Goal: Task Accomplishment & Management: Manage account settings

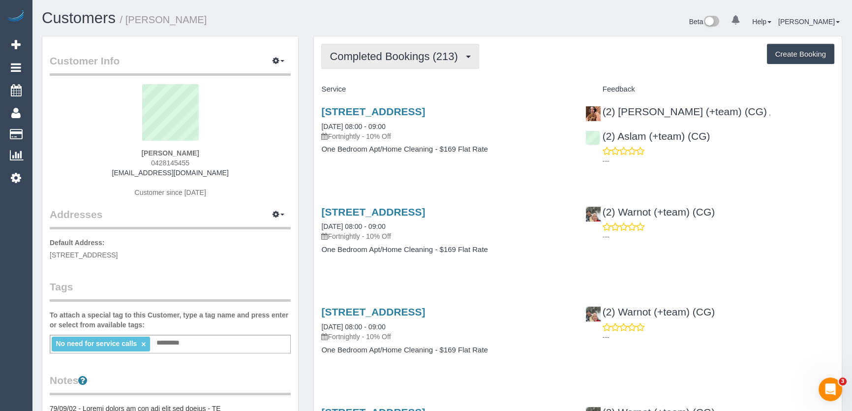
click at [406, 59] on span "Completed Bookings (213)" at bounding box center [395, 56] width 133 height 12
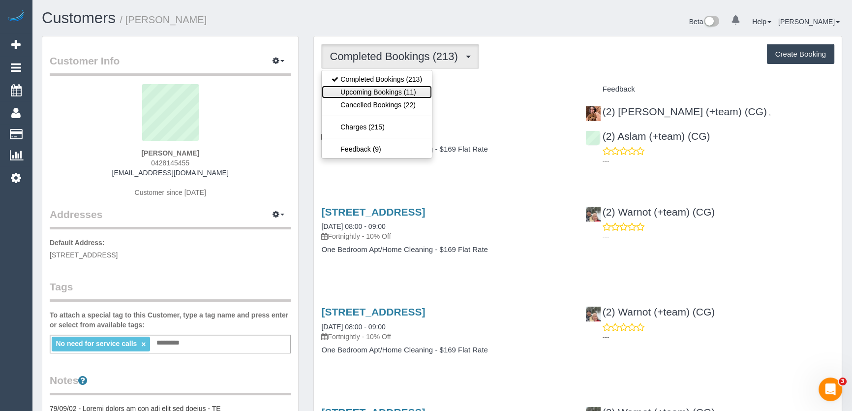
click at [401, 94] on link "Upcoming Bookings (11)" at bounding box center [377, 92] width 110 height 13
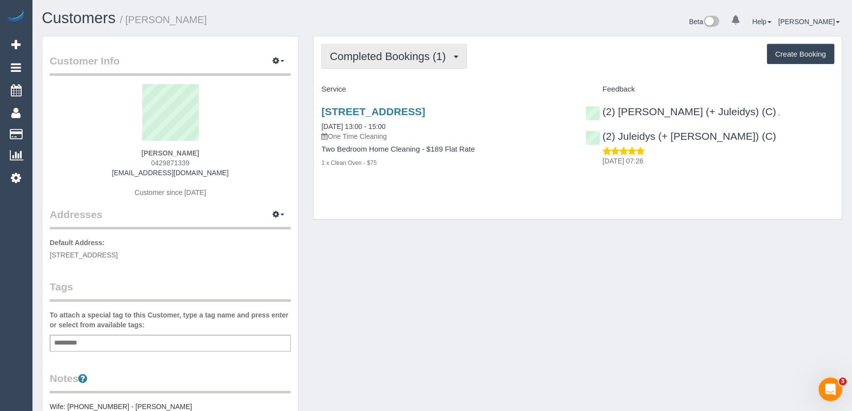
click at [424, 54] on span "Completed Bookings (1)" at bounding box center [389, 56] width 121 height 12
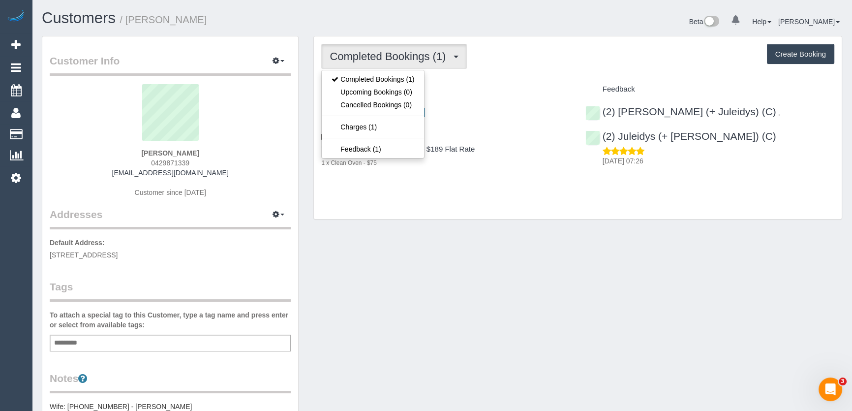
click at [444, 202] on div "Completed Bookings (1) Completed Bookings (1) Upcoming Bookings (0) Cancelled B…" at bounding box center [578, 127] width 528 height 183
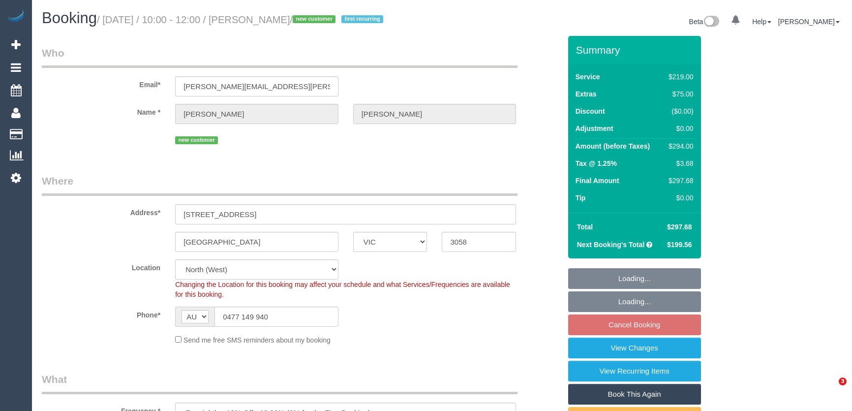
select select "VIC"
select select "number:28"
select select "number:14"
select select "number:19"
select select "number:25"
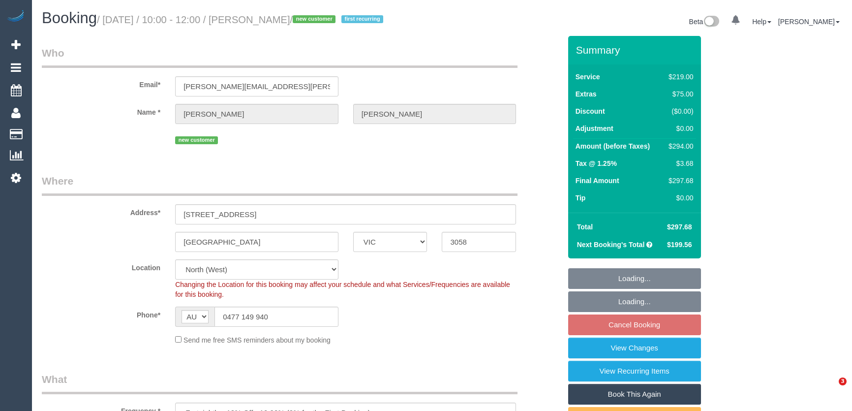
select select "number:34"
select select "number:13"
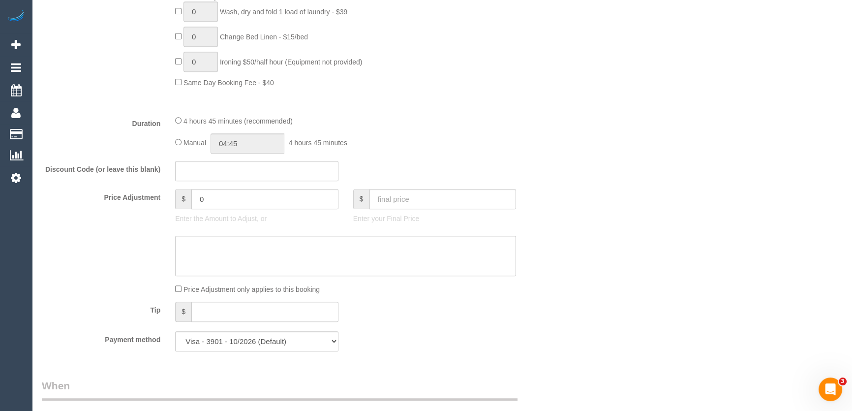
scroll to position [715, 0]
click at [280, 147] on input "04:45" at bounding box center [247, 143] width 74 height 20
click at [240, 212] on li "02:00" at bounding box center [237, 213] width 44 height 13
click at [240, 212] on div "$ 0 Enter the Amount to Adjust, or" at bounding box center [257, 207] width 178 height 39
click at [253, 136] on input "02:00" at bounding box center [247, 143] width 74 height 20
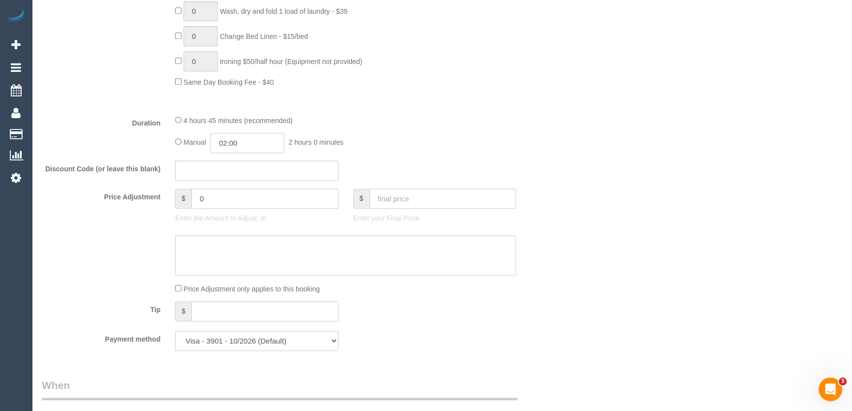
click at [253, 136] on input "02:00" at bounding box center [247, 143] width 74 height 20
type input "02:45"
click at [403, 115] on fieldset "What Frequency * One Time Cleaning Weekly - 10% Off - 10.00% (0% for the First …" at bounding box center [301, 7] width 519 height 701
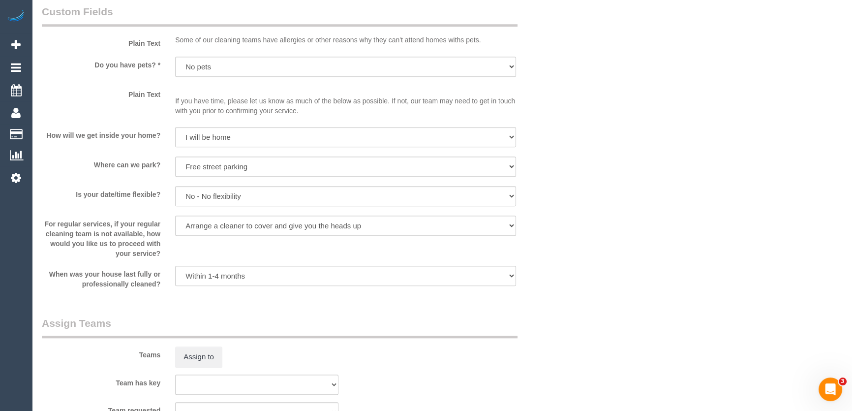
scroll to position [1251, 0]
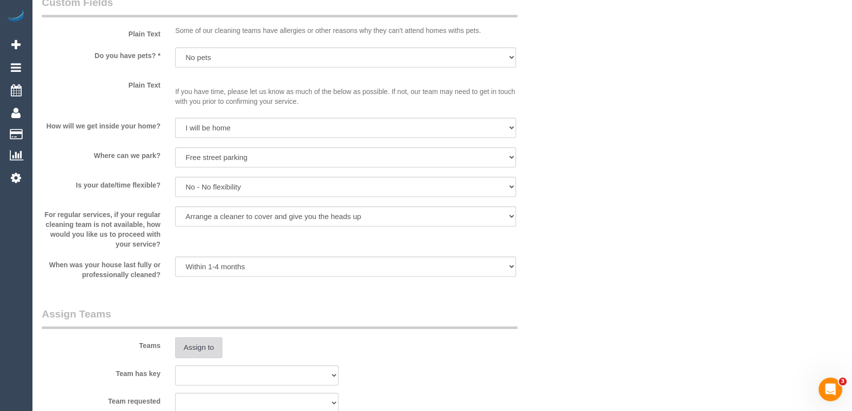
click at [189, 347] on button "Assign to" at bounding box center [198, 347] width 47 height 21
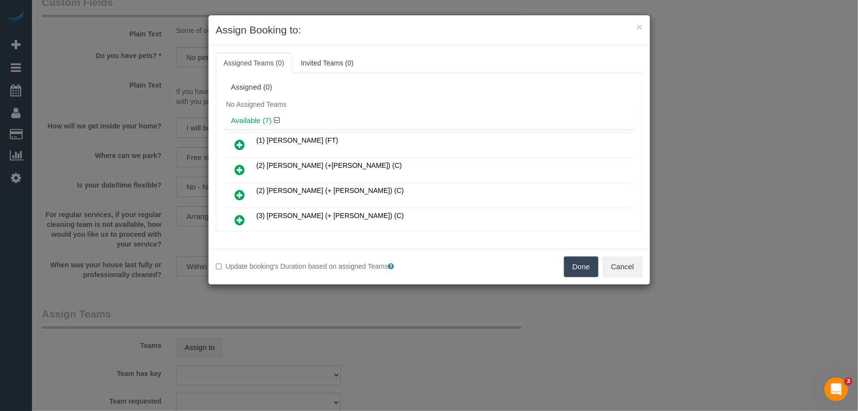
click at [237, 169] on icon at bounding box center [240, 170] width 10 height 12
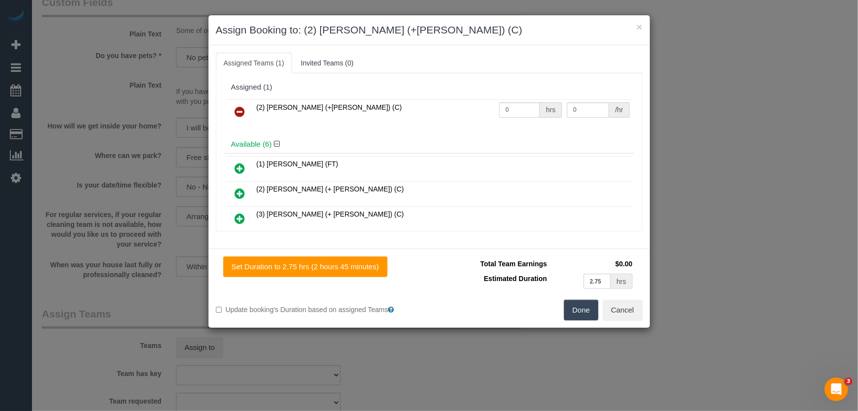
click at [237, 191] on icon at bounding box center [240, 193] width 10 height 12
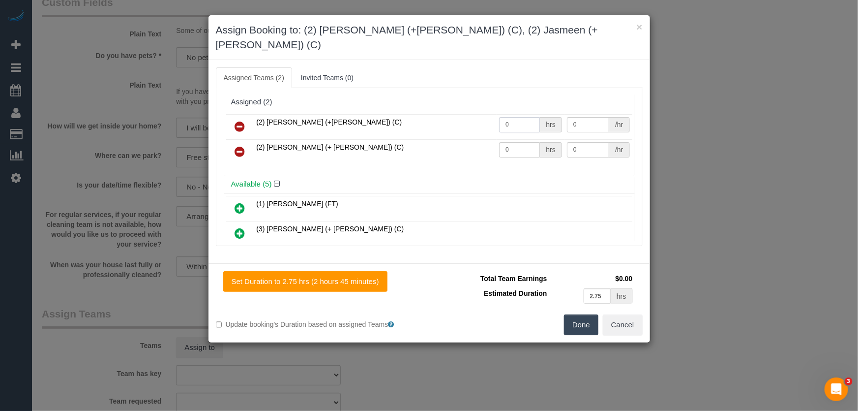
drag, startPoint x: 508, startPoint y: 107, endPoint x: 505, endPoint y: 111, distance: 5.2
click at [508, 117] on input "0" at bounding box center [519, 124] width 41 height 15
type input "1"
click at [505, 142] on input "0" at bounding box center [519, 149] width 41 height 15
type input "92.5"
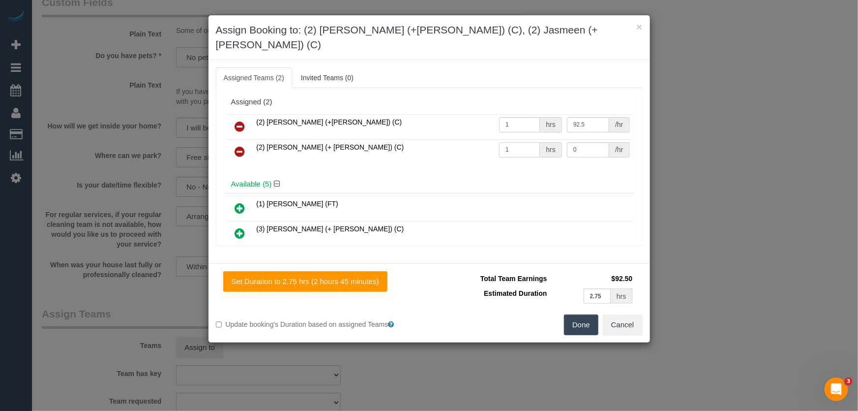
type input "1"
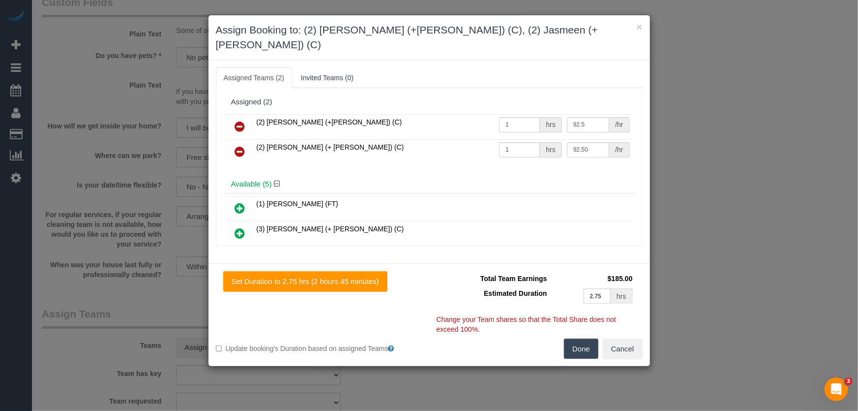
click at [576, 338] on button "Done" at bounding box center [581, 348] width 34 height 21
type input "92.5"
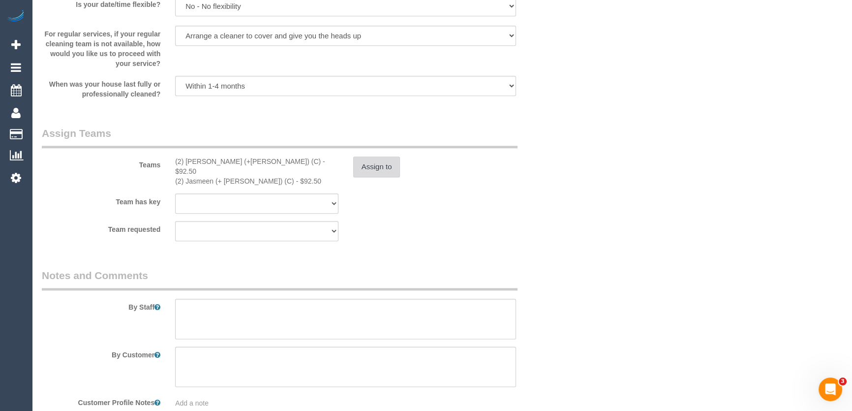
scroll to position [1475, 0]
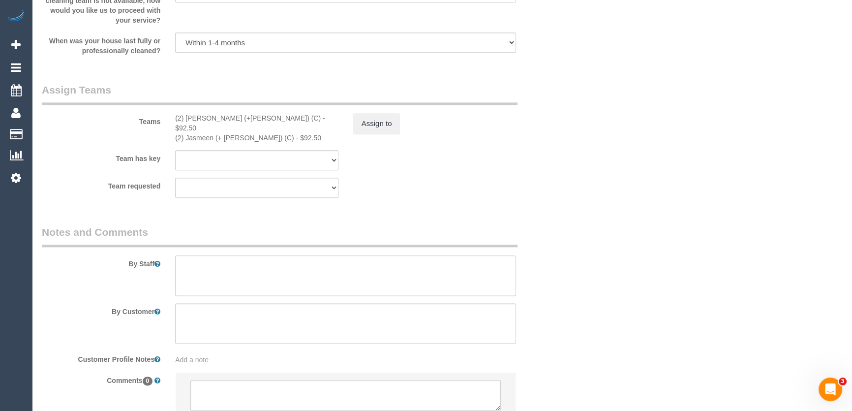
click at [234, 257] on textarea at bounding box center [345, 275] width 341 height 40
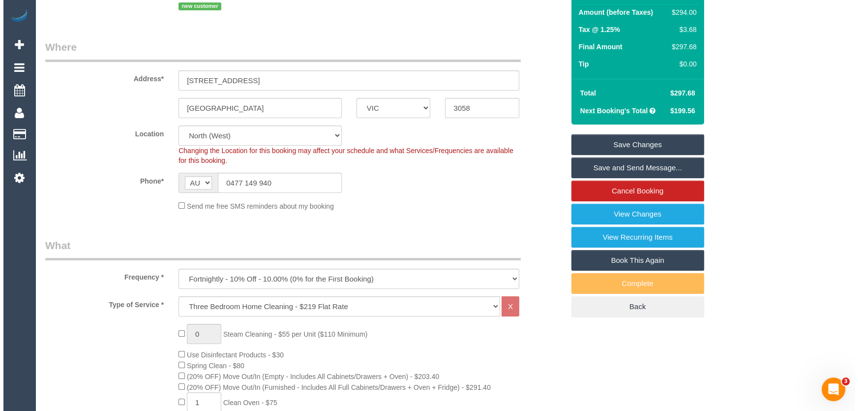
scroll to position [0, 0]
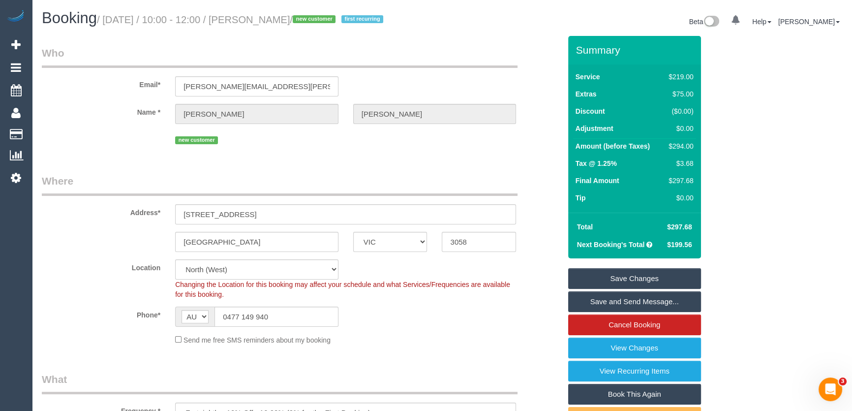
type textarea "Estimated time: 4.5-5.5 hours"
click at [262, 17] on small "/ August 22, 2025 / 10:00 - 12:00 / Jenna Foster / new customer first recurring" at bounding box center [241, 19] width 289 height 11
copy small "Jenna Foster"
click at [605, 297] on link "Save and Send Message..." at bounding box center [634, 301] width 133 height 21
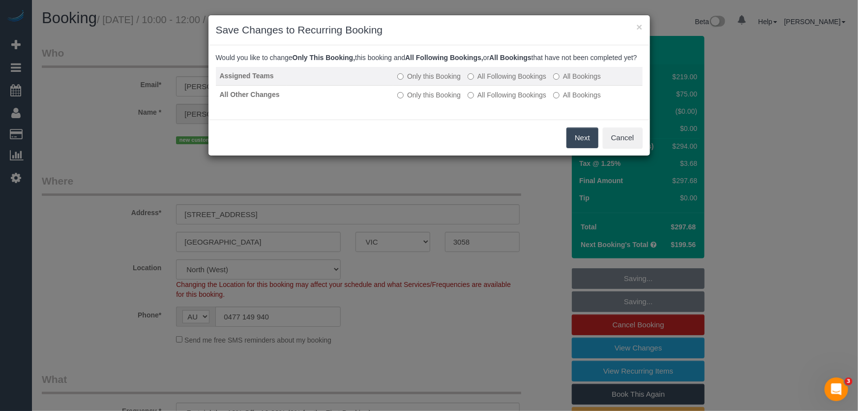
click at [500, 81] on label "All Following Bookings" at bounding box center [507, 76] width 79 height 10
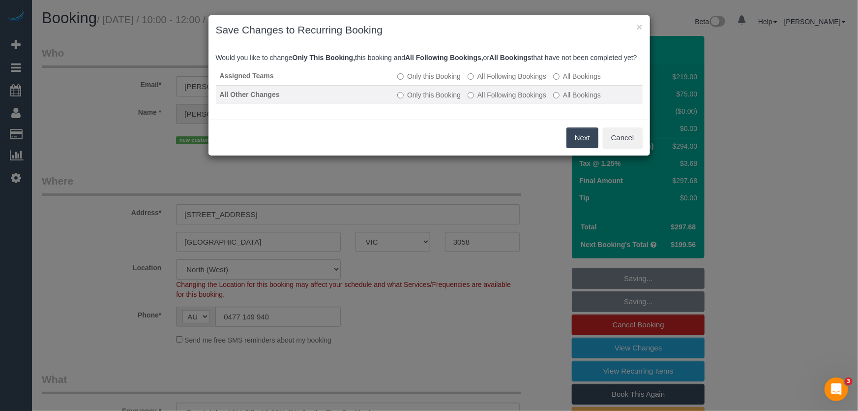
click at [495, 100] on label "All Following Bookings" at bounding box center [507, 95] width 79 height 10
click at [581, 148] on button "Save" at bounding box center [581, 137] width 33 height 21
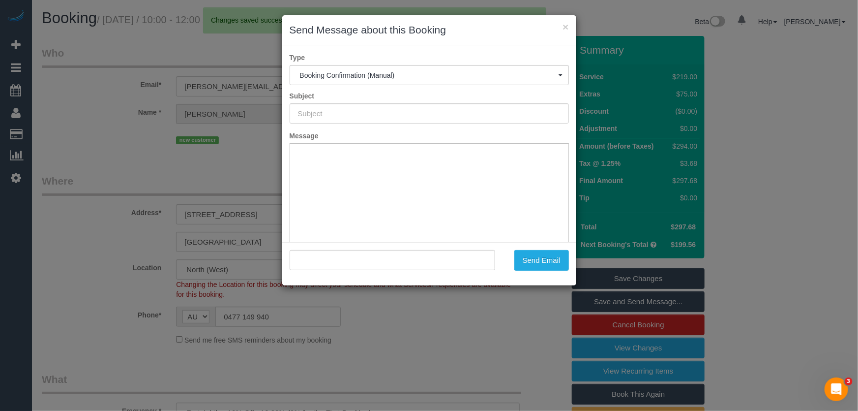
type input "Booking Confirmed"
type input ""Jenna Foster" <jenna.foster@pm.me>"
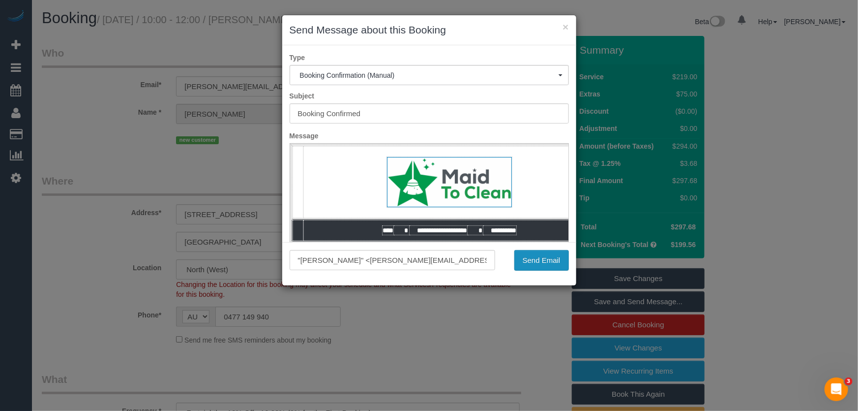
click at [532, 266] on button "Send Email" at bounding box center [541, 260] width 55 height 21
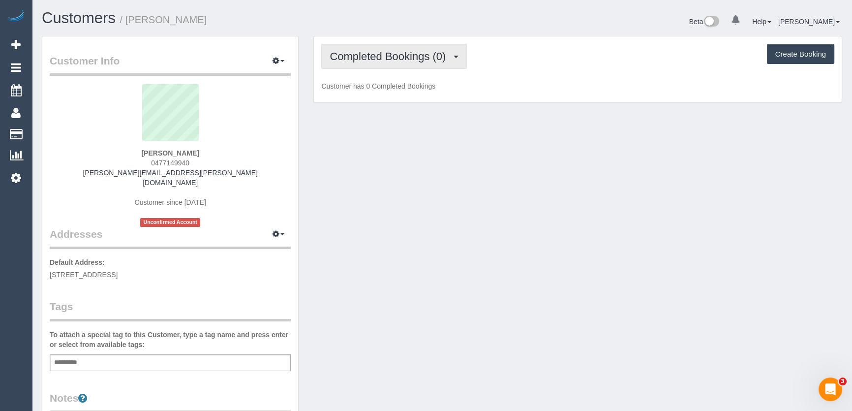
click at [403, 60] on span "Completed Bookings (0)" at bounding box center [389, 56] width 121 height 12
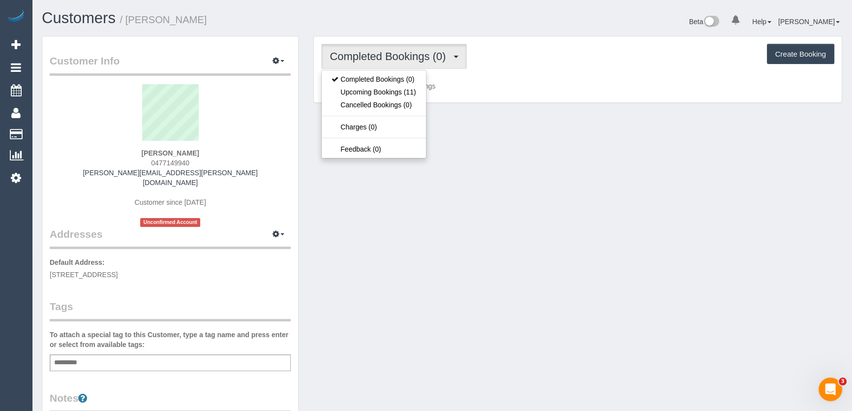
click at [403, 60] on span "Completed Bookings (0)" at bounding box center [389, 56] width 121 height 12
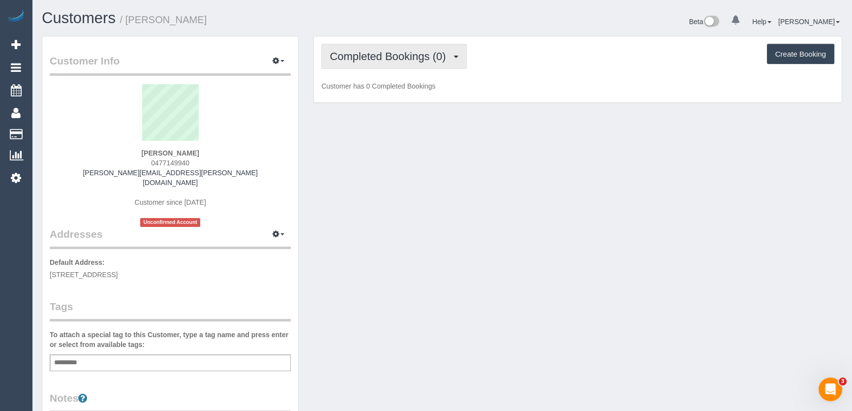
click at [403, 60] on span "Completed Bookings (0)" at bounding box center [389, 56] width 121 height 12
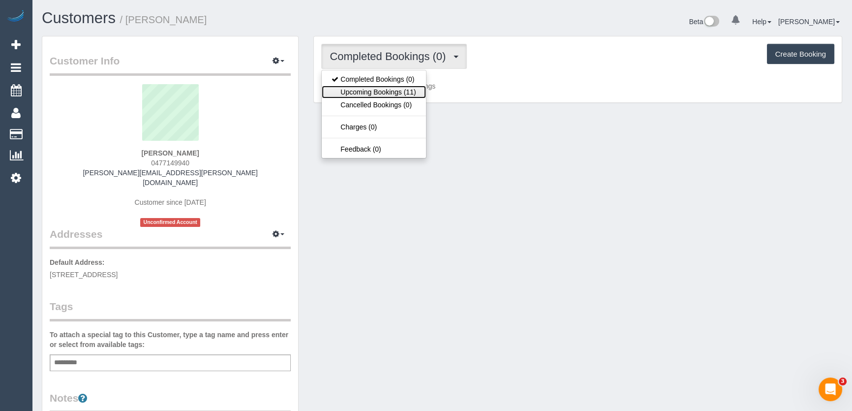
click at [397, 90] on link "Upcoming Bookings (11)" at bounding box center [374, 92] width 104 height 13
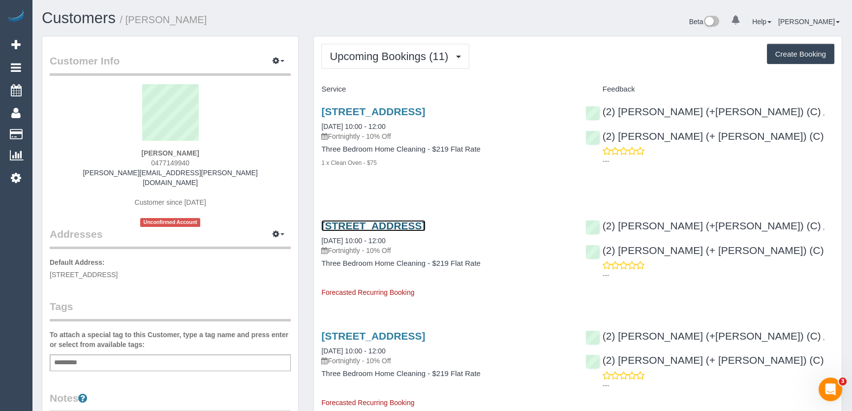
click at [368, 221] on link "2a Queen Street, Coburg, VIC 3058" at bounding box center [373, 225] width 104 height 11
click at [368, 221] on body "0 Beta Your Notifications You have 0 alerts Add Booking Bookings Active Booking…" at bounding box center [426, 205] width 852 height 411
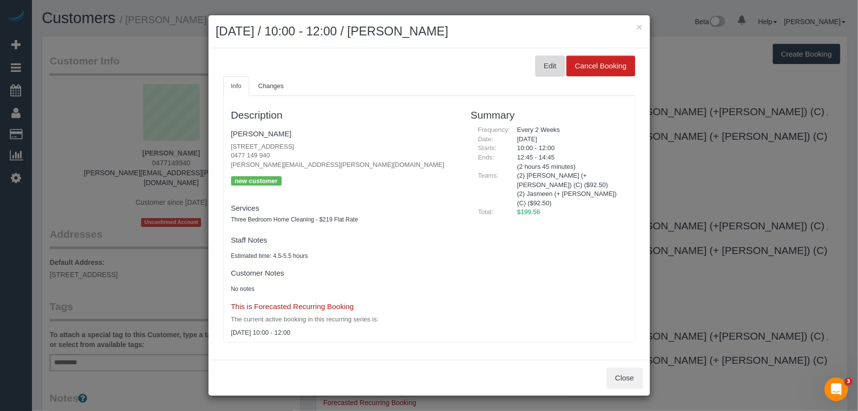
click at [550, 66] on button "Edit" at bounding box center [550, 66] width 30 height 21
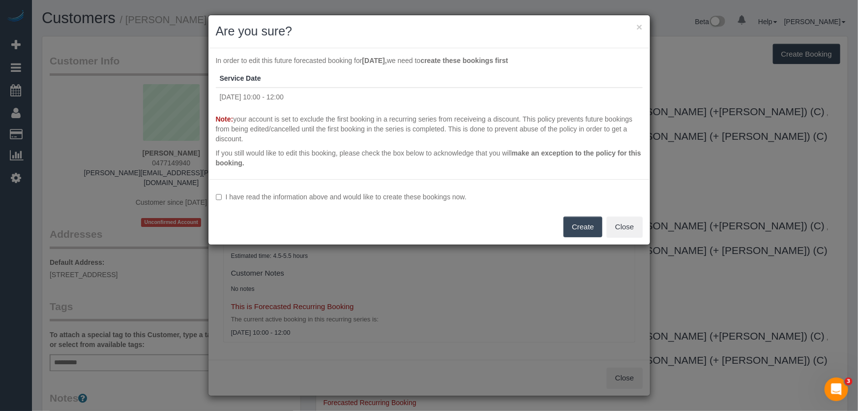
click at [415, 197] on label "I have read the information above and would like to create these bookings now." at bounding box center [429, 197] width 427 height 10
click at [423, 200] on label "I have read the information above and would like to create these bookings now." at bounding box center [429, 197] width 427 height 10
click at [581, 225] on button "Create" at bounding box center [582, 226] width 39 height 21
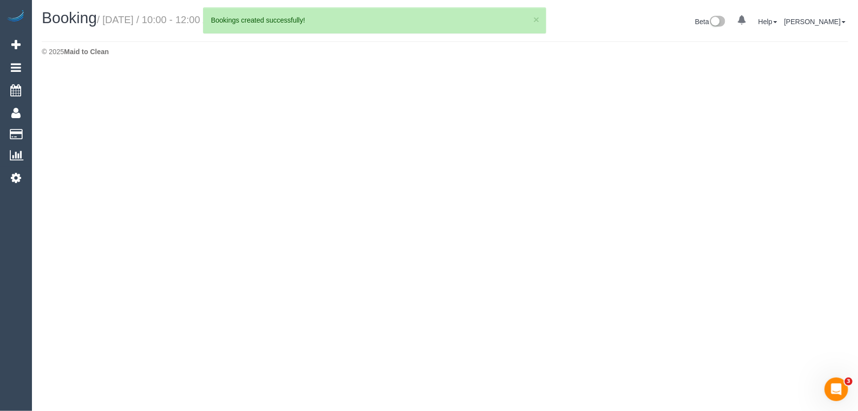
select select "VIC"
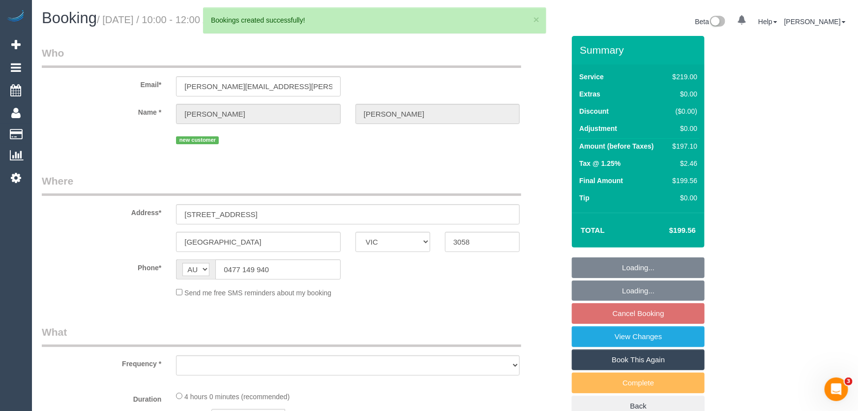
select select "string:AU"
select select "string:stripe-pm_1RvcLh2GScqysDRVn7GE2Iyx"
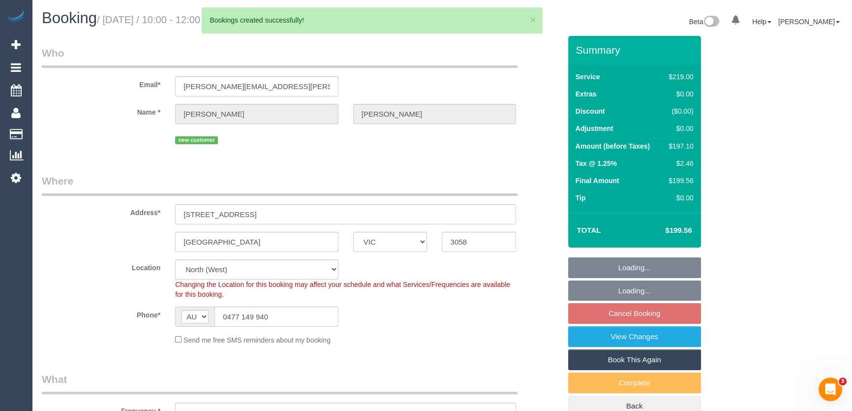
select select "number:28"
select select "number:14"
select select "number:19"
select select "number:25"
select select "number:34"
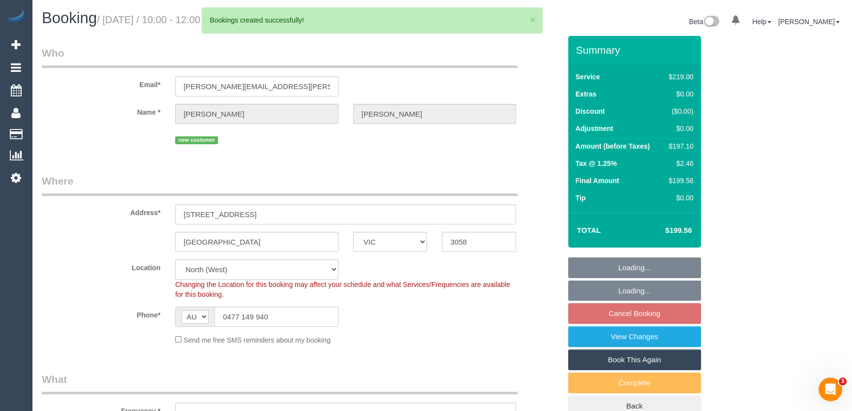
select select "number:13"
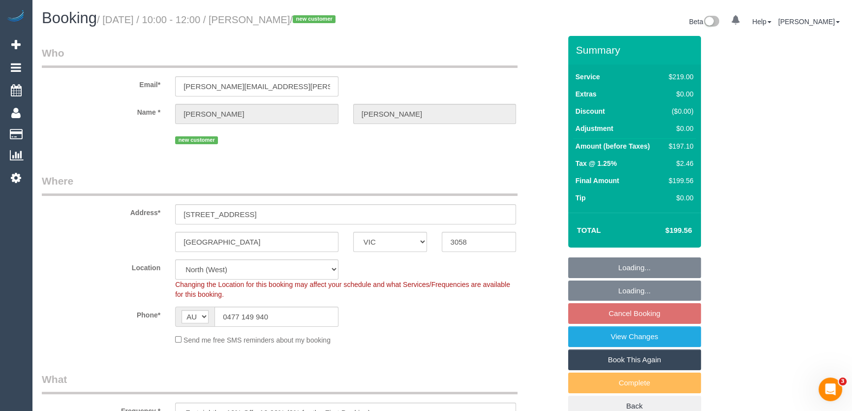
select select "object:2305"
select select "spot3"
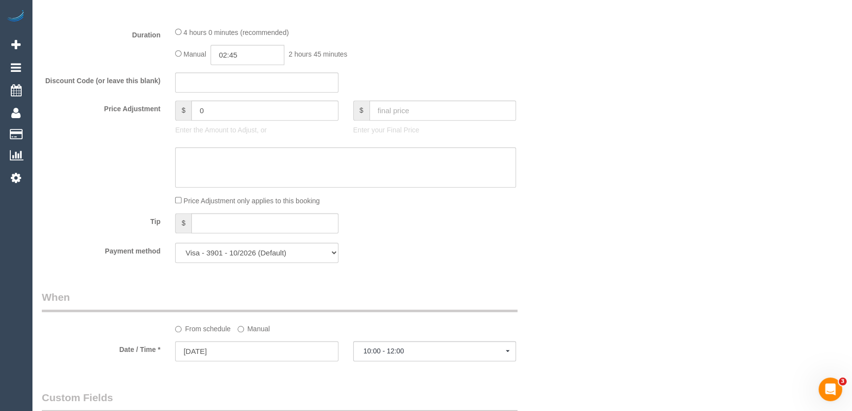
scroll to position [760, 0]
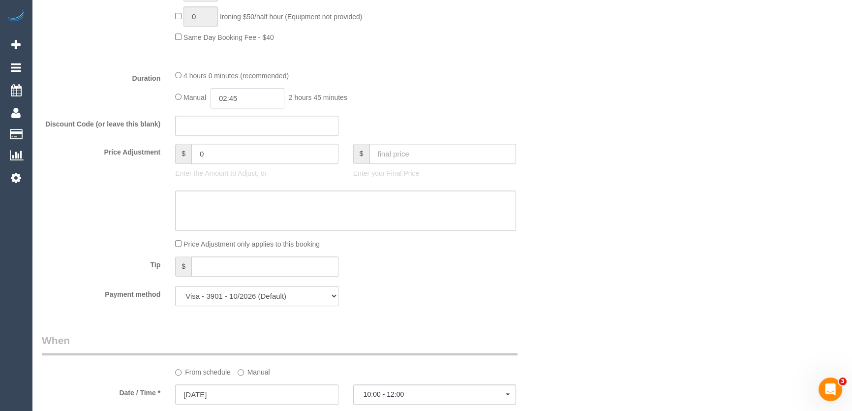
click at [259, 97] on input "02:45" at bounding box center [247, 98] width 74 height 20
click at [238, 164] on li "02:00" at bounding box center [237, 168] width 44 height 13
type input "02:00"
click at [468, 84] on div "4 hours 0 minutes (recommended) Manual 02:00 2 hours 0 minutes" at bounding box center [345, 89] width 355 height 38
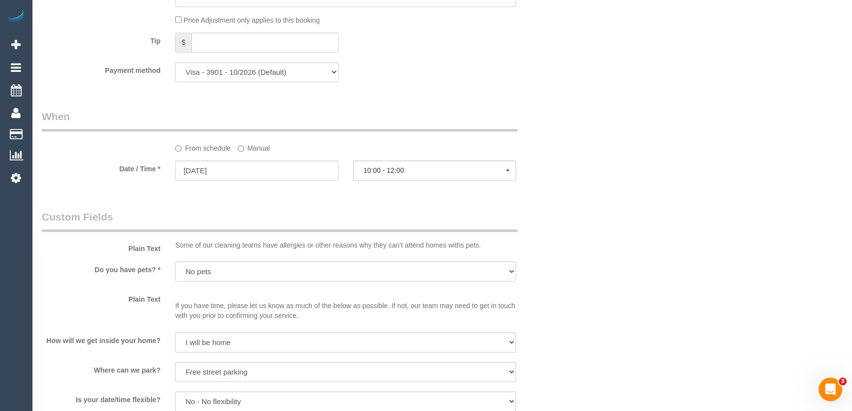
select select "spot24"
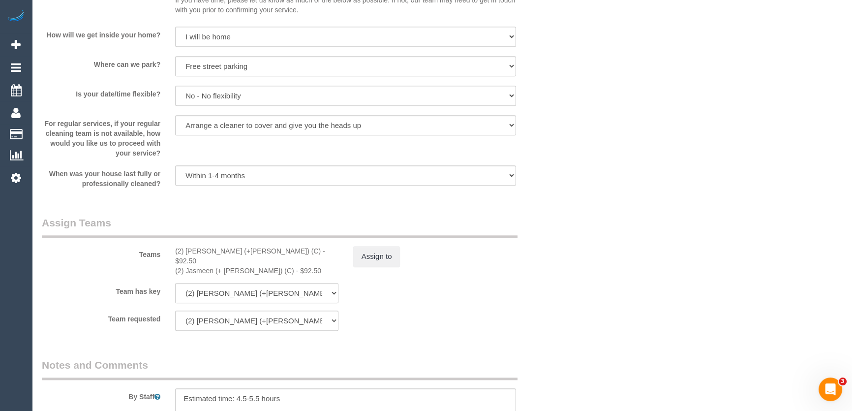
scroll to position [1296, 0]
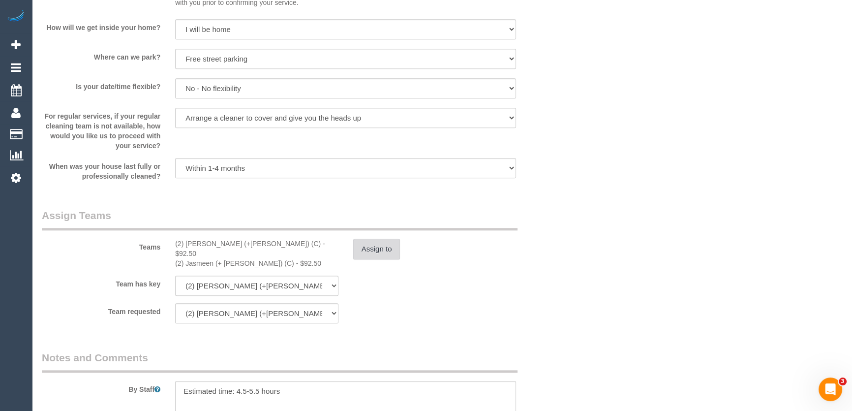
click at [389, 252] on button "Assign to" at bounding box center [376, 248] width 47 height 21
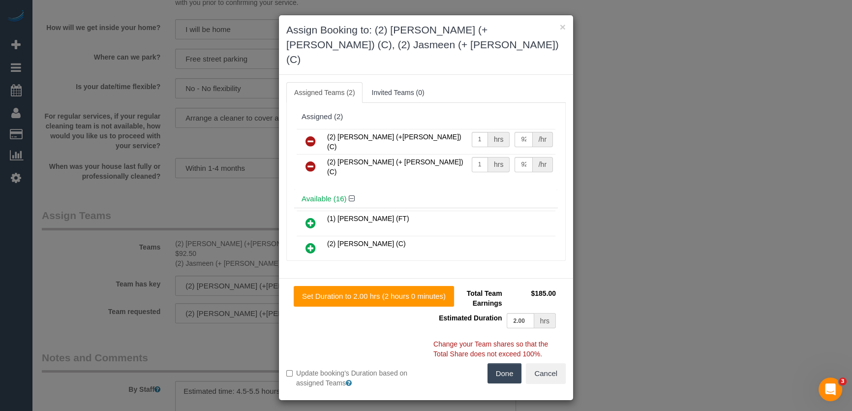
click at [555, 211] on td "(1) [PERSON_NAME] (FT)" at bounding box center [440, 223] width 231 height 25
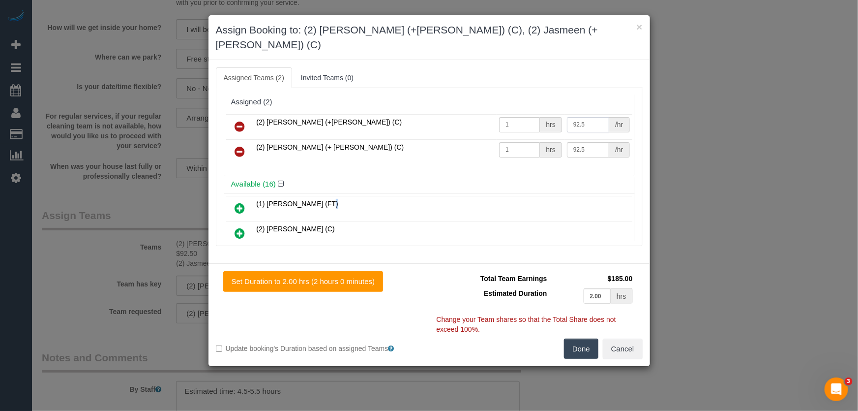
click at [581, 117] on input "92.5" at bounding box center [588, 124] width 42 height 15
click at [582, 142] on input "92.5" at bounding box center [588, 149] width 42 height 15
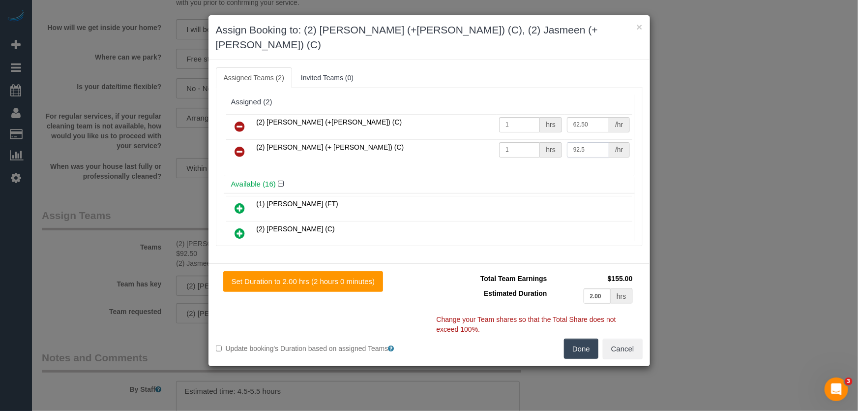
type input "62.5"
click at [582, 142] on input "92.5" at bounding box center [588, 149] width 42 height 15
click at [587, 338] on button "Done" at bounding box center [581, 348] width 34 height 21
type input "62.5"
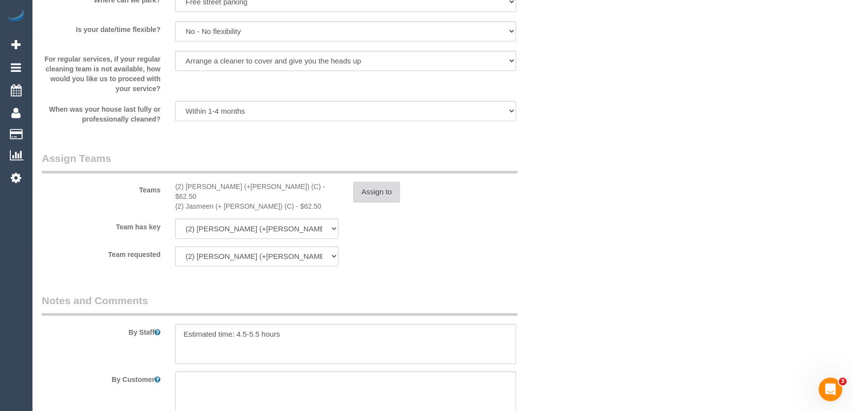
scroll to position [1430, 0]
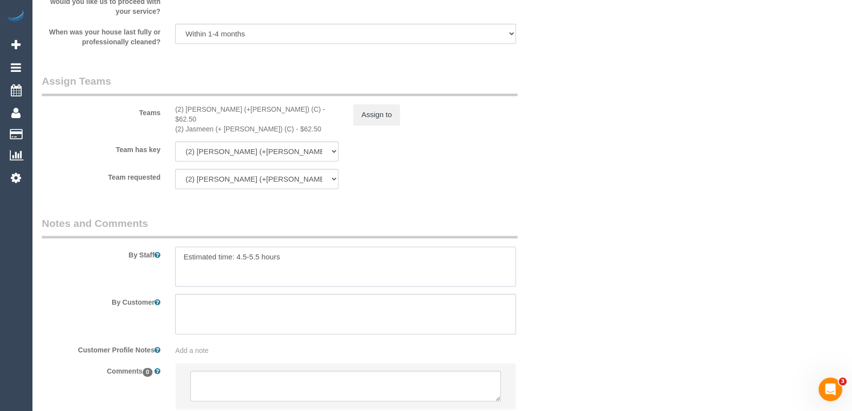
click at [256, 250] on textarea at bounding box center [345, 266] width 341 height 40
click at [260, 250] on textarea at bounding box center [345, 266] width 341 height 40
type textarea "Estimated time: 3-4 hours"
click at [486, 188] on fieldset "Assign Teams Teams (2) Harpreet (+Jasmeen) (C) - $62.50 (2) Jasmeen (+ Harpreet…" at bounding box center [301, 135] width 519 height 122
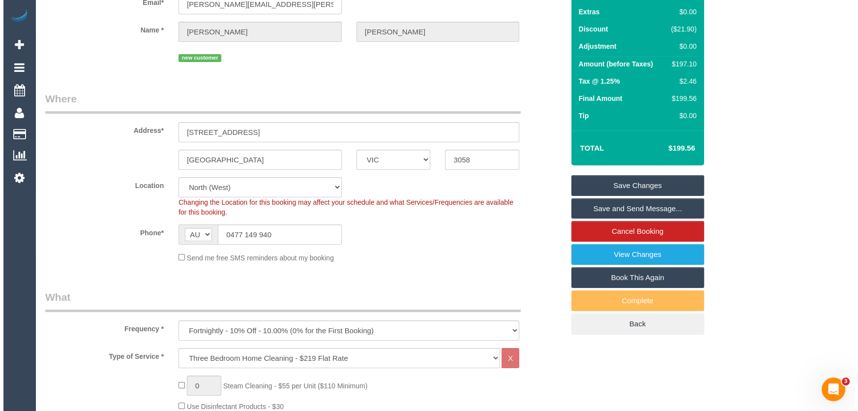
scroll to position [0, 0]
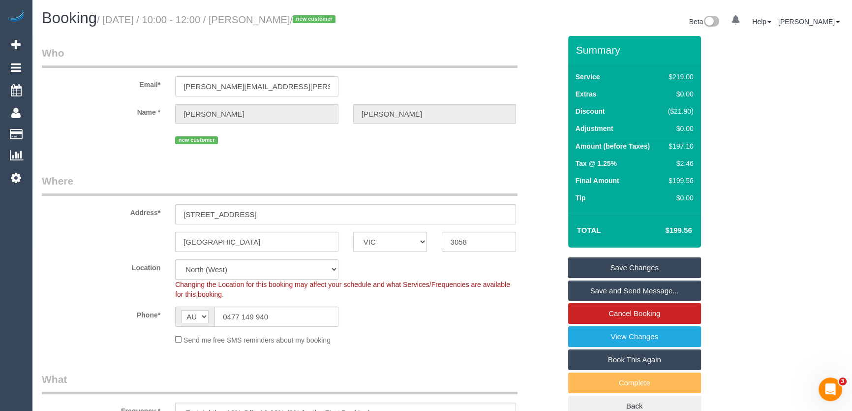
click at [616, 269] on link "Save Changes" at bounding box center [634, 267] width 133 height 21
click at [616, 269] on fieldset "Save Changes Save and Send Message... Cancel Booking View Changes Book This Aga…" at bounding box center [634, 336] width 133 height 159
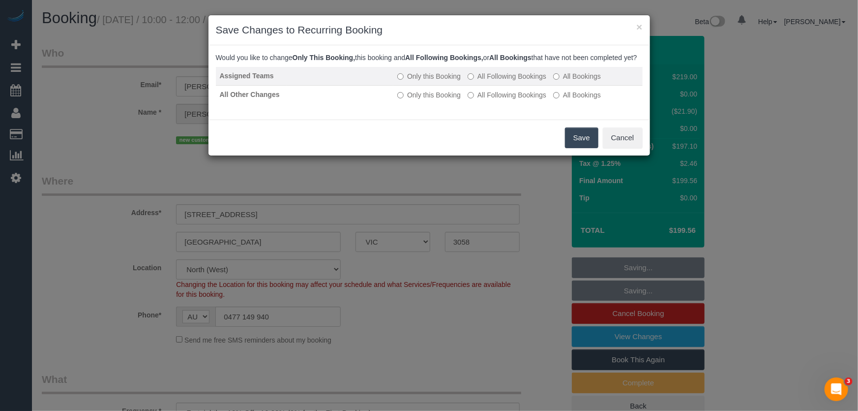
click at [509, 81] on label "All Following Bookings" at bounding box center [507, 76] width 79 height 10
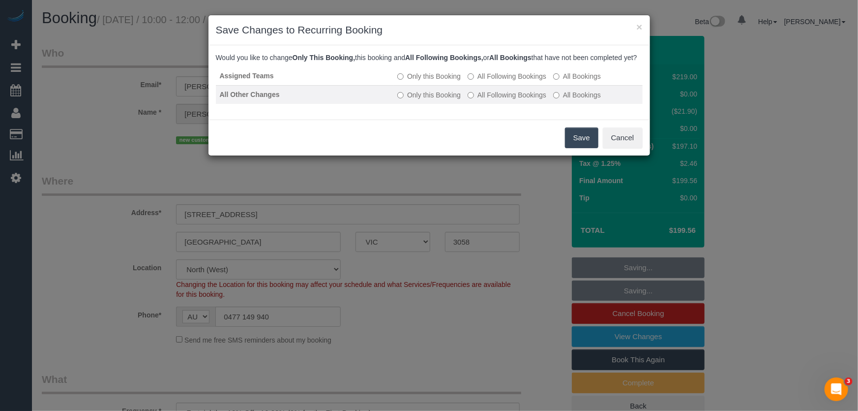
click at [505, 100] on label "All Following Bookings" at bounding box center [507, 95] width 79 height 10
click at [590, 148] on button "Save" at bounding box center [581, 137] width 33 height 21
click at [590, 150] on div "Save Cancel" at bounding box center [429, 137] width 442 height 36
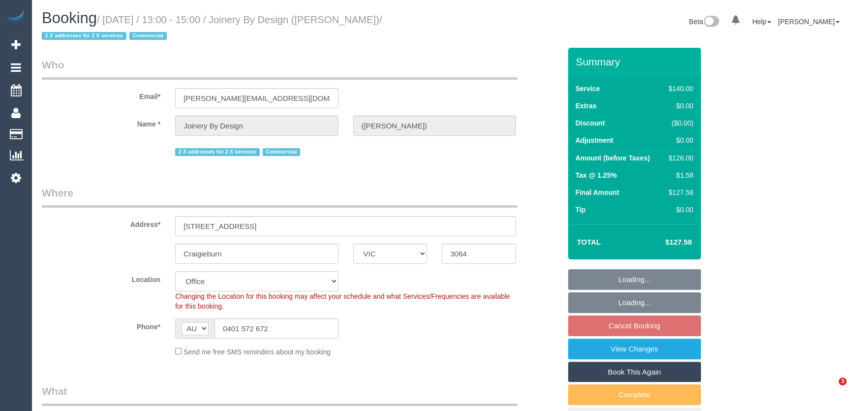
select select "VIC"
select select "number:28"
select select "number:14"
select select "number:19"
select select "number:22"
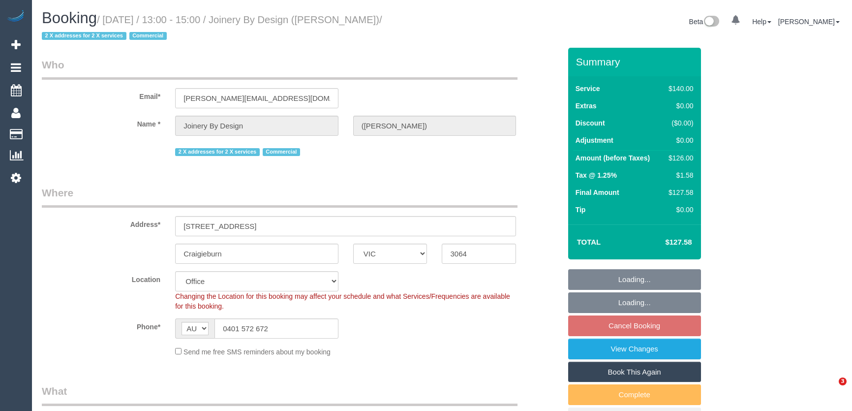
select select "number:35"
select select "object:1995"
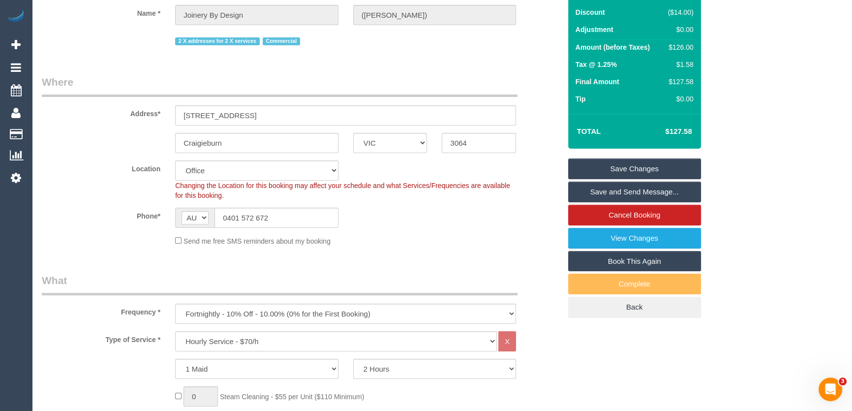
scroll to position [134, 0]
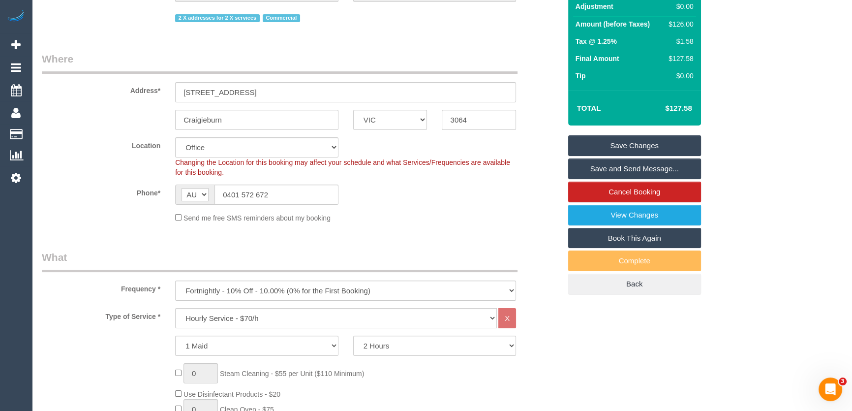
click at [177, 16] on span "2 X addresses for 2 X services" at bounding box center [217, 18] width 85 height 8
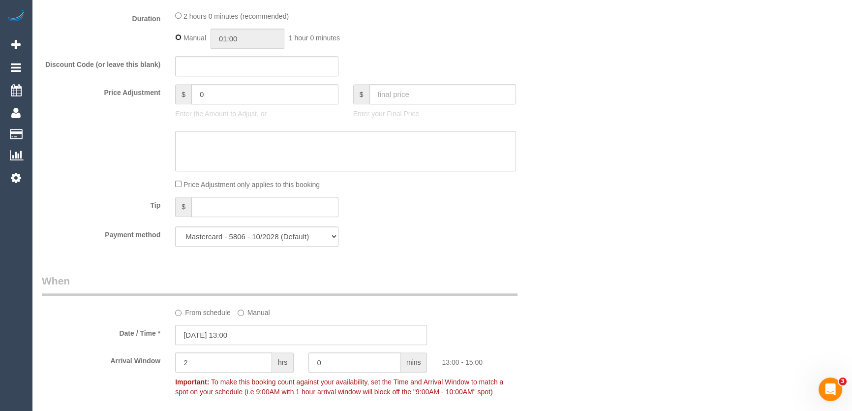
type input "02:00"
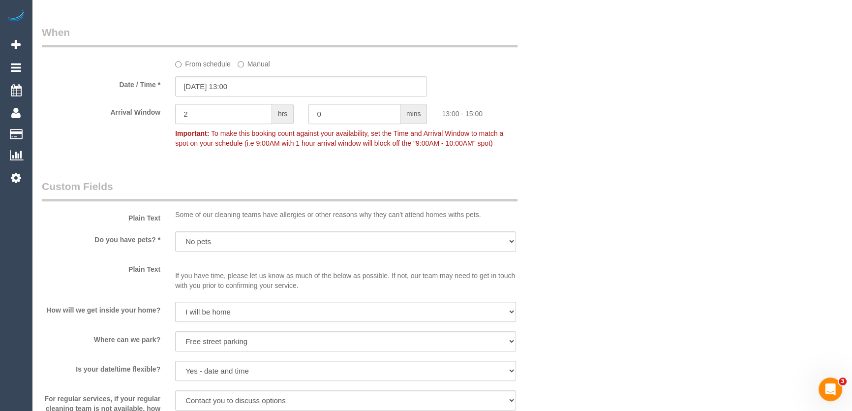
scroll to position [1072, 0]
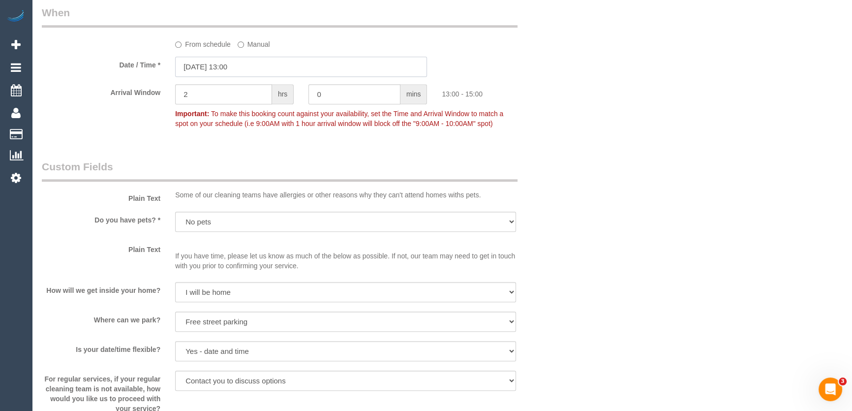
click at [269, 65] on input "[DATE] 13:00" at bounding box center [301, 67] width 252 height 20
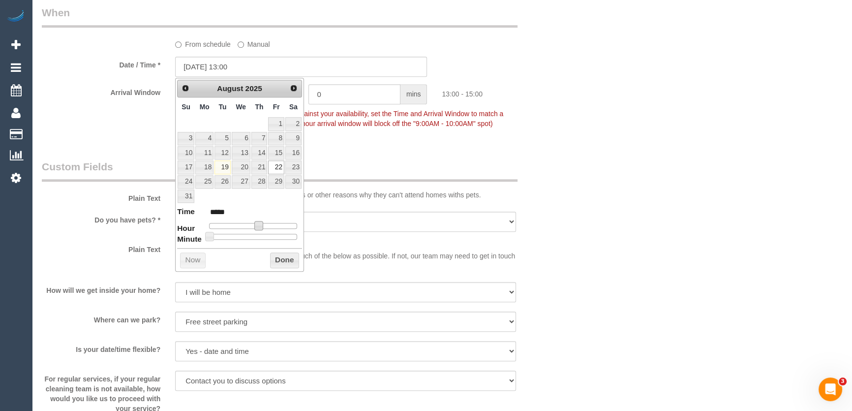
click at [256, 224] on span at bounding box center [258, 225] width 9 height 9
type input "[DATE] 12:00"
type input "*****"
click at [252, 224] on span at bounding box center [254, 225] width 9 height 9
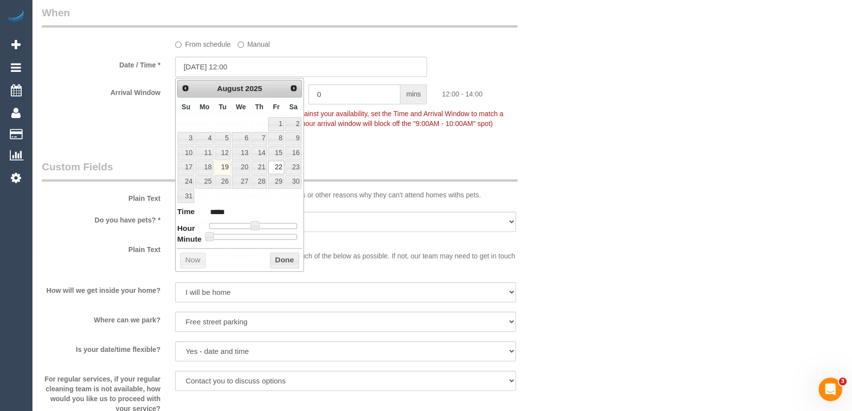
click at [371, 147] on div "Who Email* [PERSON_NAME][EMAIL_ADDRESS][DOMAIN_NAME] Name * Joinery By Design (…" at bounding box center [300, 37] width 533 height 2125
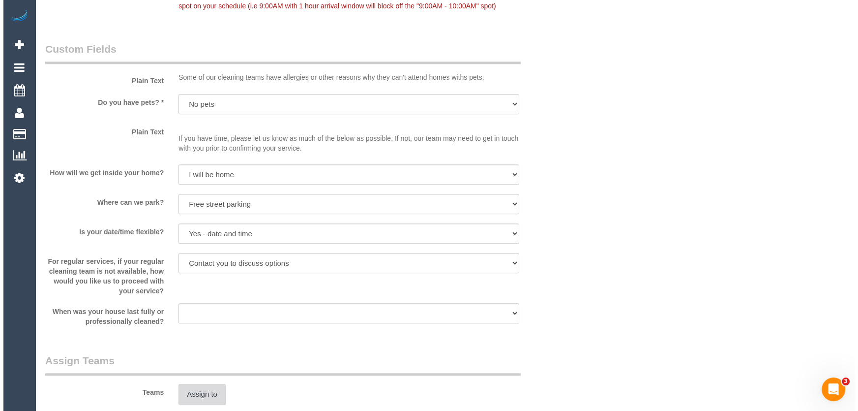
scroll to position [1341, 0]
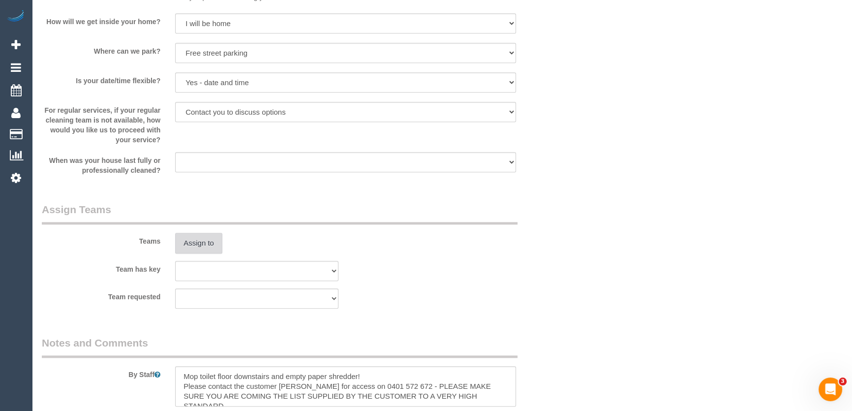
click at [205, 250] on button "Assign to" at bounding box center [198, 243] width 47 height 21
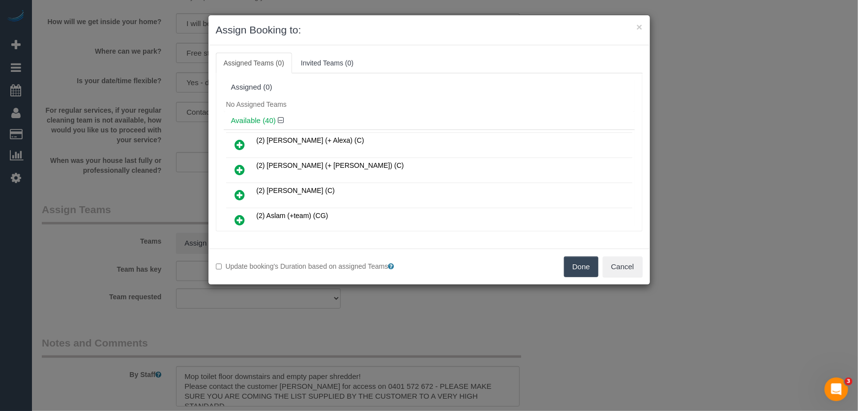
scroll to position [702, 0]
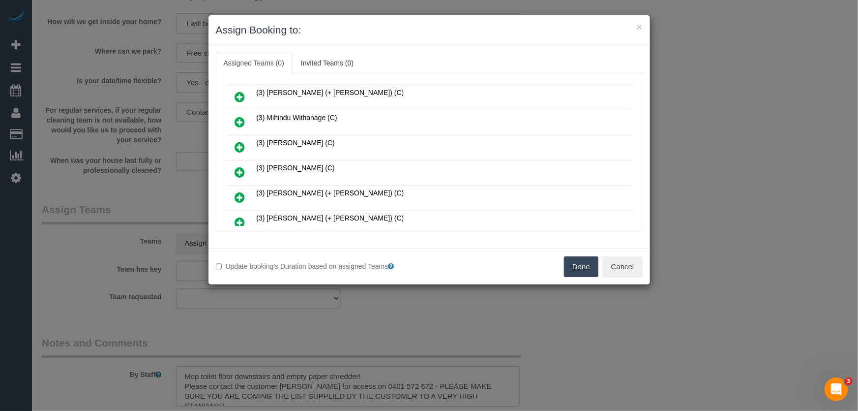
click at [239, 166] on icon at bounding box center [240, 172] width 10 height 12
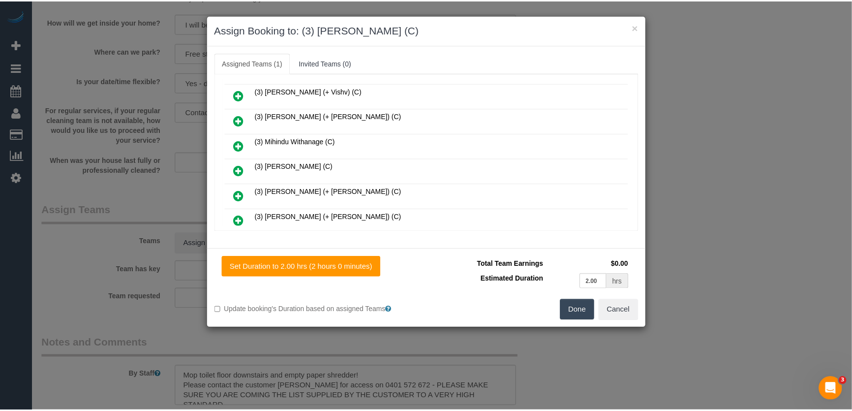
scroll to position [724, 0]
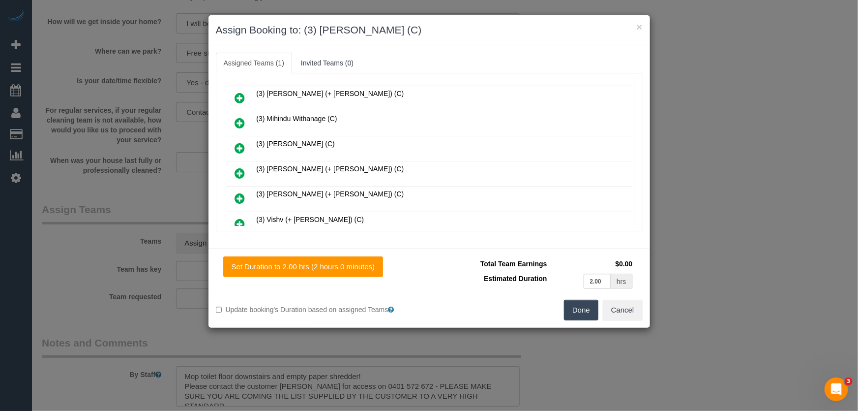
click at [575, 309] on button "Done" at bounding box center [581, 309] width 34 height 21
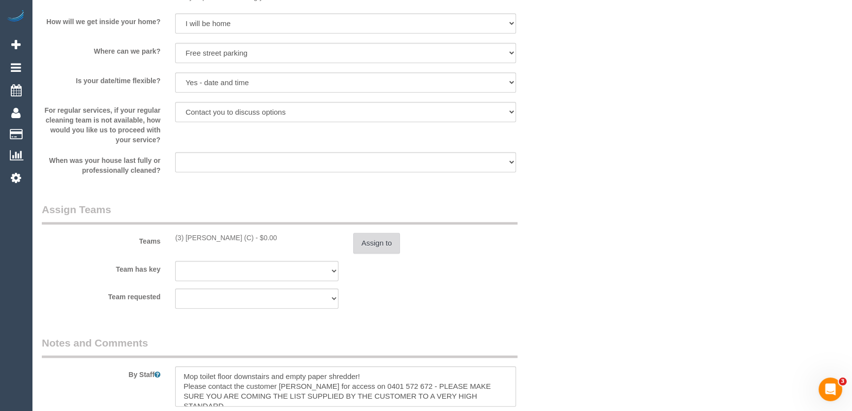
click at [371, 242] on button "Assign to" at bounding box center [376, 243] width 47 height 21
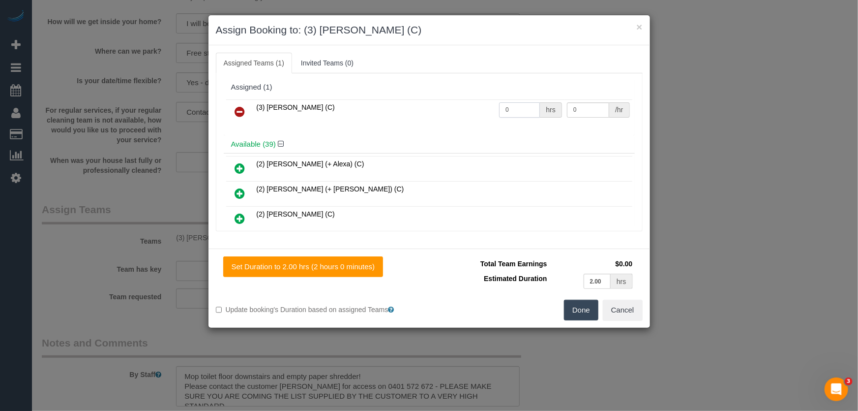
click at [521, 108] on input "0" at bounding box center [519, 109] width 41 height 15
type input "2"
type input "35"
click at [591, 311] on button "Done" at bounding box center [581, 309] width 34 height 21
click at [591, 311] on div "Done Cancel" at bounding box center [539, 309] width 221 height 21
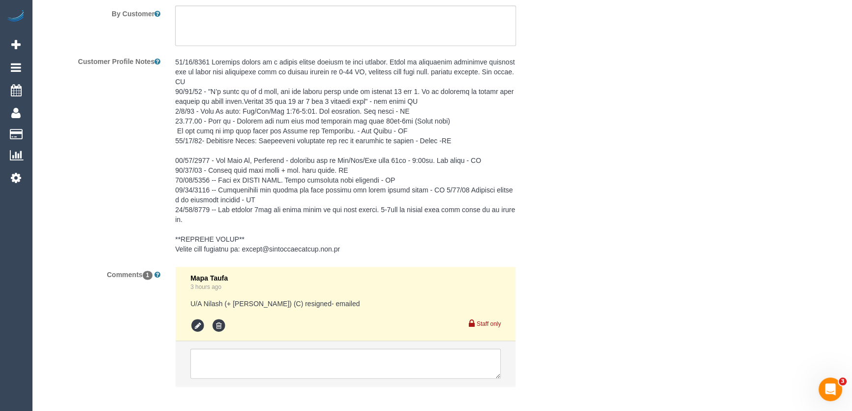
scroll to position [1785, 0]
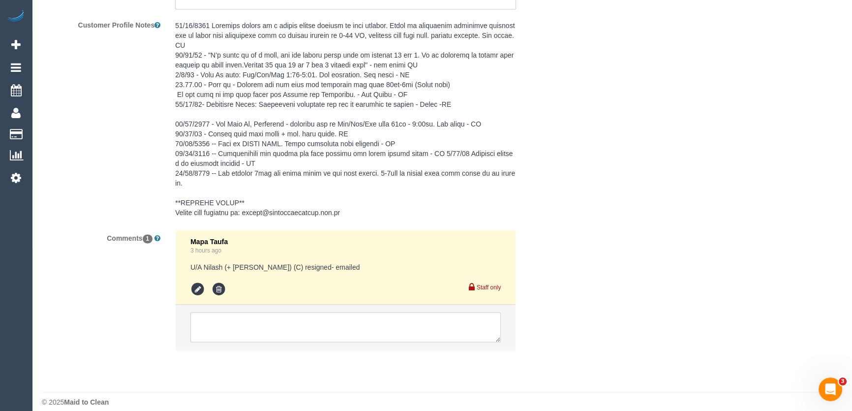
click at [274, 314] on textarea at bounding box center [345, 327] width 310 height 30
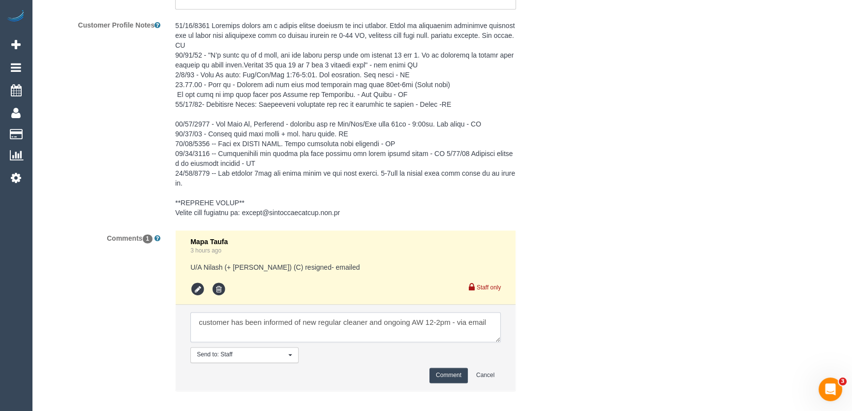
type textarea "customer has been informed of new regular cleaner and ongoing AW 12-2pm - via e…"
click at [440, 367] on button "Comment" at bounding box center [448, 374] width 38 height 15
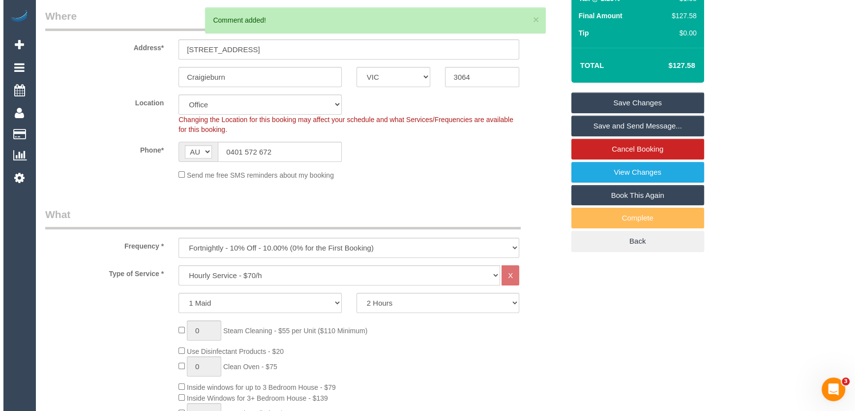
scroll to position [0, 0]
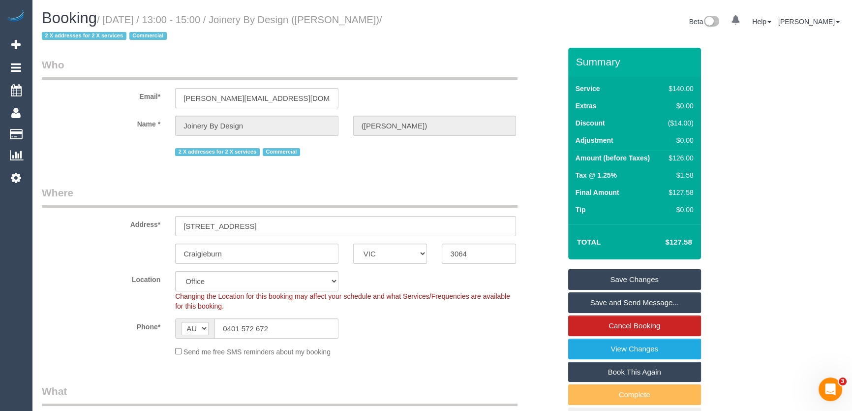
click at [270, 22] on small "/ [DATE] / 13:00 - 15:00 / Joinery By Design ([PERSON_NAME]) / 2 X addresses fo…" at bounding box center [212, 28] width 340 height 28
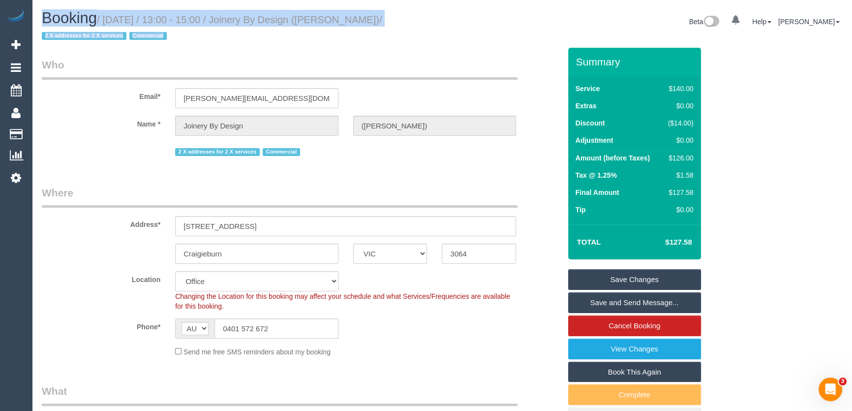
click at [260, 43] on div "Booking / [DATE] / 13:00 - 15:00 / Joinery By Design ([PERSON_NAME]) / 2 X addr…" at bounding box center [238, 29] width 408 height 38
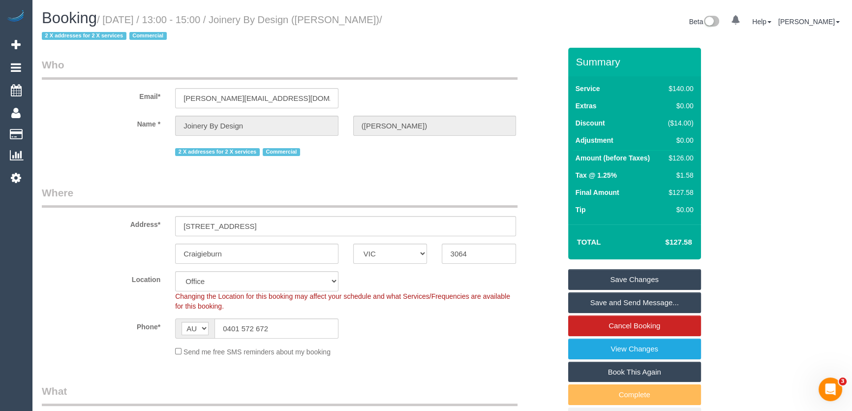
click at [266, 20] on small "/ [DATE] / 13:00 - 15:00 / Joinery By Design ([PERSON_NAME]) / 2 X addresses fo…" at bounding box center [212, 28] width 340 height 28
copy small "Joinery By Design ([PERSON_NAME])"
click at [644, 279] on link "Save Changes" at bounding box center [634, 279] width 133 height 21
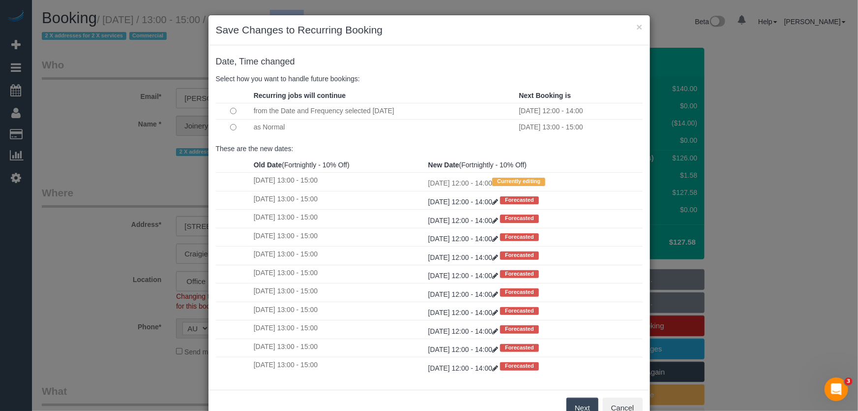
click at [572, 408] on button "Next" at bounding box center [582, 407] width 32 height 21
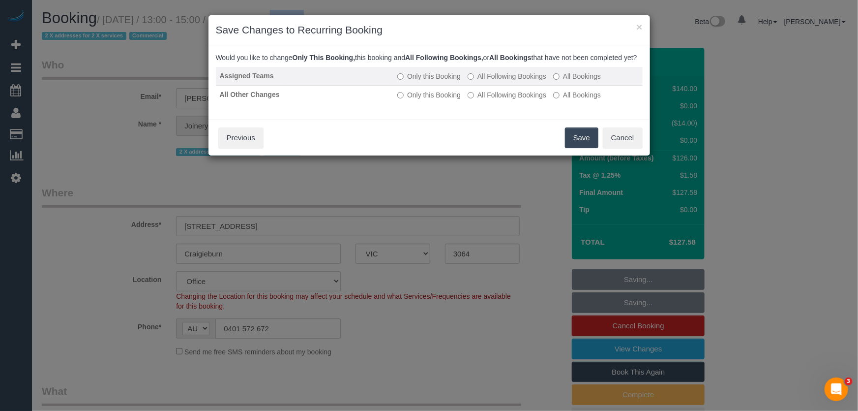
click at [513, 81] on label "All Following Bookings" at bounding box center [507, 76] width 79 height 10
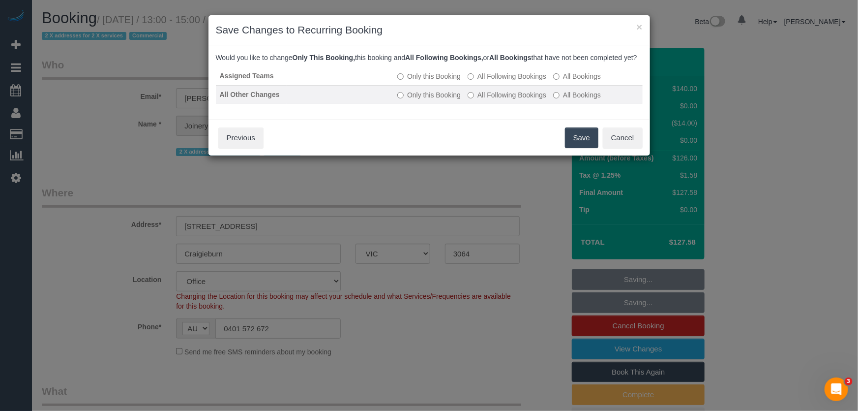
click at [511, 100] on label "All Following Bookings" at bounding box center [507, 95] width 79 height 10
click at [580, 148] on button "Save" at bounding box center [581, 137] width 33 height 21
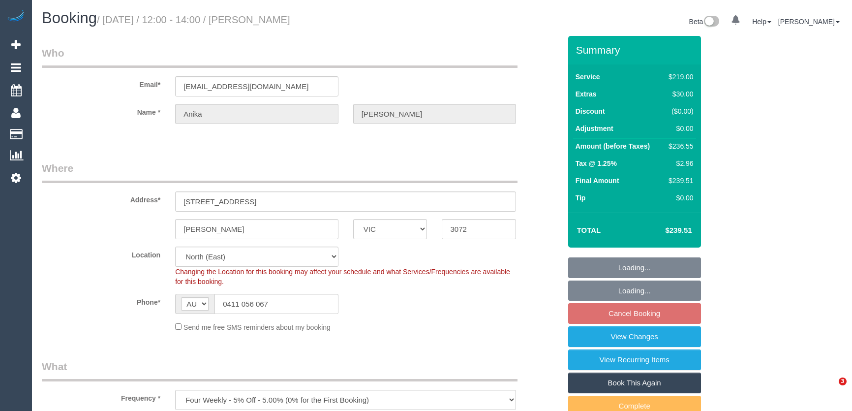
select select "VIC"
select select "number:27"
select select "number:14"
select select "number:18"
select select "number:25"
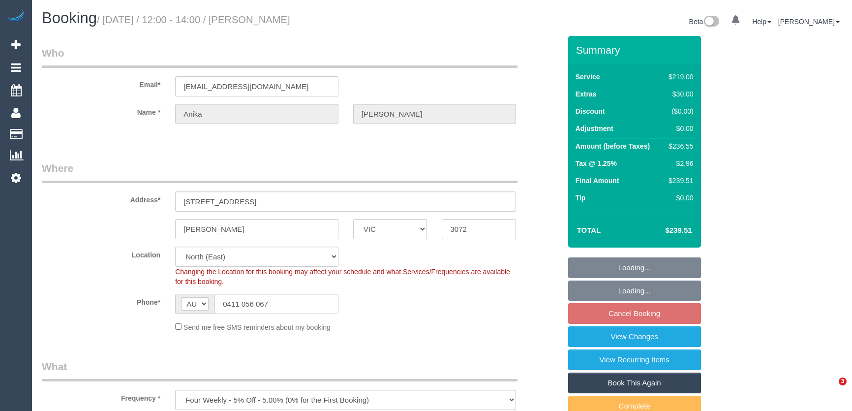
select select "number:35"
select select "number:12"
click at [277, 86] on input "[EMAIL_ADDRESS][DOMAIN_NAME]" at bounding box center [256, 86] width 163 height 20
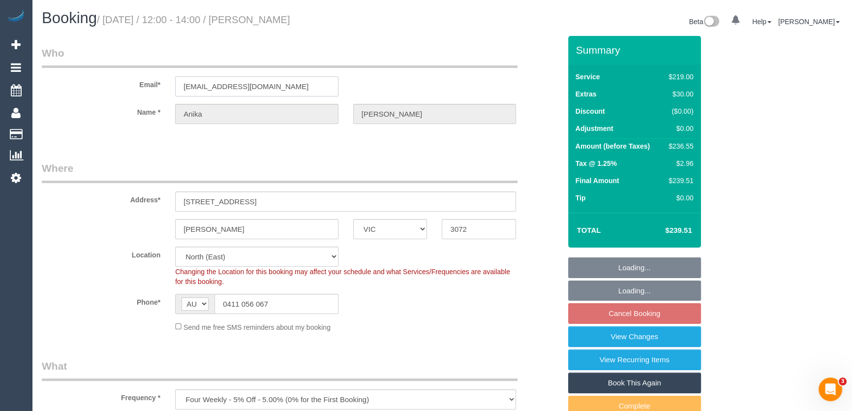
click at [277, 86] on input "[EMAIL_ADDRESS][DOMAIN_NAME]" at bounding box center [256, 86] width 163 height 20
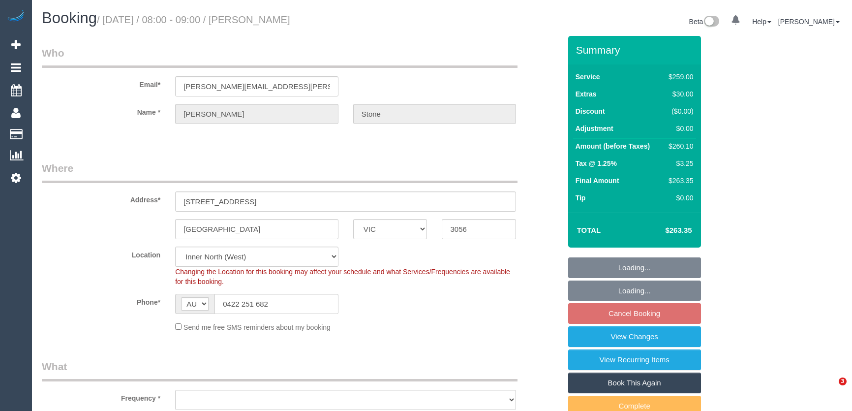
select select "VIC"
select select "number:32"
select select "object:855"
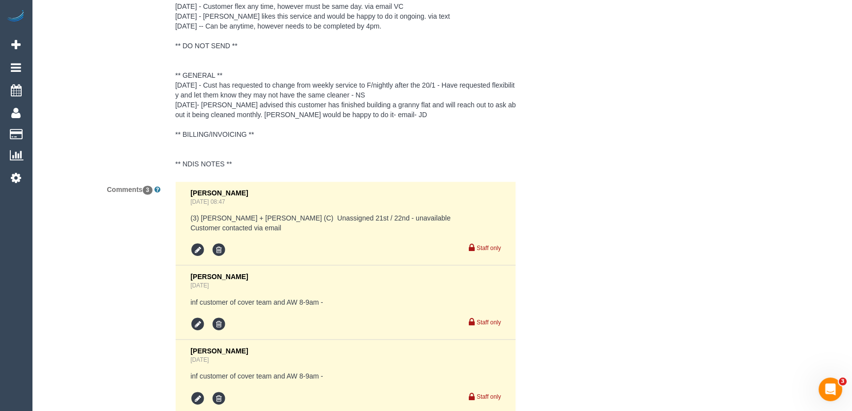
scroll to position [2056, 0]
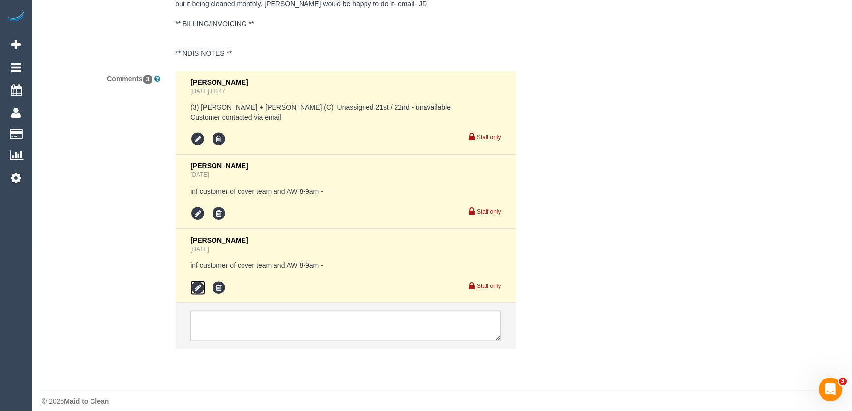
click at [197, 280] on icon at bounding box center [197, 287] width 15 height 15
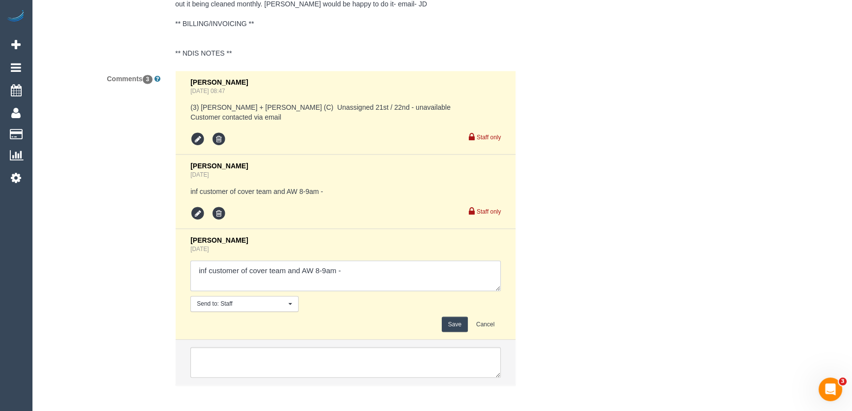
click at [359, 266] on textarea at bounding box center [345, 275] width 310 height 30
type textarea "inf customer of cover team and AW 8-9am - via email - pending"
click at [448, 317] on button "Save" at bounding box center [455, 323] width 26 height 15
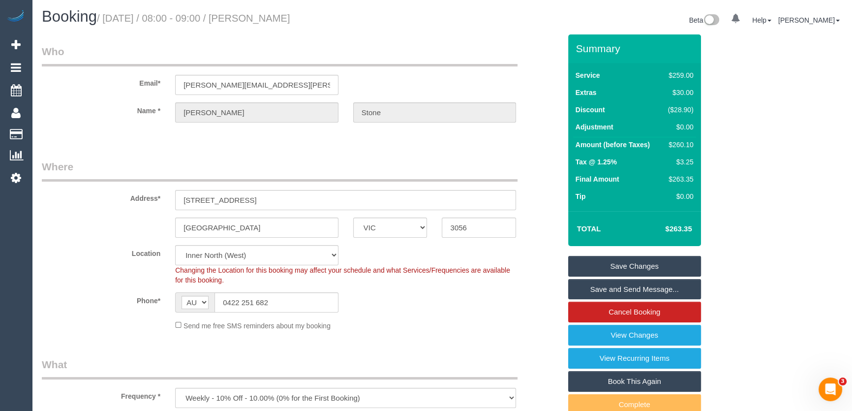
scroll to position [0, 0]
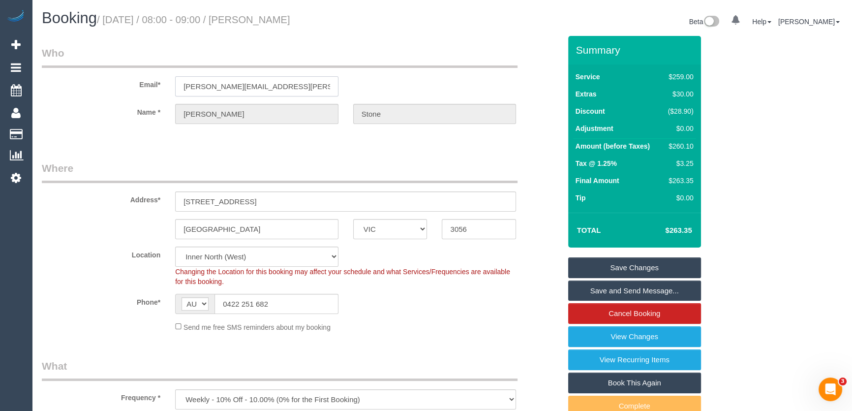
click at [287, 86] on input "adrienne.stone@icloud.com" at bounding box center [256, 86] width 163 height 20
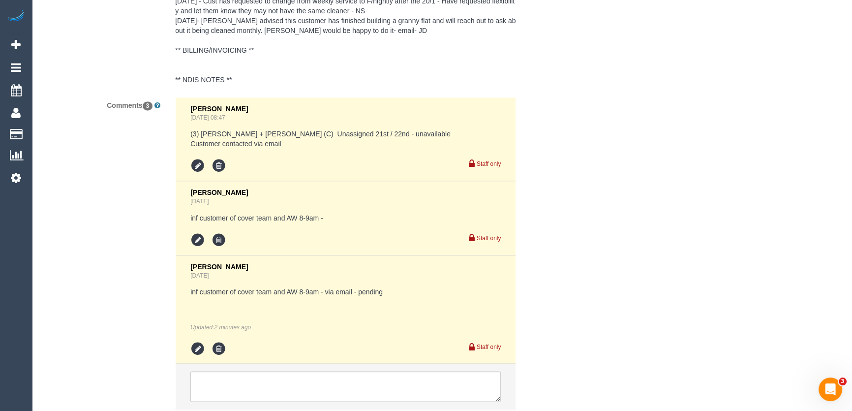
scroll to position [2090, 0]
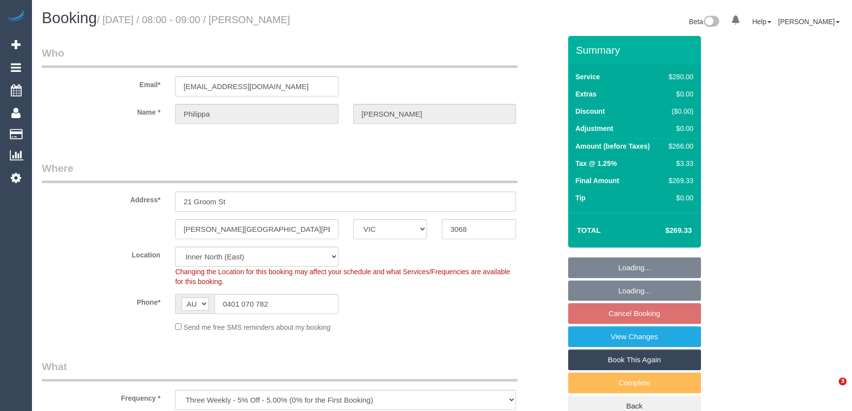
select select "VIC"
select select "2"
select select "number:29"
select select "number:14"
select select "number:19"
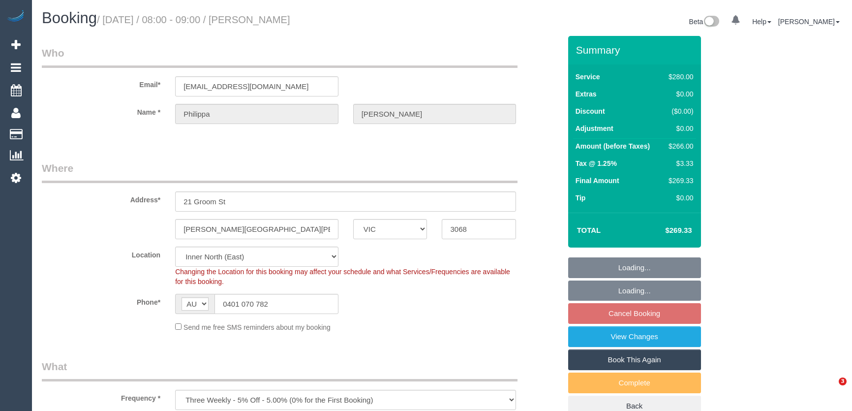
select select "number:22"
select select "number:33"
select select "number:12"
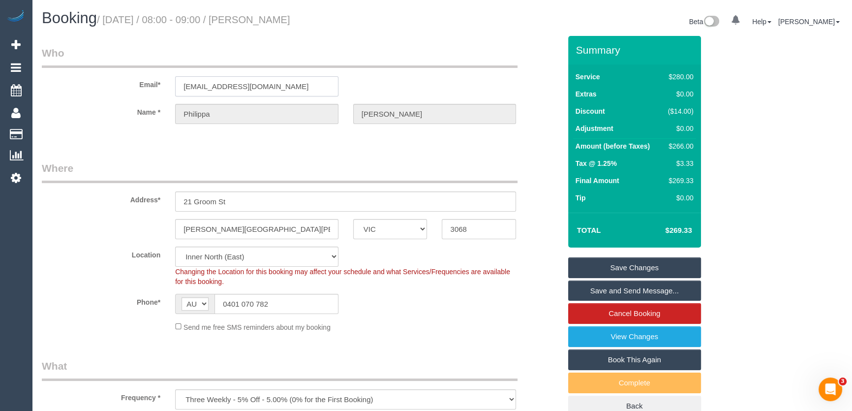
click at [279, 86] on input "pipnic@hotmail.com" at bounding box center [256, 86] width 163 height 20
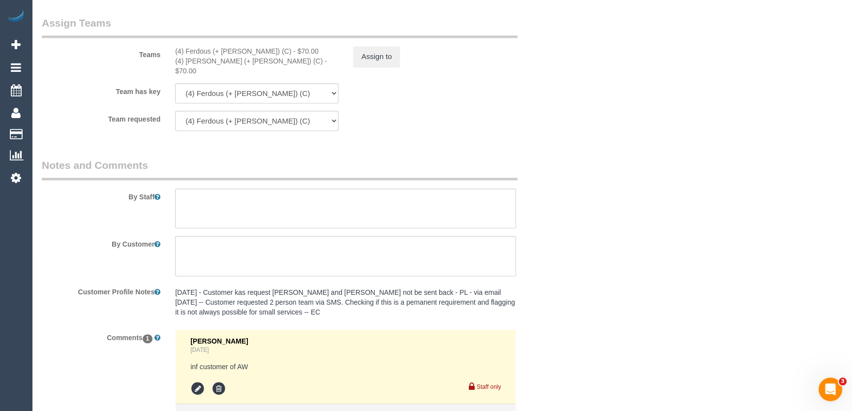
scroll to position [1620, 0]
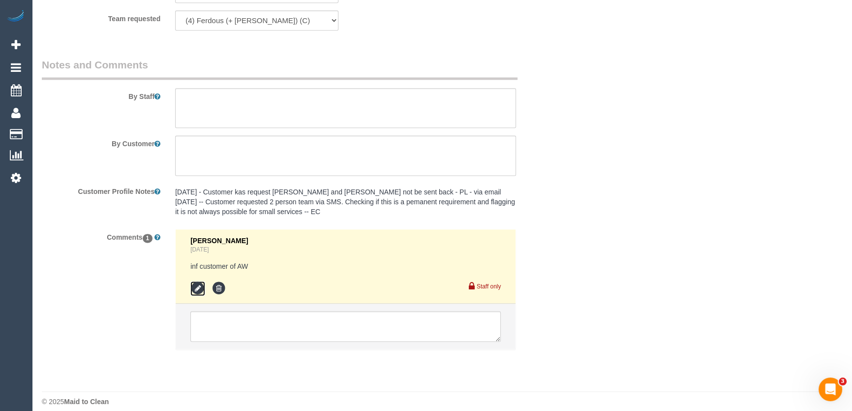
click at [202, 281] on icon at bounding box center [197, 288] width 15 height 15
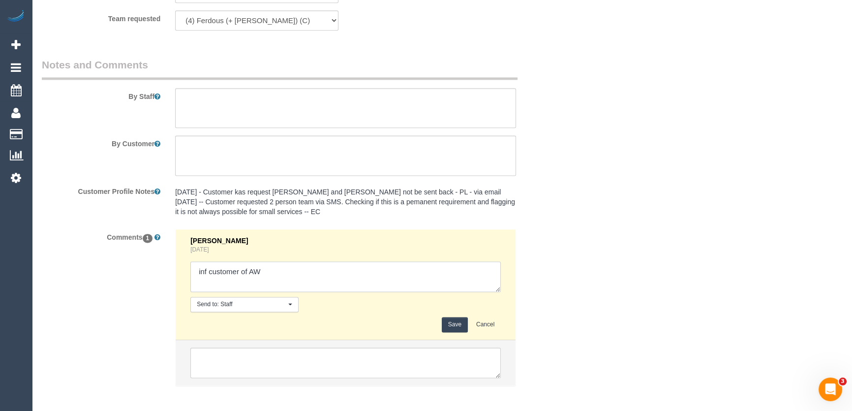
click at [285, 261] on textarea at bounding box center [345, 276] width 310 height 30
type textarea "inf customer of AW - via email - pending"
click at [453, 317] on button "Save" at bounding box center [455, 324] width 26 height 15
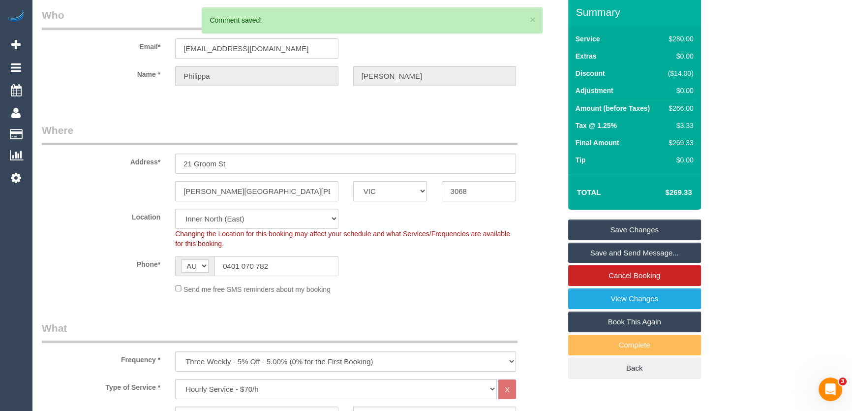
scroll to position [0, 0]
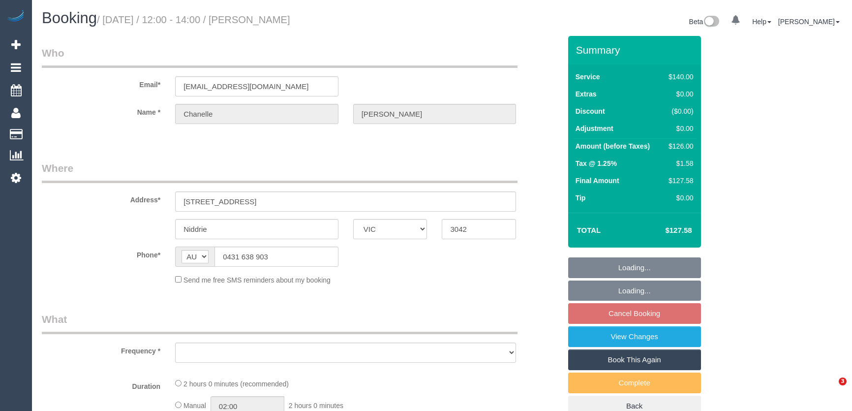
select select "VIC"
select select "object:603"
select select "string:stripe-pm_1QMiJC2GScqysDRVrC4mDtB8"
select select "number:28"
select select "number:16"
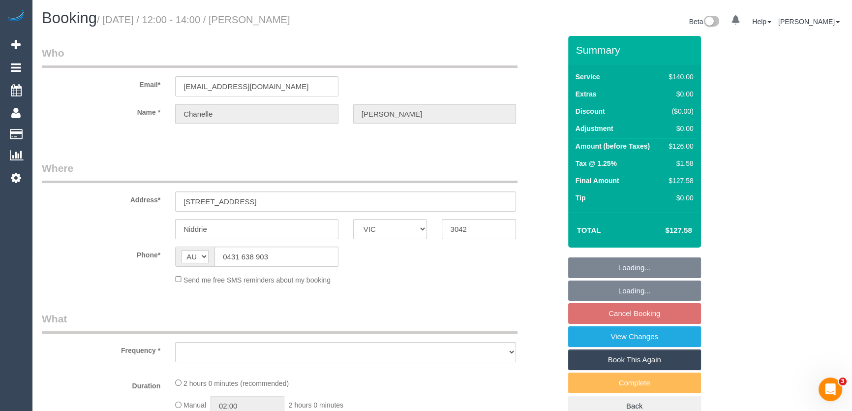
select select "number:19"
select select "number:36"
select select "number:35"
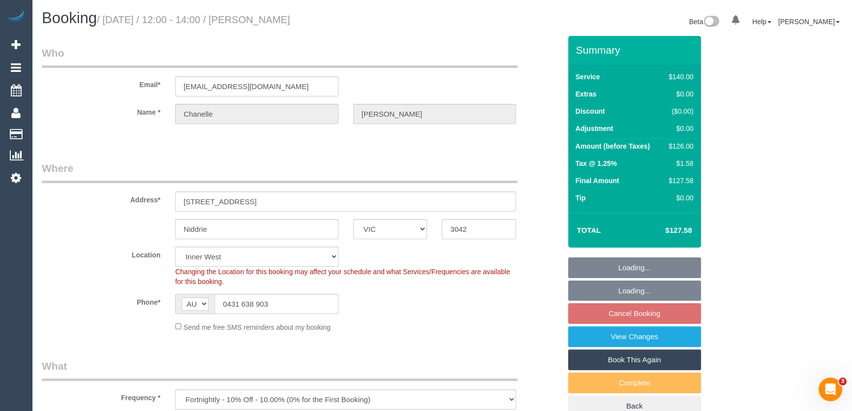
select select "object:920"
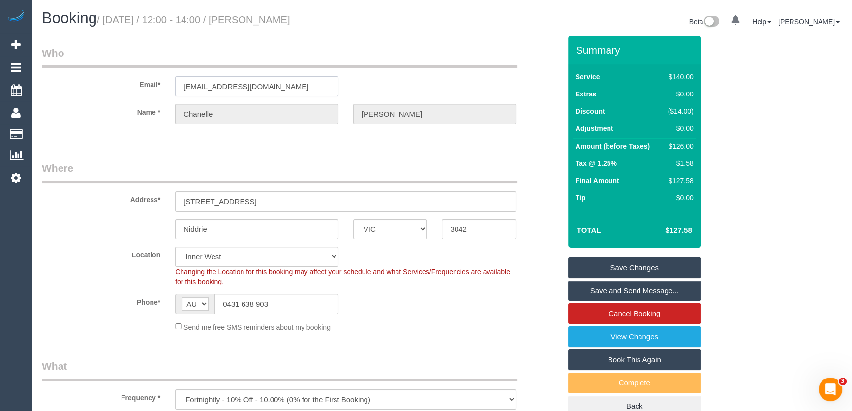
click at [286, 79] on input "[EMAIL_ADDRESS][DOMAIN_NAME]" at bounding box center [256, 86] width 163 height 20
click at [286, 80] on input "[EMAIL_ADDRESS][DOMAIN_NAME]" at bounding box center [256, 86] width 163 height 20
click at [286, 80] on input "chanellebulzomi@gmail.com" at bounding box center [256, 86] width 163 height 20
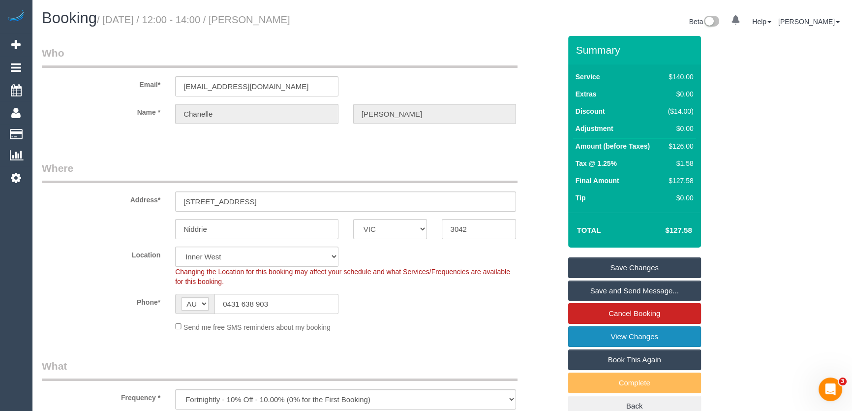
click at [611, 341] on link "View Changes" at bounding box center [634, 336] width 133 height 21
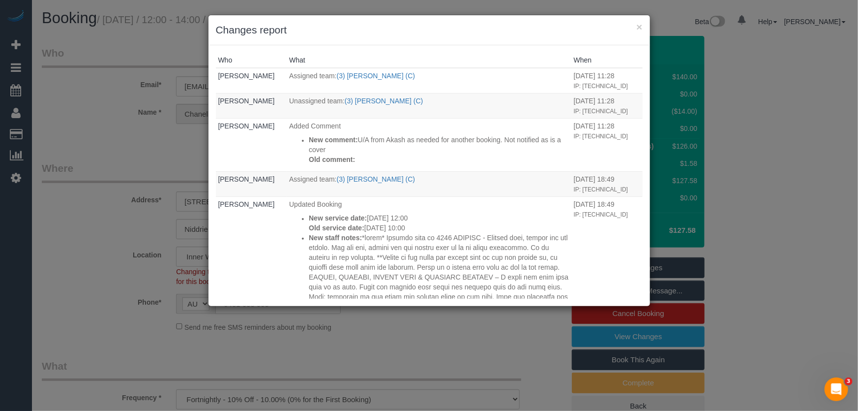
click at [471, 311] on div "× Changes report Who What When Steve Cranston Assigned team: (3) Gwendolyn Alle…" at bounding box center [429, 205] width 858 height 411
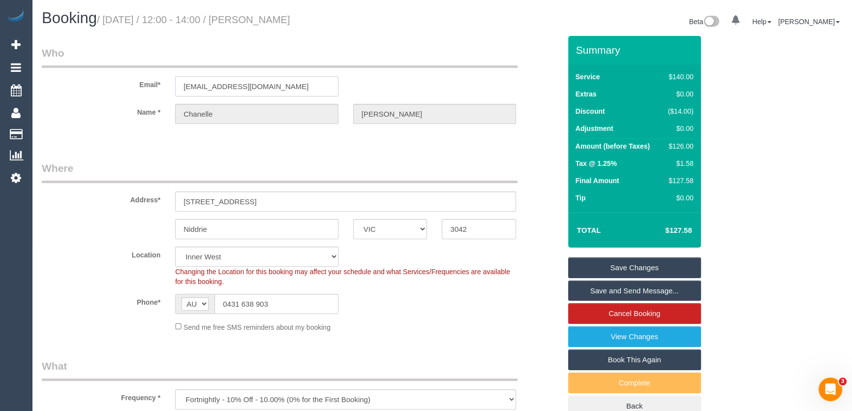
click at [295, 81] on input "chanellebulzomi@gmail.com" at bounding box center [256, 86] width 163 height 20
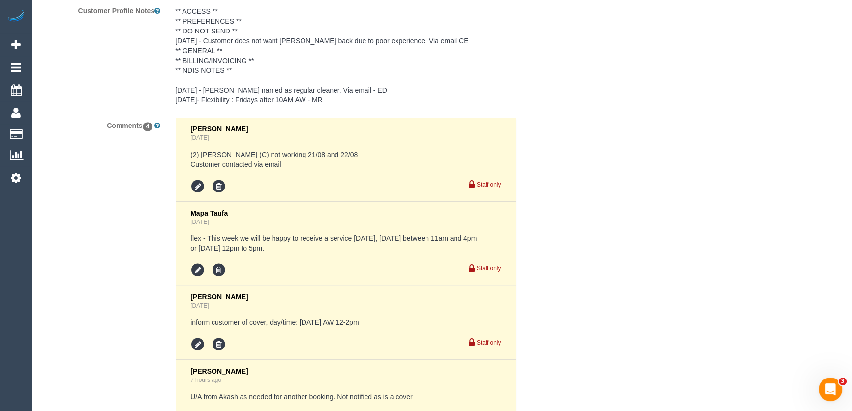
scroll to position [1832, 0]
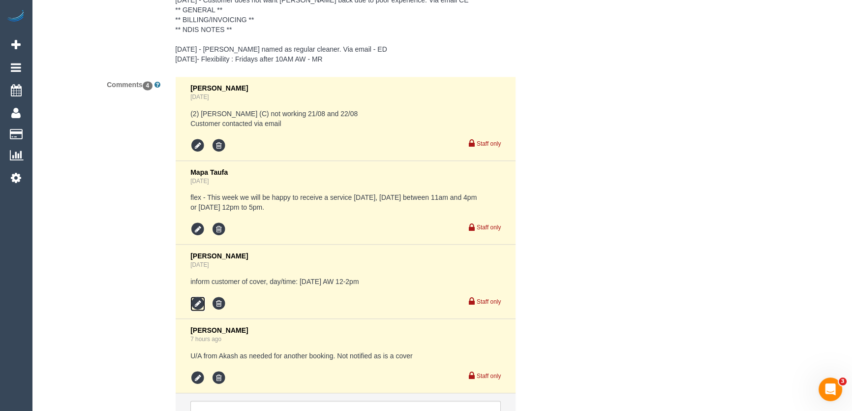
click at [194, 301] on icon at bounding box center [197, 303] width 15 height 15
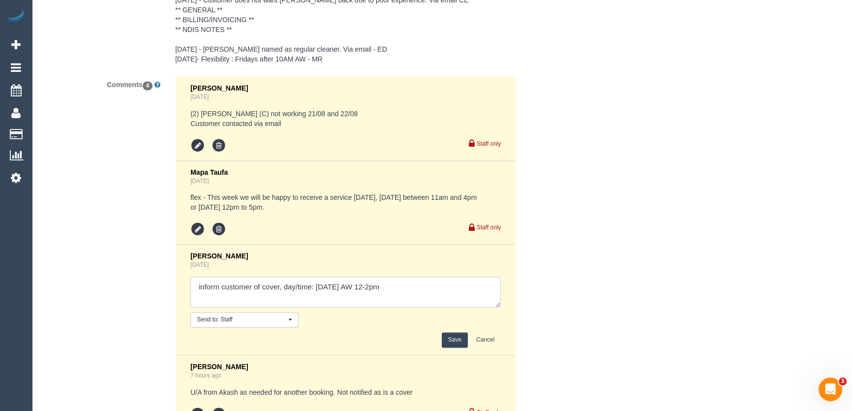
click at [416, 292] on textarea at bounding box center [345, 291] width 310 height 30
type textarea "inform customer of cover, day/time: Thursday 21/8 AW 12-2pm - via email - confi…"
click at [455, 342] on button "Save" at bounding box center [455, 339] width 26 height 15
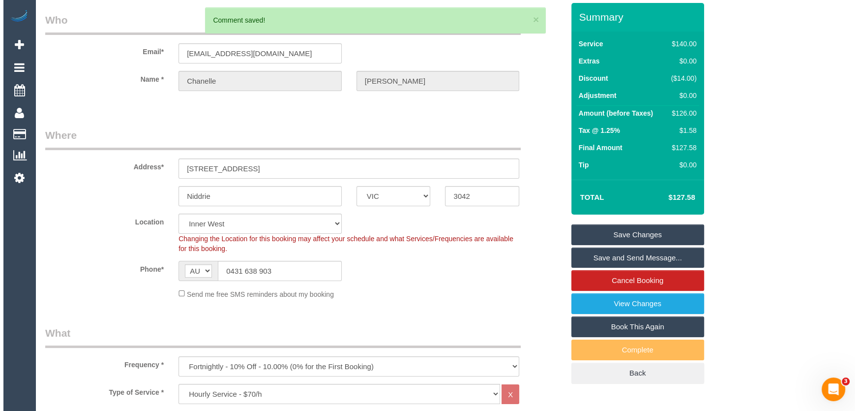
scroll to position [0, 0]
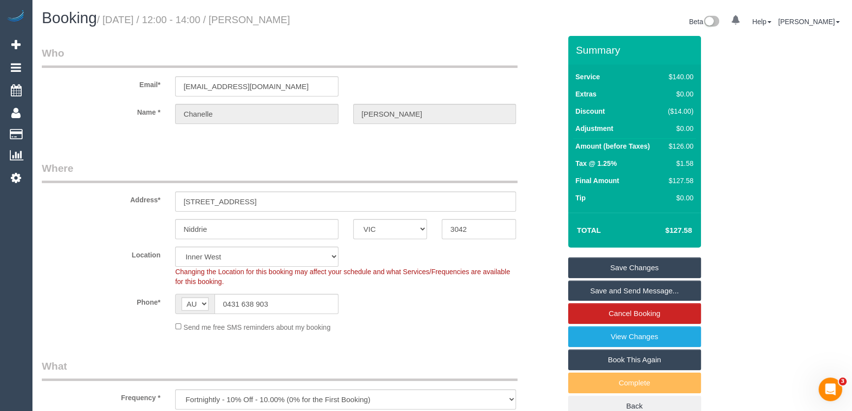
click at [593, 291] on link "Save and Send Message..." at bounding box center [634, 290] width 133 height 21
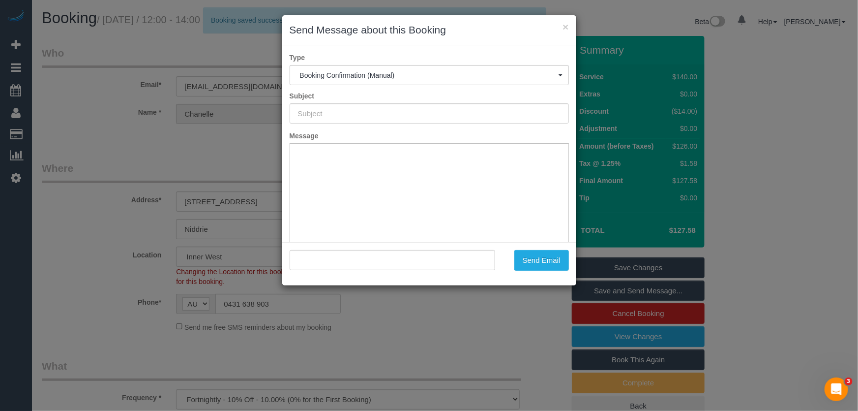
type input "Booking Confirmed"
type input ""Chanelle Bulzomi" <chanellebulzomi@gmail.com>"
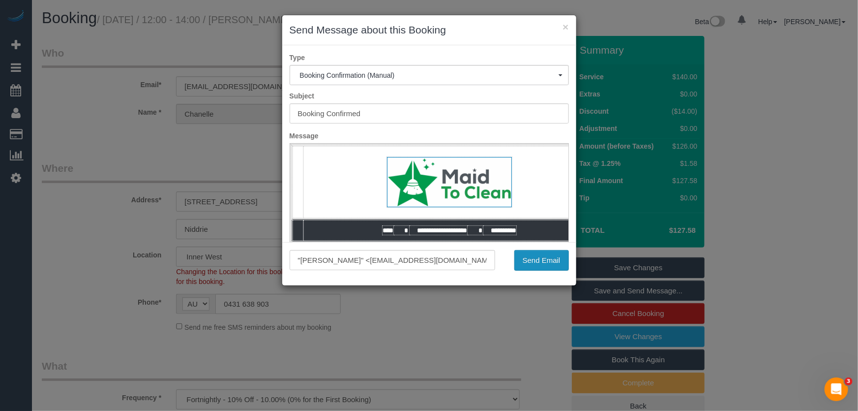
click at [533, 266] on button "Send Email" at bounding box center [541, 260] width 55 height 21
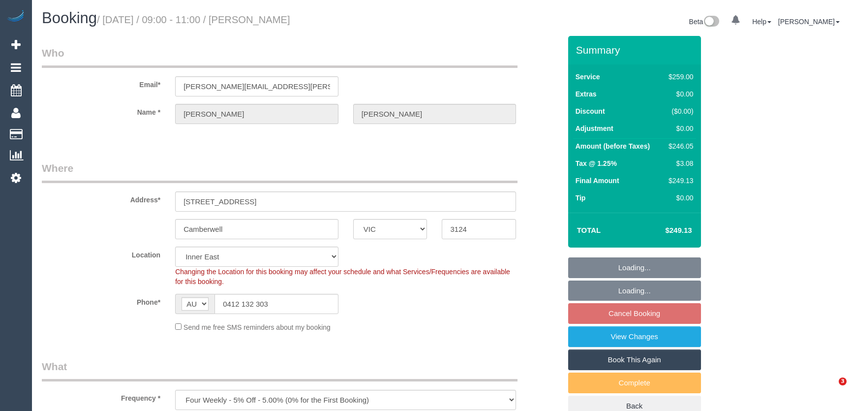
select select "VIC"
click at [281, 88] on input "[PERSON_NAME][EMAIL_ADDRESS][PERSON_NAME][DOMAIN_NAME]" at bounding box center [256, 86] width 163 height 20
select select "object:688"
click at [281, 88] on input "[PERSON_NAME][EMAIL_ADDRESS][PERSON_NAME][DOMAIN_NAME]" at bounding box center [256, 86] width 163 height 20
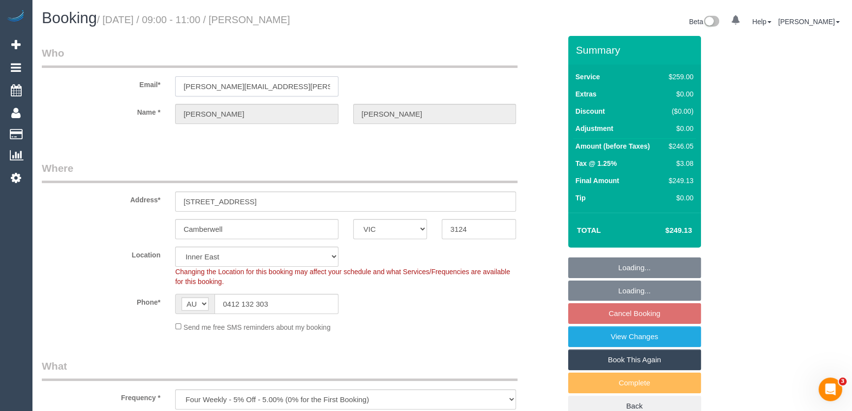
click at [281, 88] on input "[PERSON_NAME][EMAIL_ADDRESS][PERSON_NAME][DOMAIN_NAME]" at bounding box center [256, 86] width 163 height 20
select select "number:27"
select select "number:14"
select select "number:19"
select select "number:25"
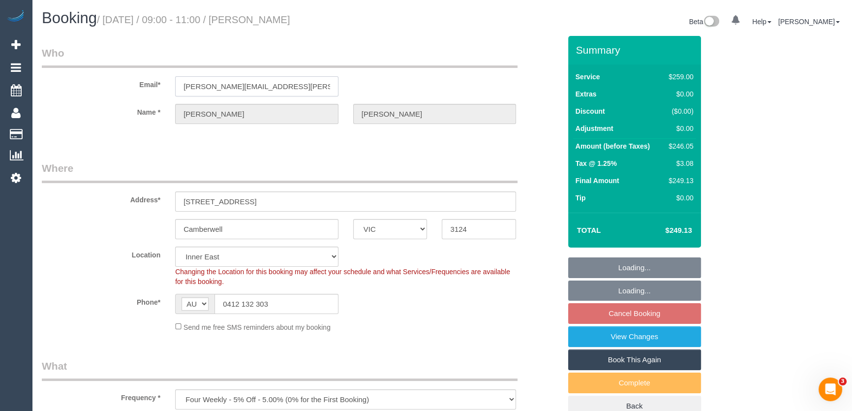
select select "number:34"
select select "number:13"
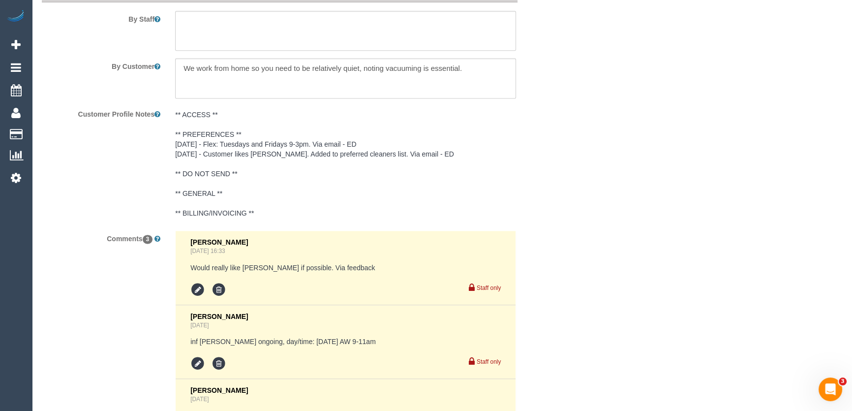
scroll to position [1564, 0]
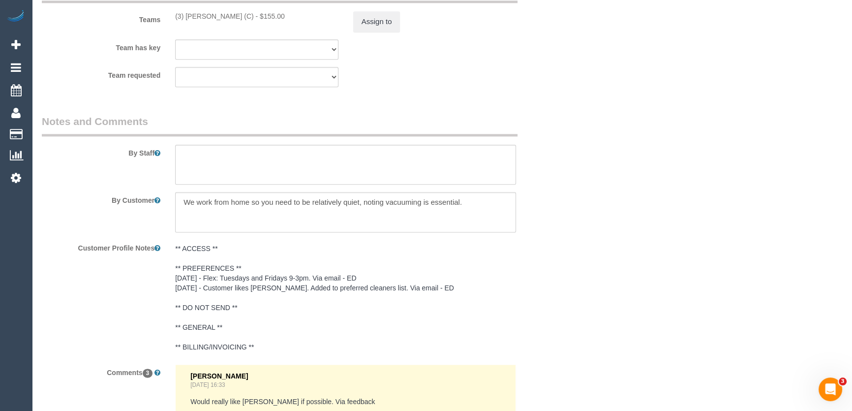
click at [194, 278] on pre "** ACCESS ** ** PREFERENCES ** [DATE] - Flex: Tuesdays and Fridays 9-3pm. Via e…" at bounding box center [345, 297] width 341 height 108
click at [194, 278] on sui-customer-notes "** ACCESS ** ** PREFERENCES ** [DATE] - Flex: Tuesdays and Fridays 9-3pm. Via e…" at bounding box center [345, 297] width 341 height 108
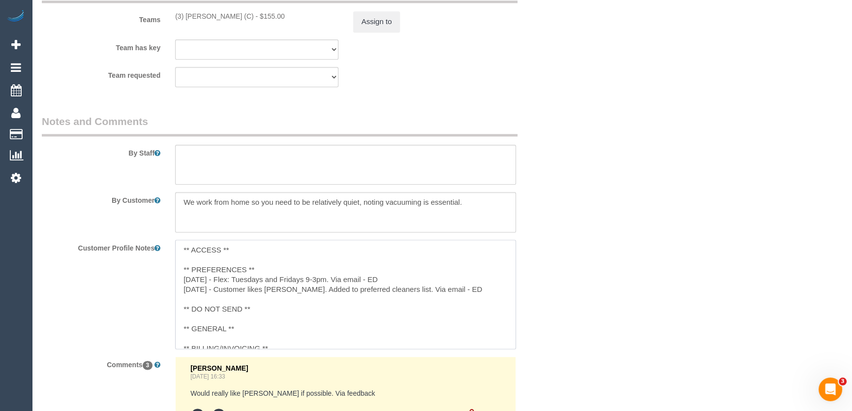
click at [180, 276] on textarea "** ACCESS ** ** PREFERENCES ** [DATE] - Flex: Tuesdays and Fridays 9-3pm. Via e…" at bounding box center [345, 293] width 341 height 109
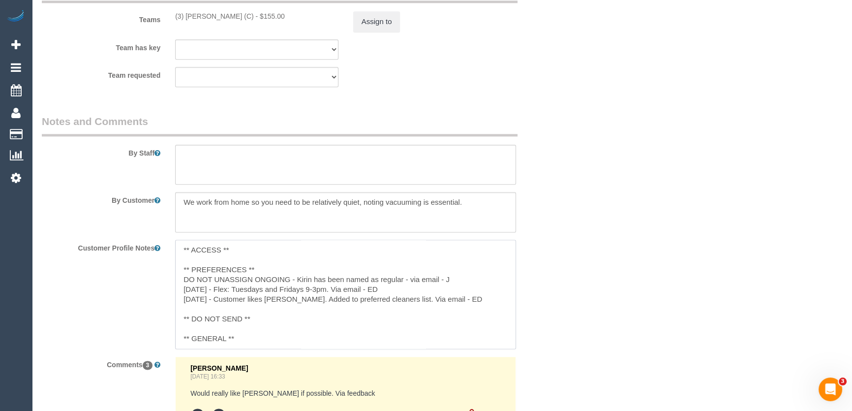
type textarea "** ACCESS ** ** PREFERENCES ** DO NOT UNASSIGN ONGOING - Kirin has been named a…"
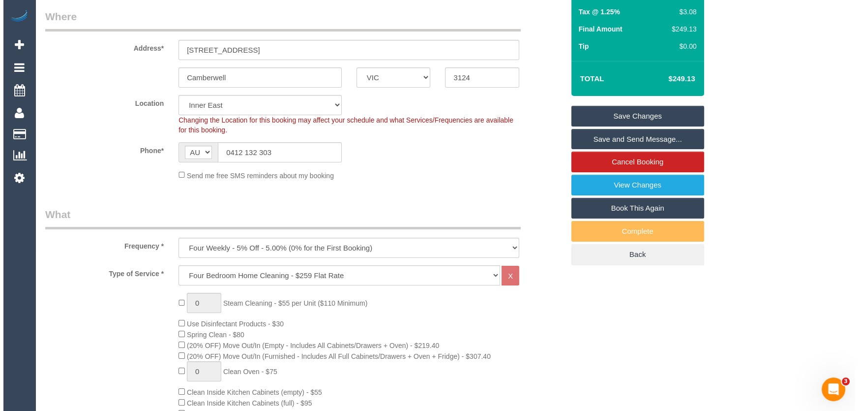
scroll to position [0, 0]
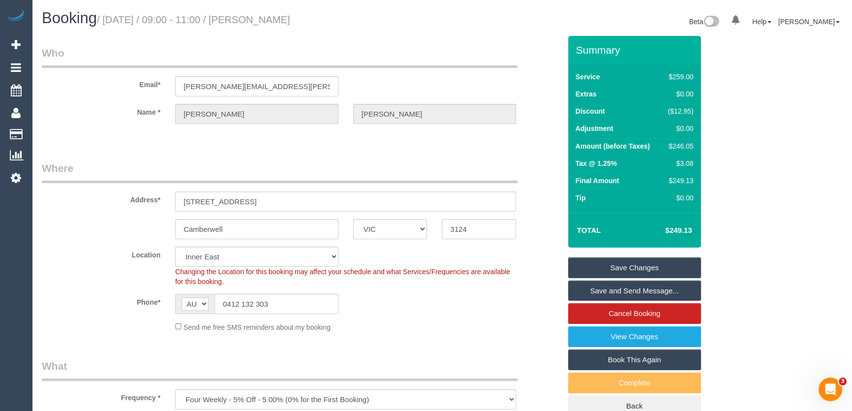
click at [594, 291] on link "Save and Send Message..." at bounding box center [634, 290] width 133 height 21
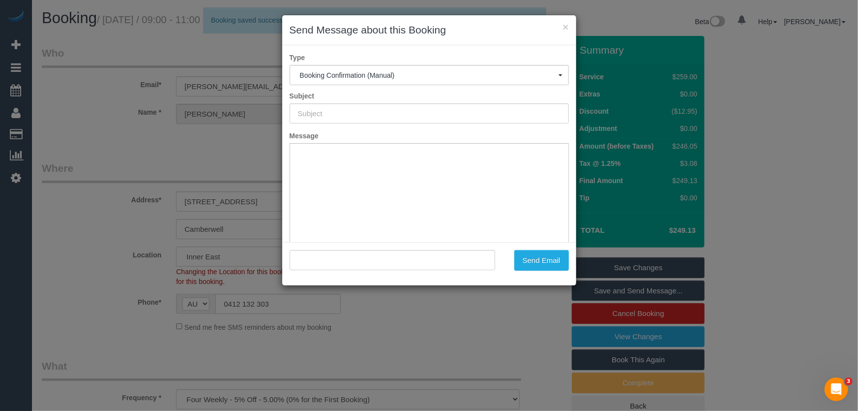
type input "Booking Confirmed"
type input ""Summer Linh Huynh" <huynh.dieu.linh@gmail.com>"
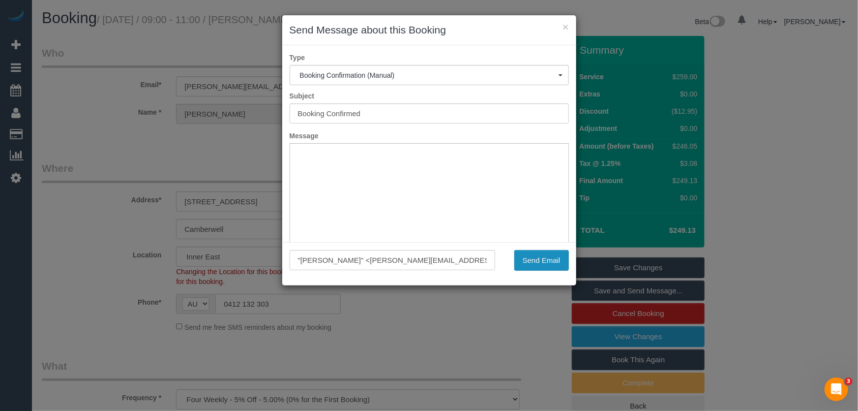
click at [551, 267] on button "Send Email" at bounding box center [541, 260] width 55 height 21
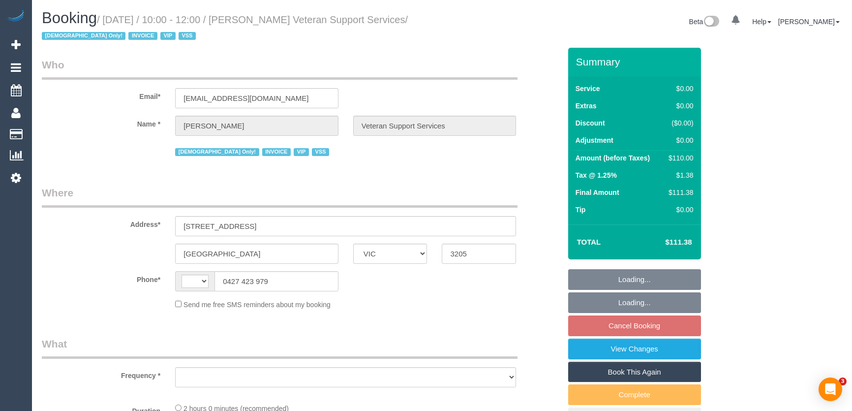
select select "VIC"
select select "string:AU"
select select "object:620"
select select "120"
select select "number:27"
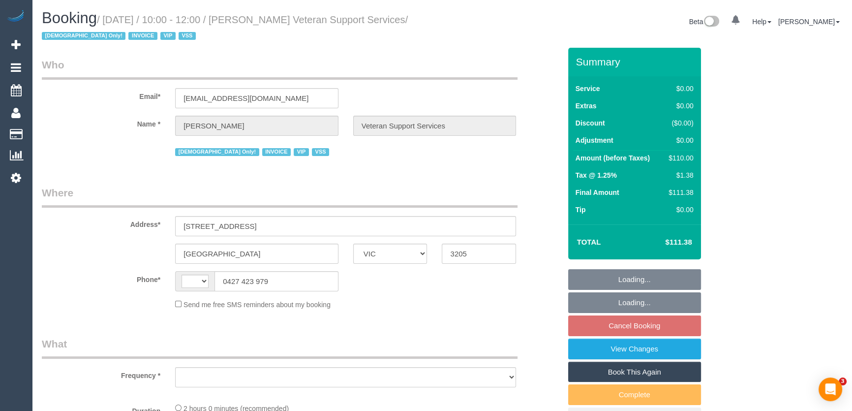
select select "number:14"
select select "number:19"
select select "number:36"
select select "number:34"
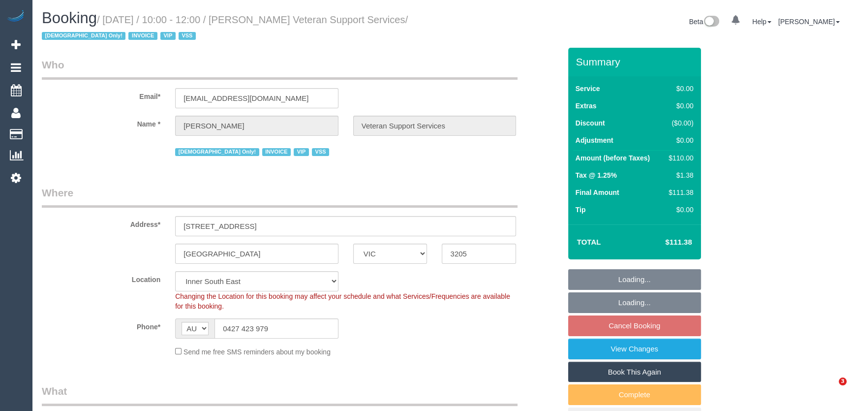
select select "object:1470"
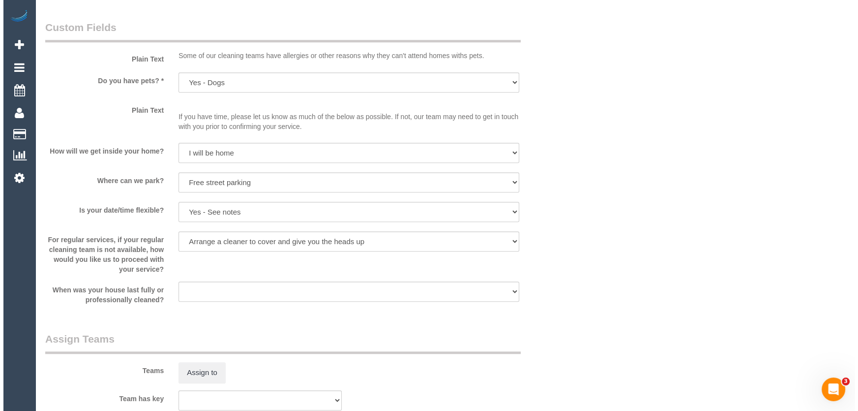
scroll to position [1072, 0]
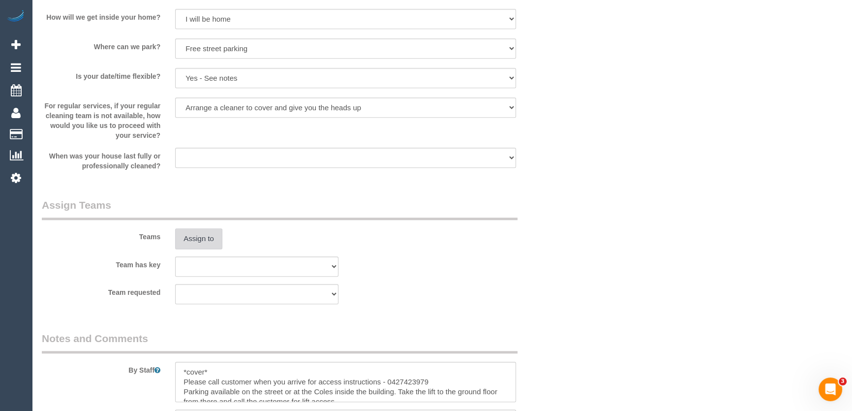
click at [196, 240] on button "Assign to" at bounding box center [198, 238] width 47 height 21
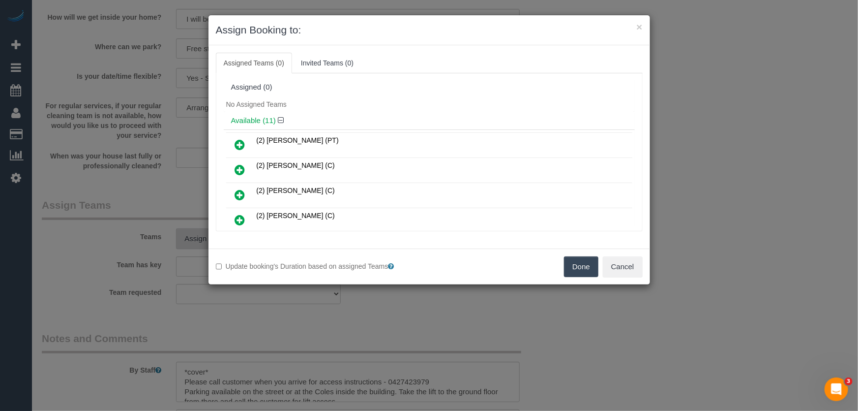
scroll to position [111, 0]
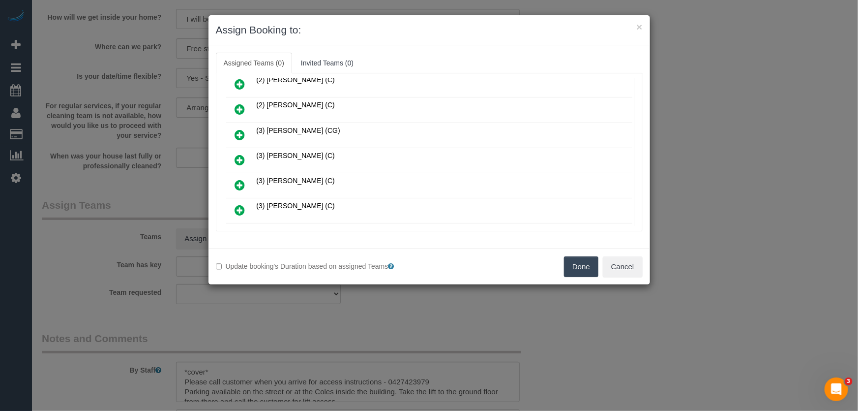
click at [240, 154] on icon at bounding box center [240, 160] width 10 height 12
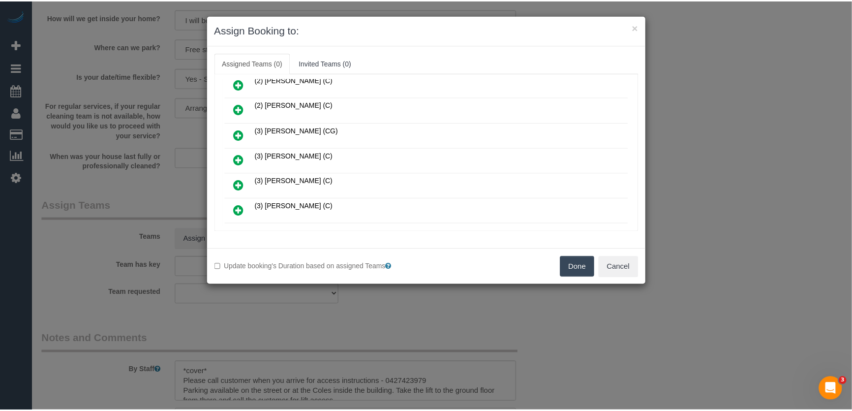
scroll to position [133, 0]
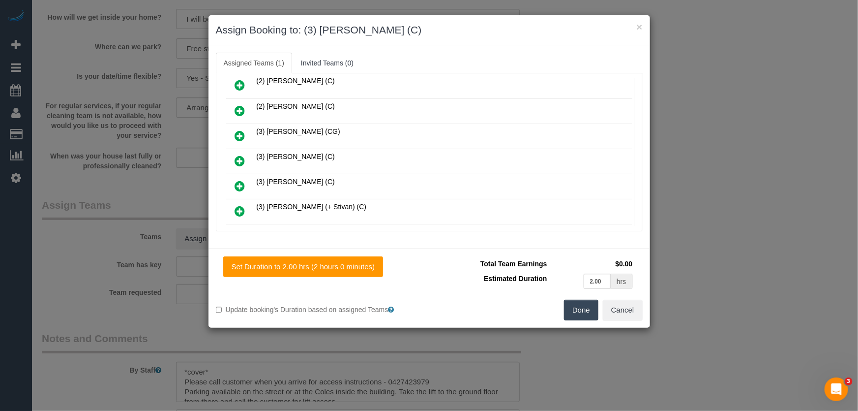
click at [572, 311] on button "Done" at bounding box center [581, 309] width 34 height 21
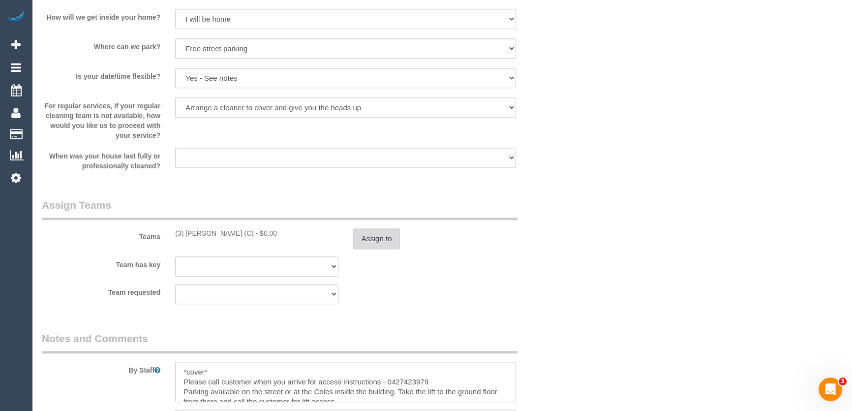
click at [386, 245] on button "Assign to" at bounding box center [376, 238] width 47 height 21
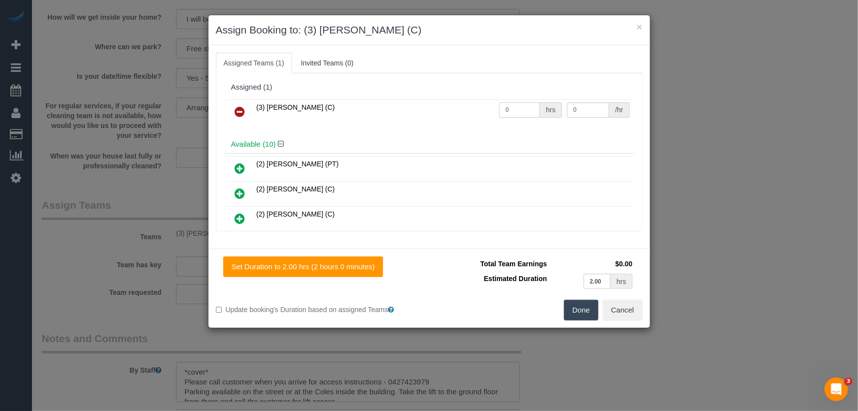
click at [519, 107] on input "0" at bounding box center [519, 109] width 41 height 15
type input "2"
type input "35"
click at [577, 308] on button "Done" at bounding box center [581, 309] width 34 height 21
click at [577, 308] on div "Done Cancel" at bounding box center [539, 309] width 221 height 21
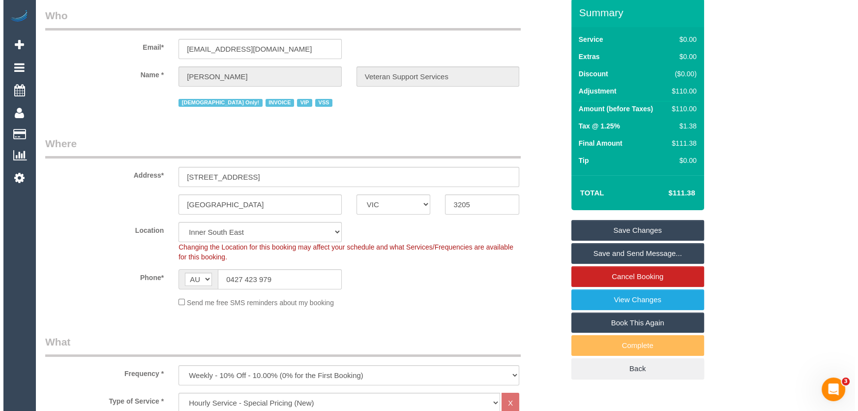
scroll to position [0, 0]
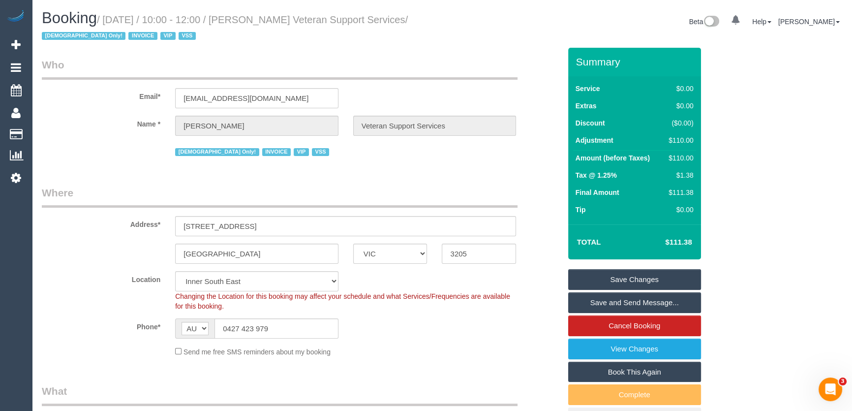
click at [264, 19] on small "/ August 22, 2025 / 10:00 - 12:00 / Evelyne Ward Veteran Support Services / Fem…" at bounding box center [225, 28] width 366 height 28
copy small "Evelyne Ward Veteran Support Services"
click at [647, 282] on link "Save Changes" at bounding box center [634, 279] width 133 height 21
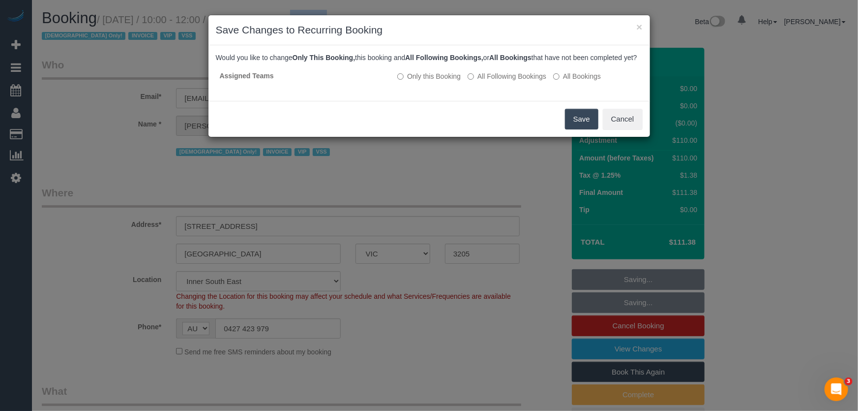
click at [577, 126] on button "Save" at bounding box center [581, 119] width 33 height 21
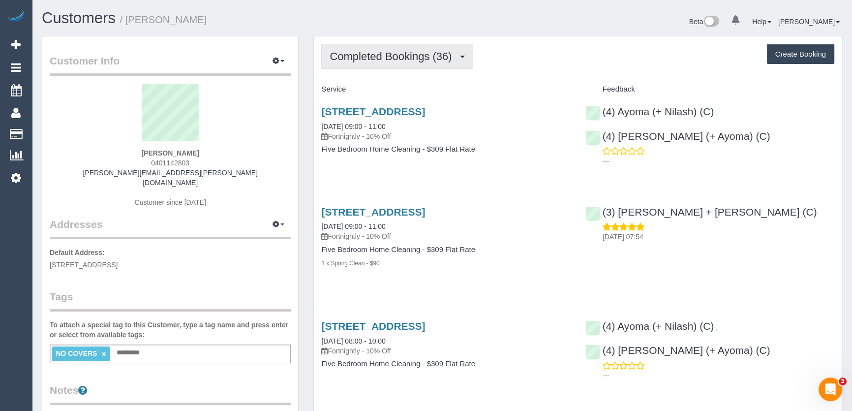
click at [450, 59] on span "Completed Bookings (36)" at bounding box center [392, 56] width 127 height 12
click at [447, 59] on span "Completed Bookings (36)" at bounding box center [392, 56] width 127 height 12
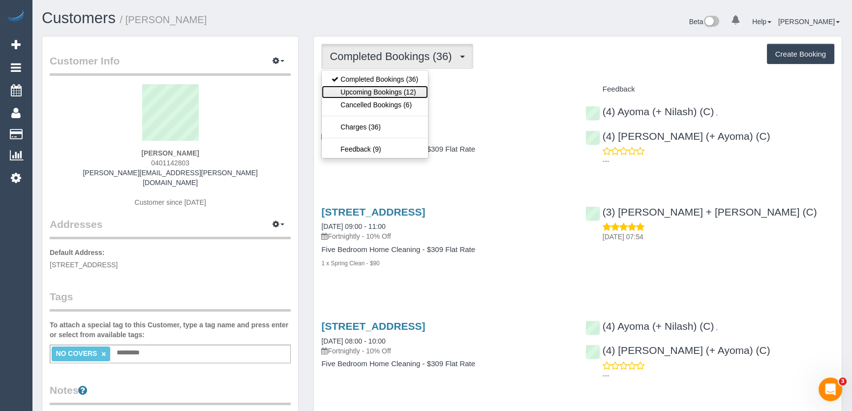
click at [409, 92] on link "Upcoming Bookings (12)" at bounding box center [375, 92] width 106 height 13
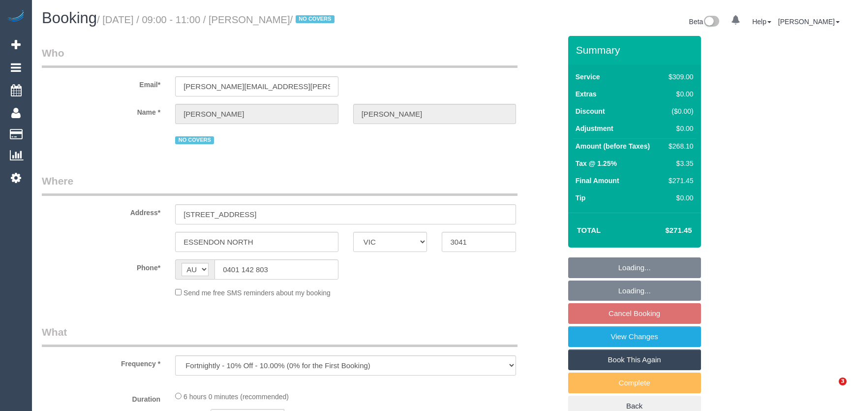
select select "VIC"
select select "string:stripe-pm_1Oi72G2GScqysDRVCt5Djduf"
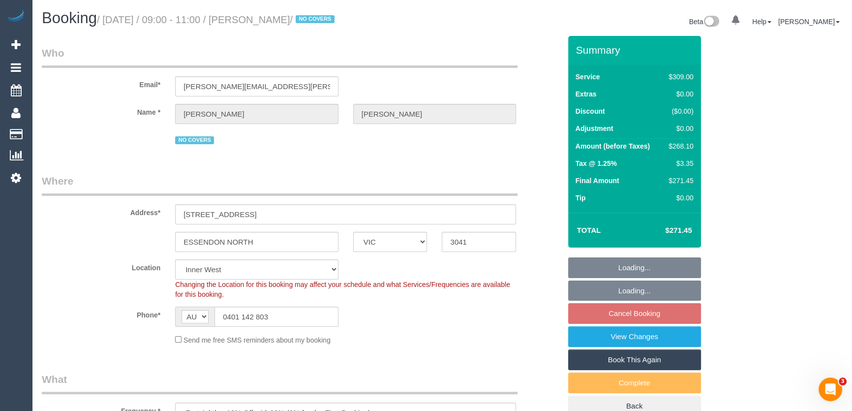
select select "number:28"
select select "number:14"
select select "number:19"
select select "number:22"
select select "number:35"
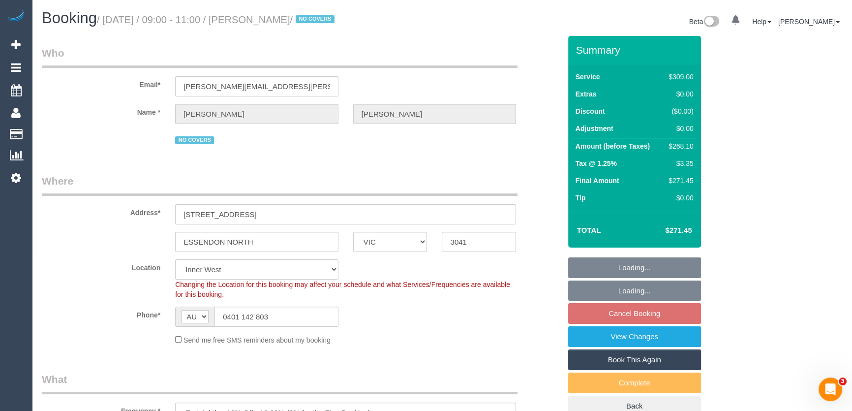
select select "number:11"
select select "object:1586"
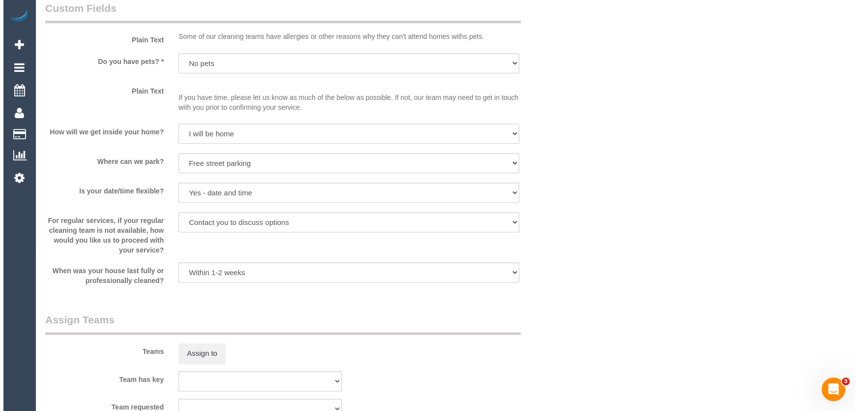
scroll to position [1341, 0]
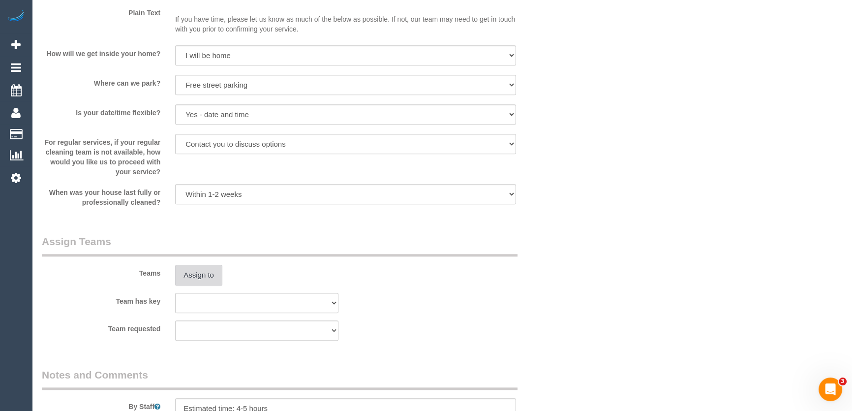
click at [199, 276] on button "Assign to" at bounding box center [198, 275] width 47 height 21
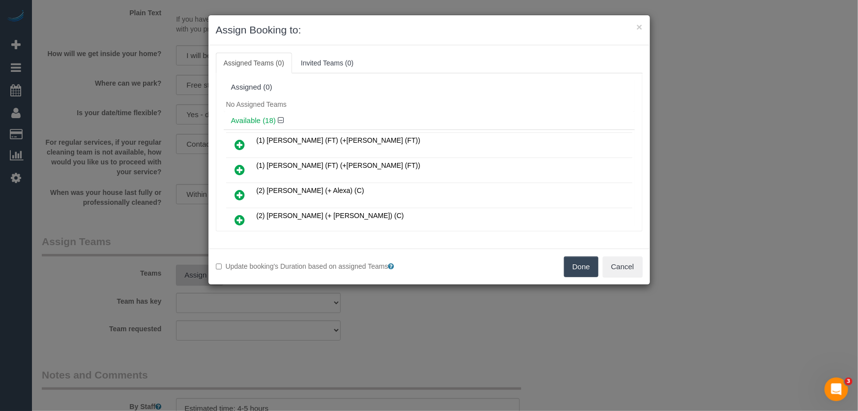
scroll to position [209, 0]
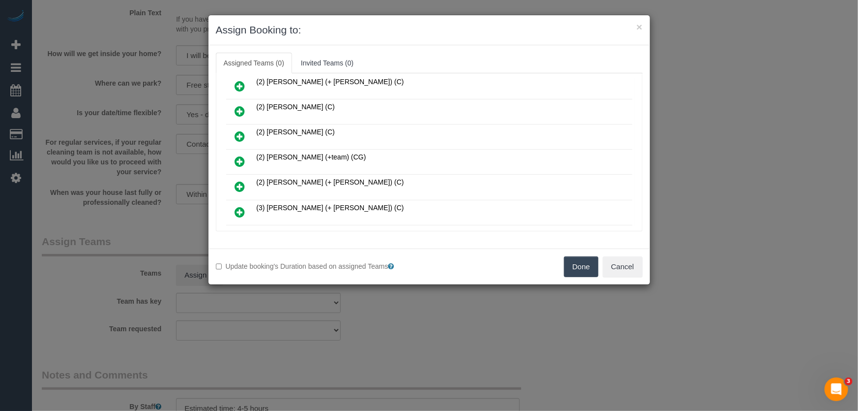
click at [239, 155] on icon at bounding box center [240, 161] width 10 height 12
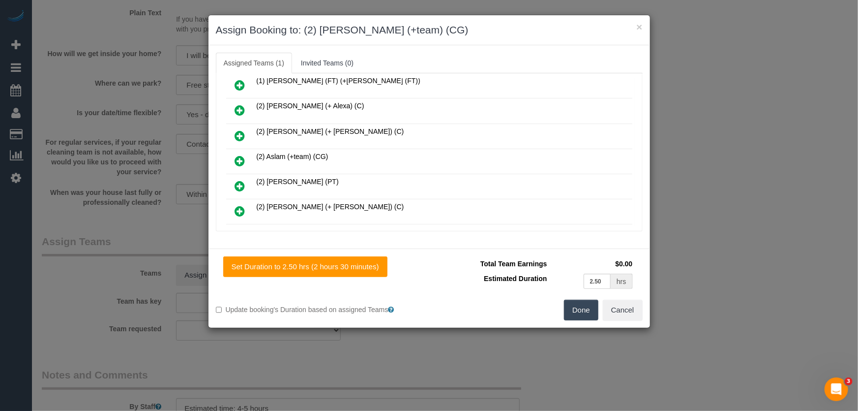
scroll to position [98, 0]
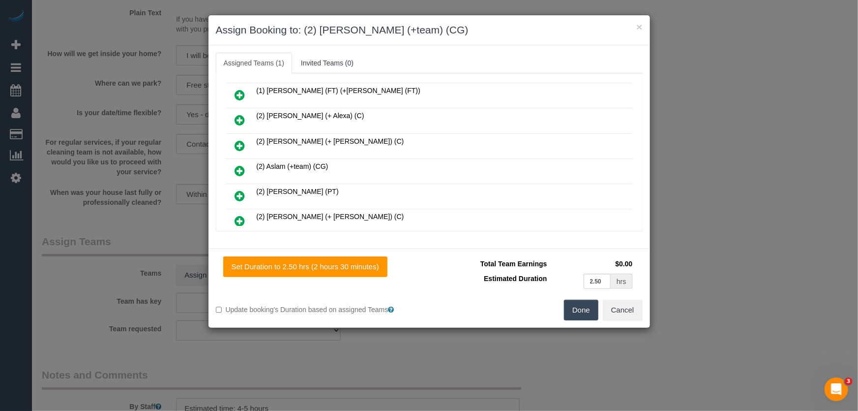
click at [238, 166] on icon at bounding box center [240, 171] width 10 height 12
click at [583, 311] on button "Done" at bounding box center [581, 309] width 34 height 21
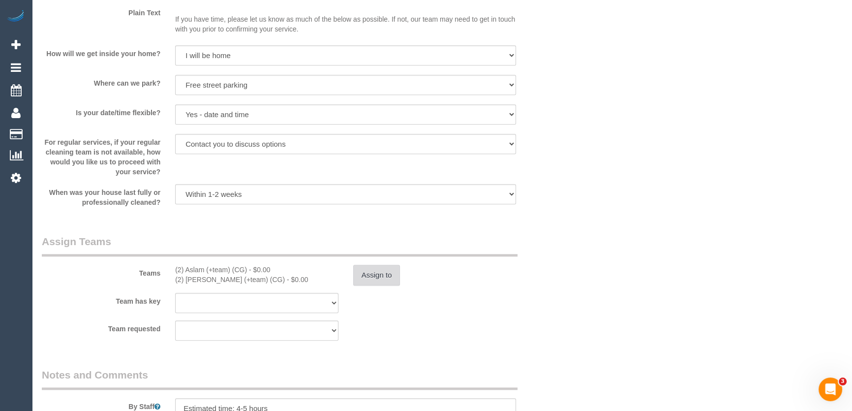
click at [367, 266] on button "Assign to" at bounding box center [376, 275] width 47 height 21
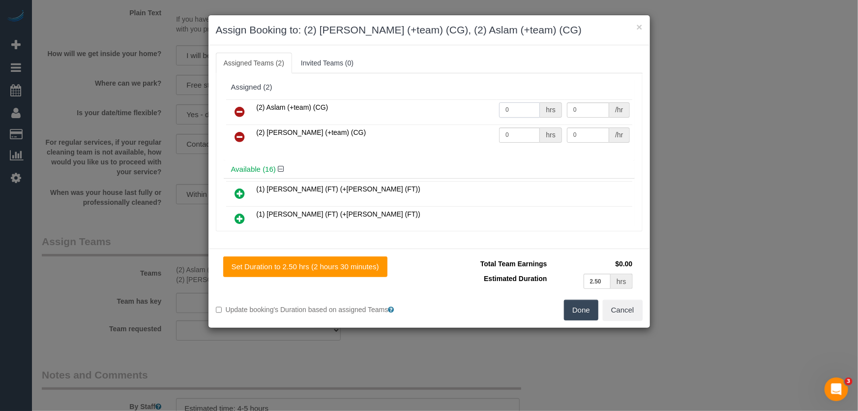
click at [518, 112] on input "0" at bounding box center [519, 109] width 41 height 15
type input "1"
click at [581, 111] on input "80" at bounding box center [588, 109] width 42 height 15
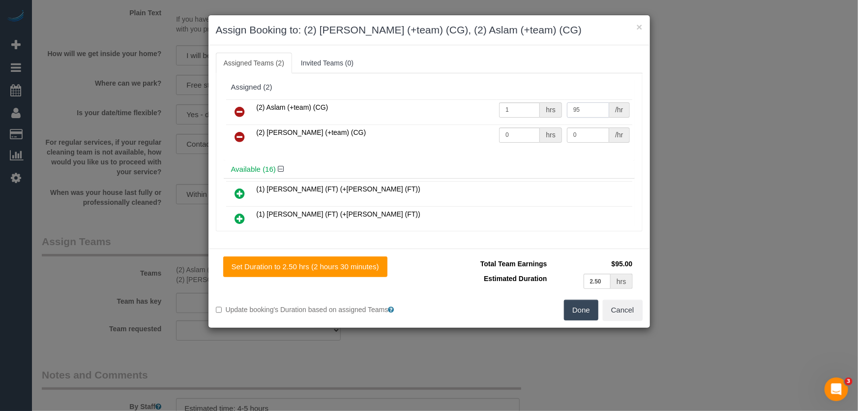
type input "95"
click at [510, 136] on input "0" at bounding box center [519, 134] width 41 height 15
type input "1"
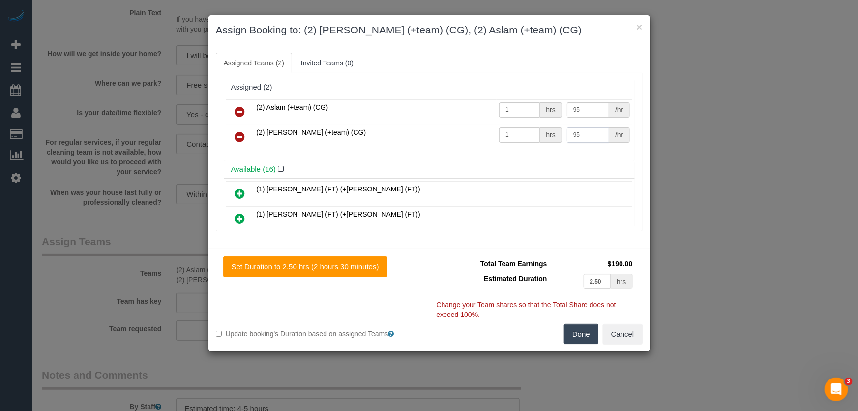
type input "95"
click at [570, 336] on button "Done" at bounding box center [581, 334] width 34 height 21
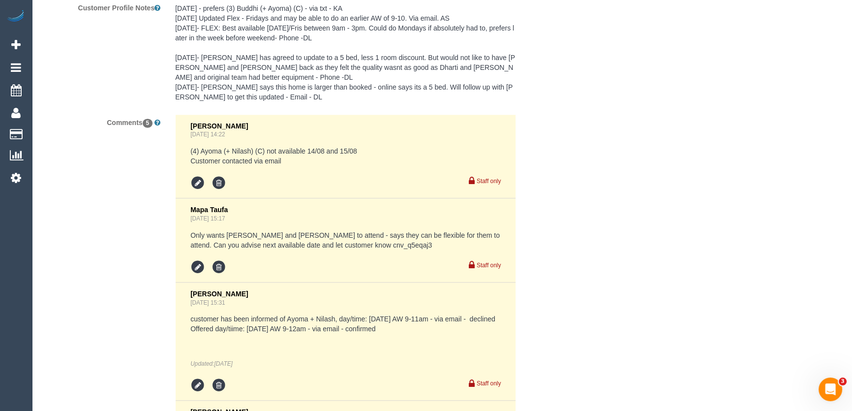
scroll to position [1743, 0]
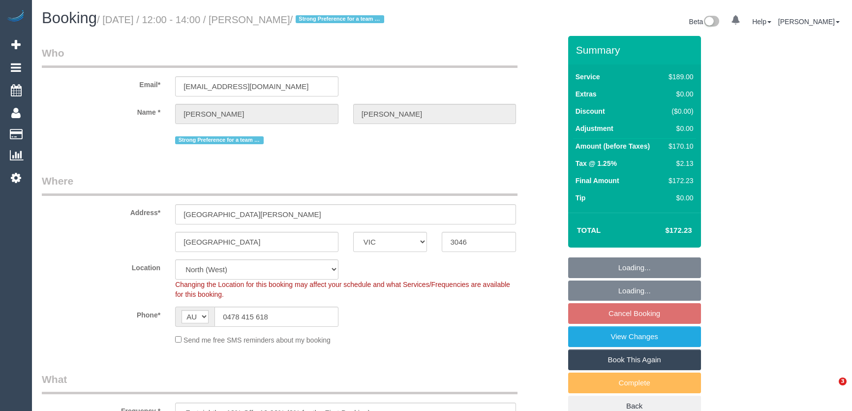
select select "VIC"
select select "number:29"
select select "number:14"
select select "number:19"
select select "number:25"
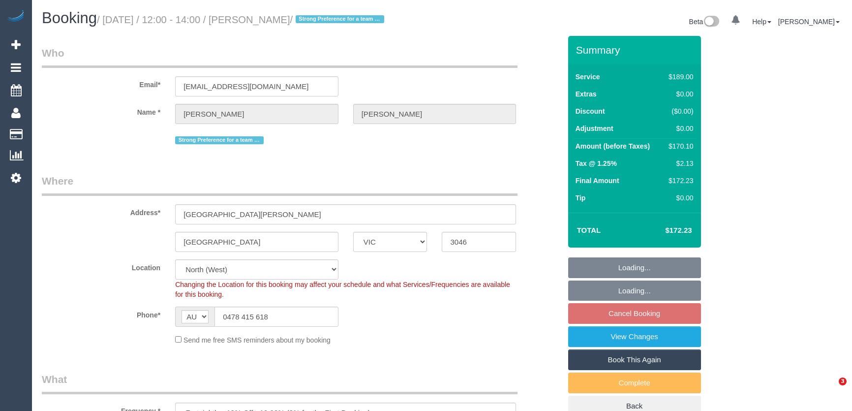
select select "number:33"
select select "number:12"
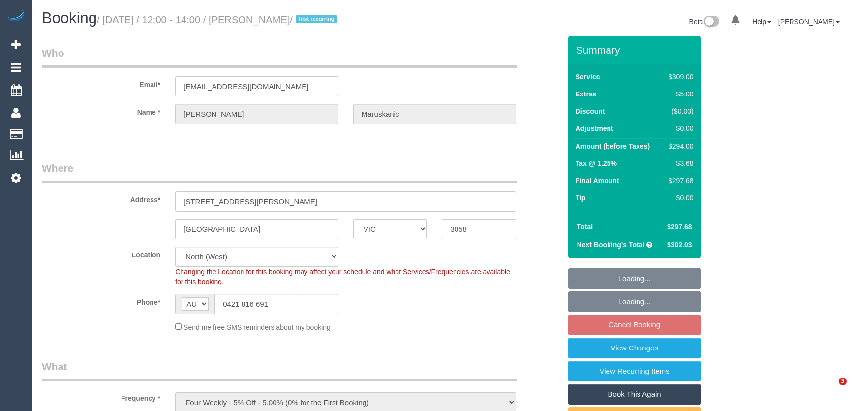
select select "VIC"
select select "number:28"
select select "number:14"
select select "number:19"
select select "number:25"
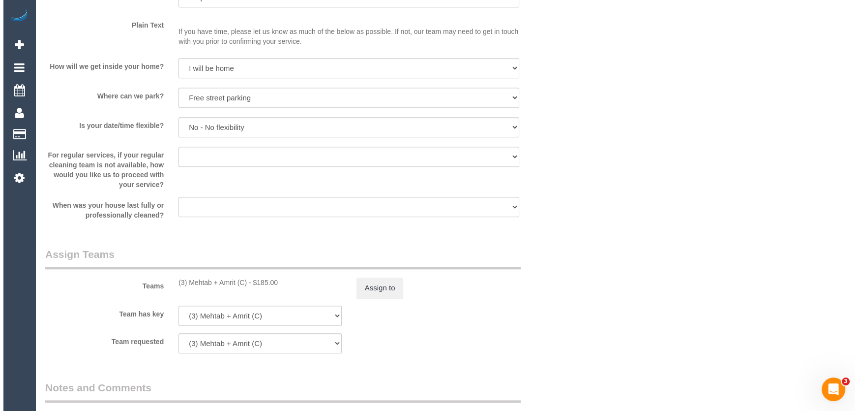
scroll to position [1430, 0]
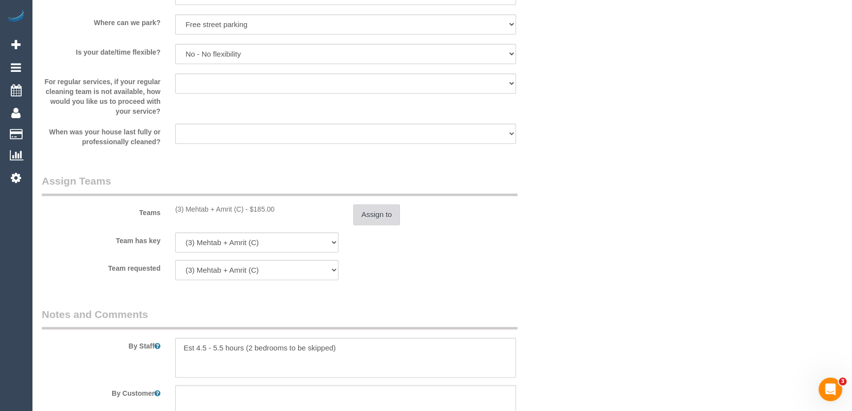
click at [382, 210] on button "Assign to" at bounding box center [376, 214] width 47 height 21
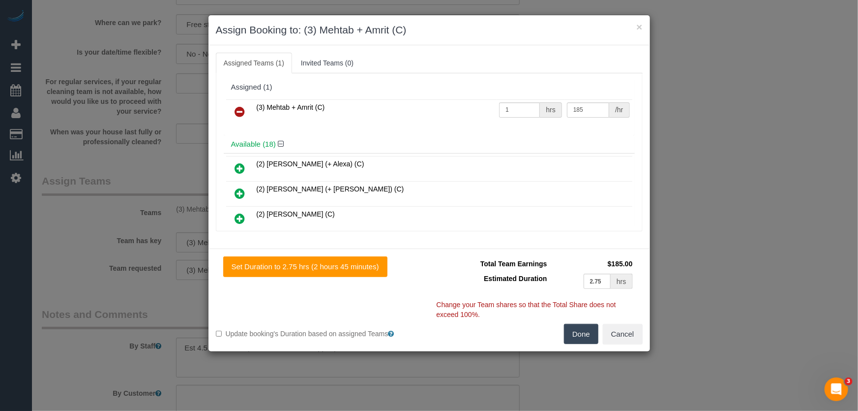
click at [238, 112] on icon at bounding box center [240, 112] width 10 height 12
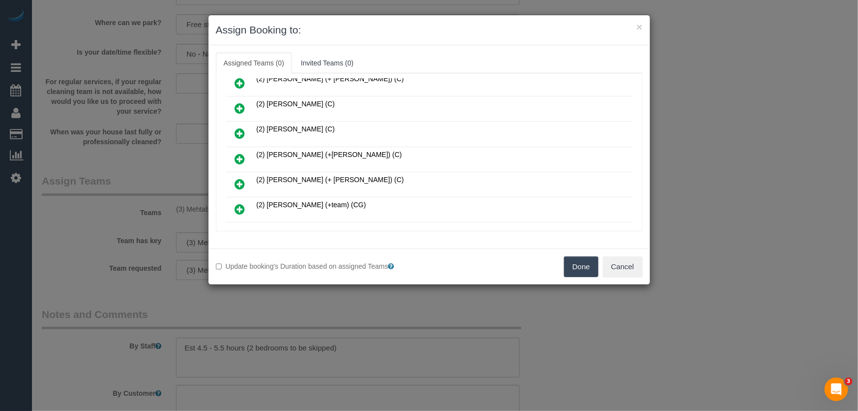
scroll to position [89, 0]
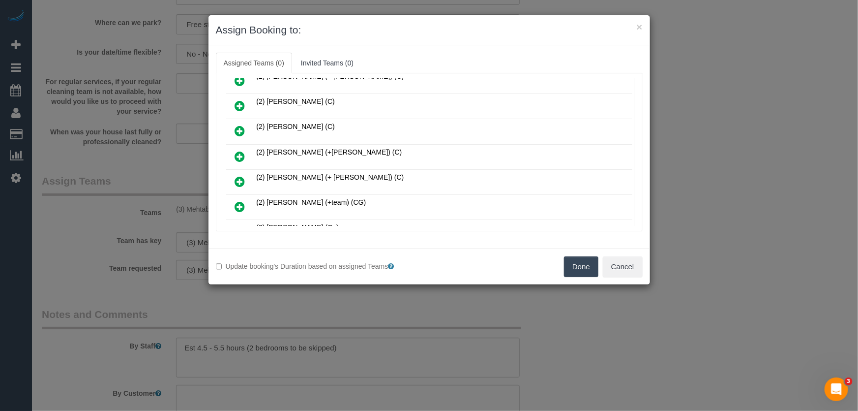
click at [237, 201] on icon at bounding box center [240, 207] width 10 height 12
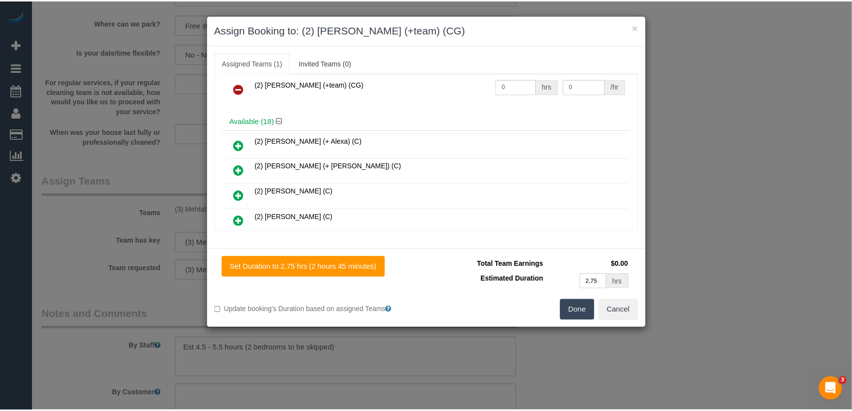
scroll to position [0, 0]
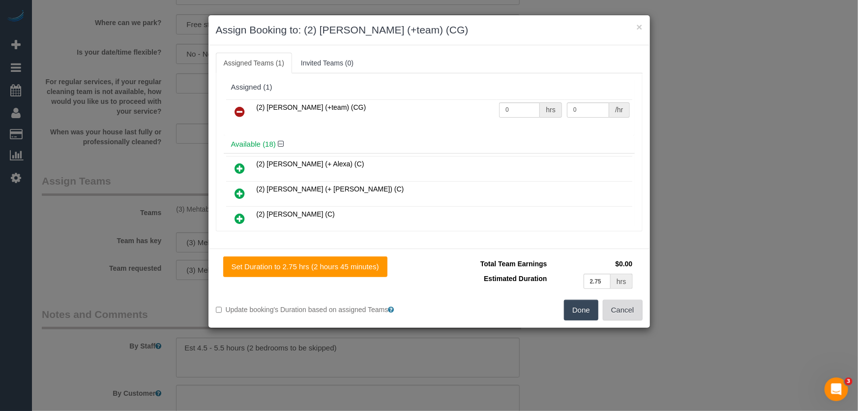
click at [613, 305] on button "Cancel" at bounding box center [623, 309] width 40 height 21
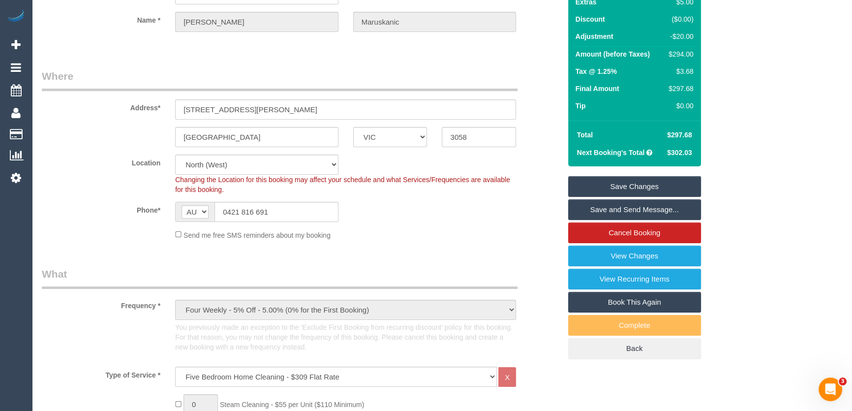
scroll to position [89, 0]
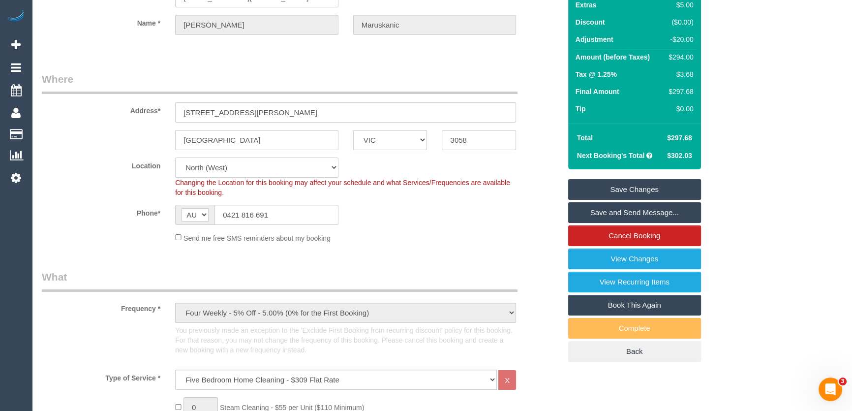
click at [235, 165] on select "Office City East (North) East (South) Inner East Inner North (East) Inner North…" at bounding box center [256, 167] width 163 height 20
select select "50"
click at [175, 157] on select "Office City East (North) East (South) Inner East Inner North (East) Inner North…" at bounding box center [256, 167] width 163 height 20
click at [374, 224] on sui-booking-location "Location Office City East (North) East (South) Inner East Inner North (East) In…" at bounding box center [301, 200] width 519 height 86
select select "object:5065"
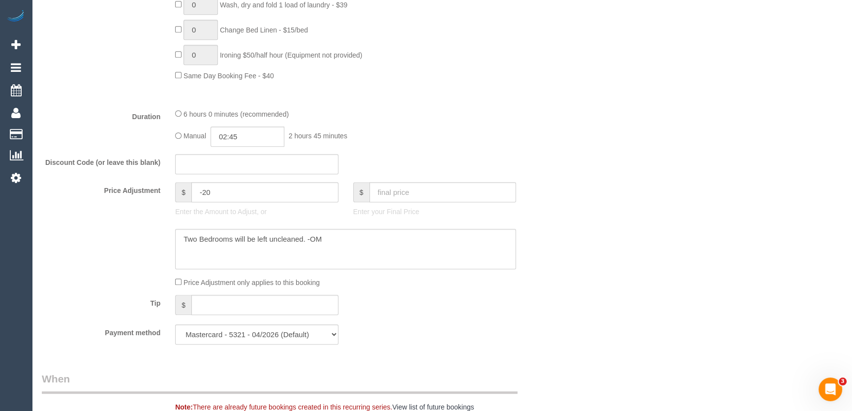
scroll to position [939, 0]
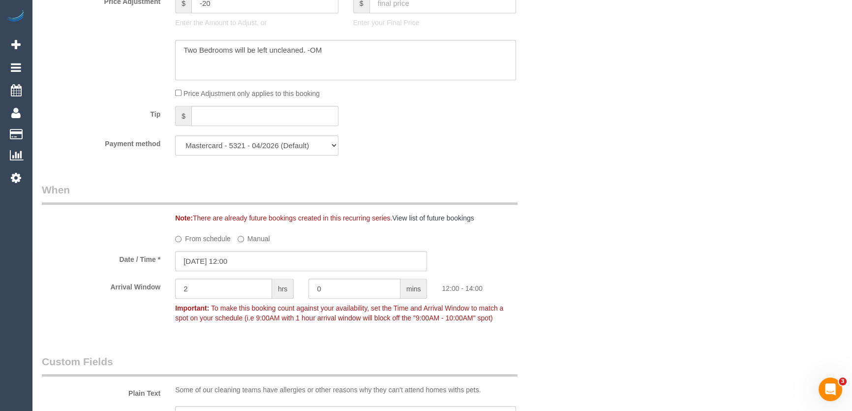
click at [375, 215] on fieldset "When Note: There are already future bookings created in this recurring series. …" at bounding box center [301, 258] width 519 height 152
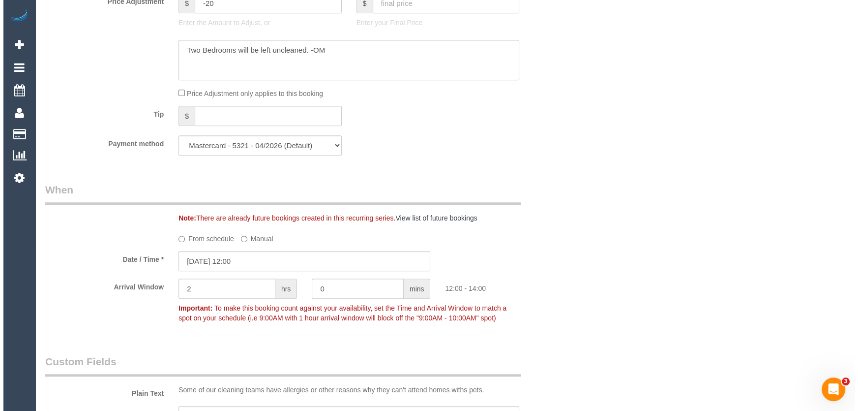
scroll to position [1430, 0]
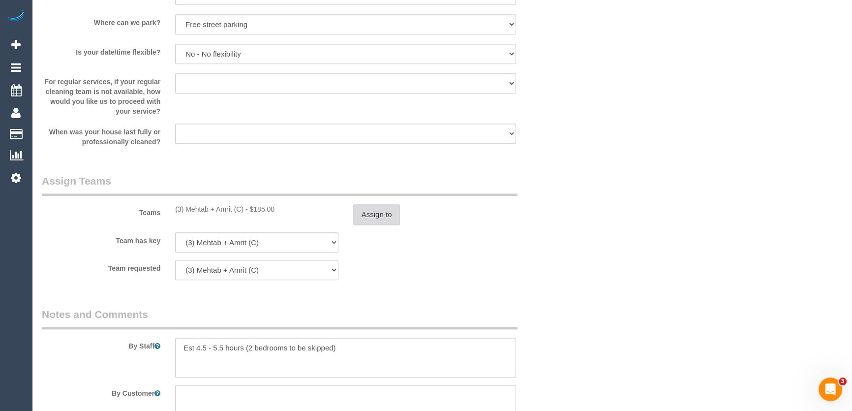
click at [379, 217] on button "Assign to" at bounding box center [376, 214] width 47 height 21
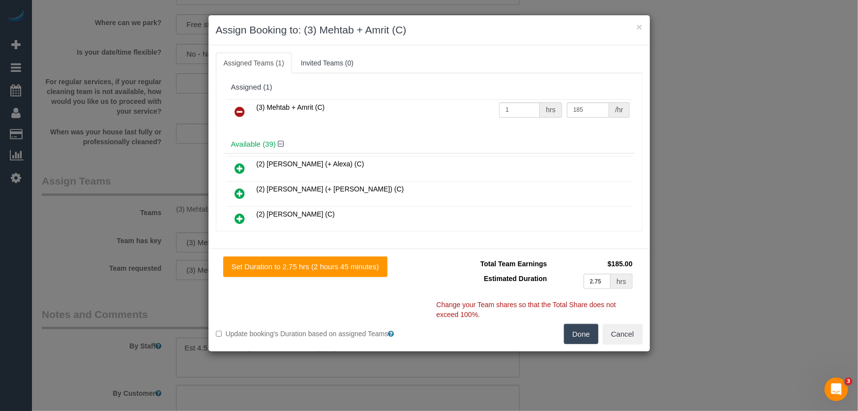
scroll to position [44, 0]
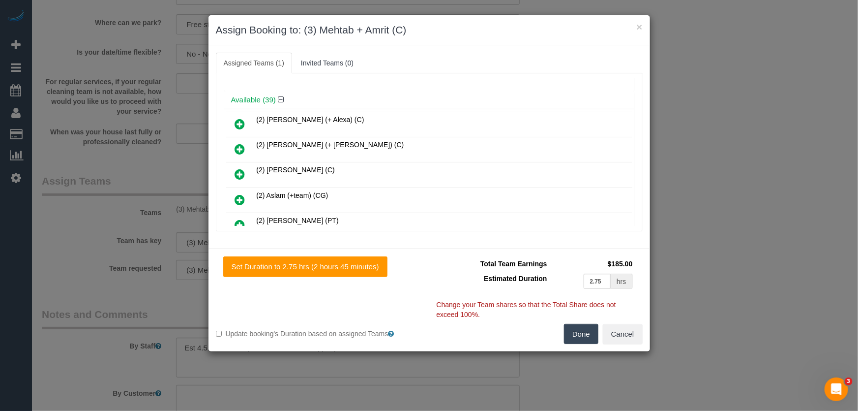
click at [238, 195] on icon at bounding box center [240, 200] width 10 height 12
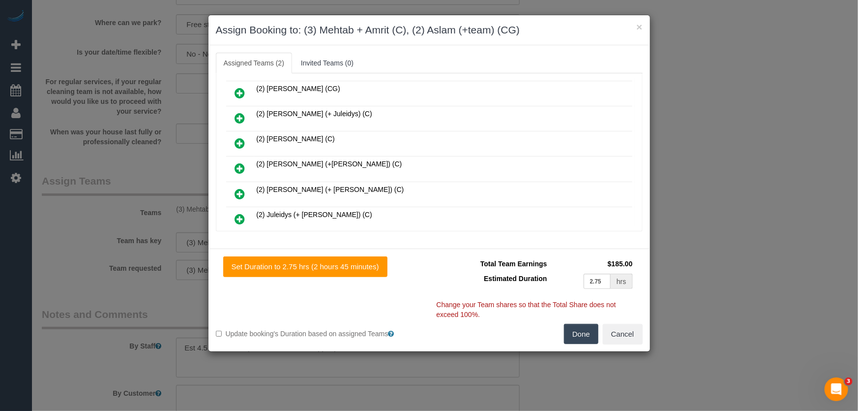
scroll to position [248, 0]
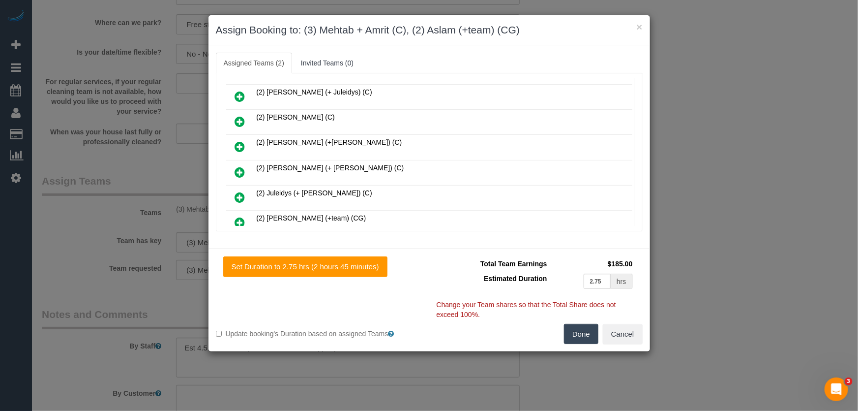
click at [236, 216] on icon at bounding box center [240, 222] width 10 height 12
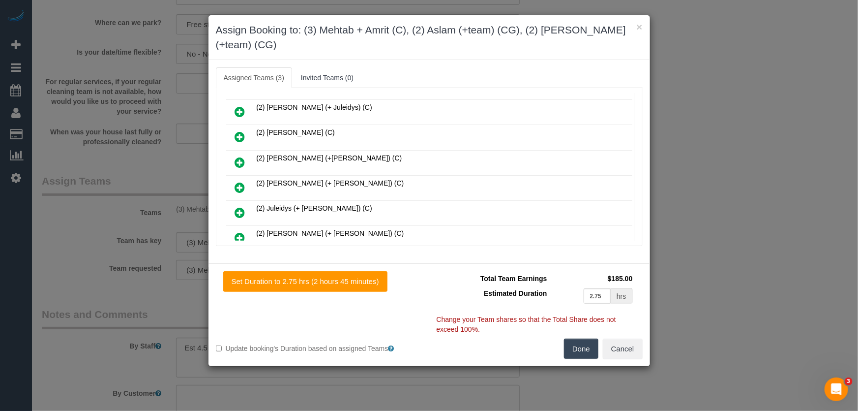
click at [573, 338] on button "Done" at bounding box center [581, 348] width 34 height 21
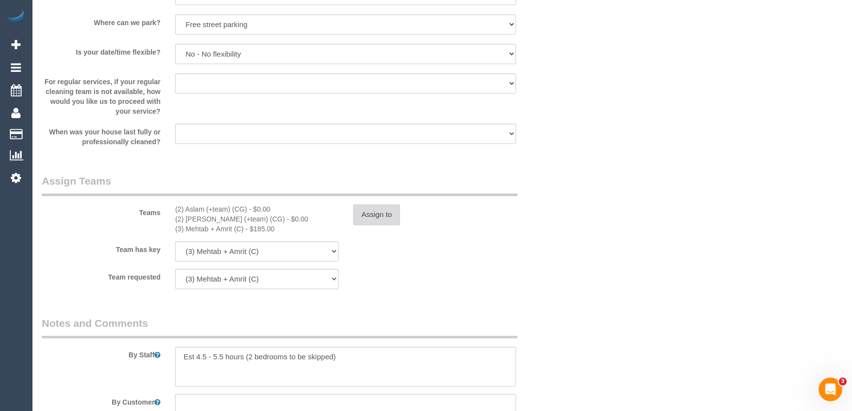
click at [363, 206] on button "Assign to" at bounding box center [376, 214] width 47 height 21
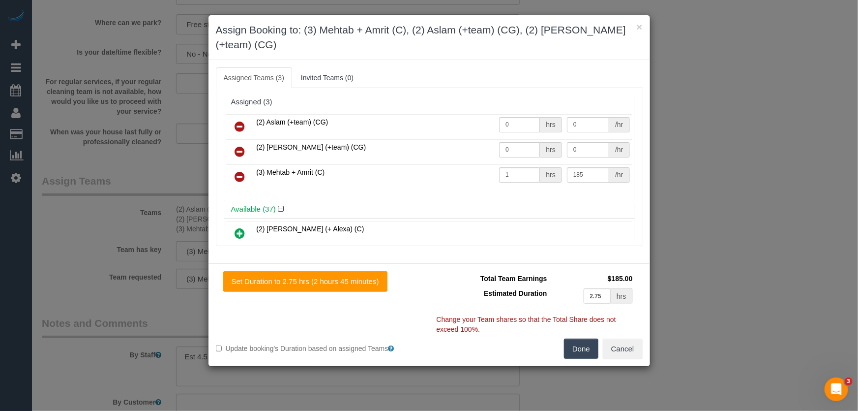
click at [238, 171] on icon at bounding box center [240, 177] width 10 height 12
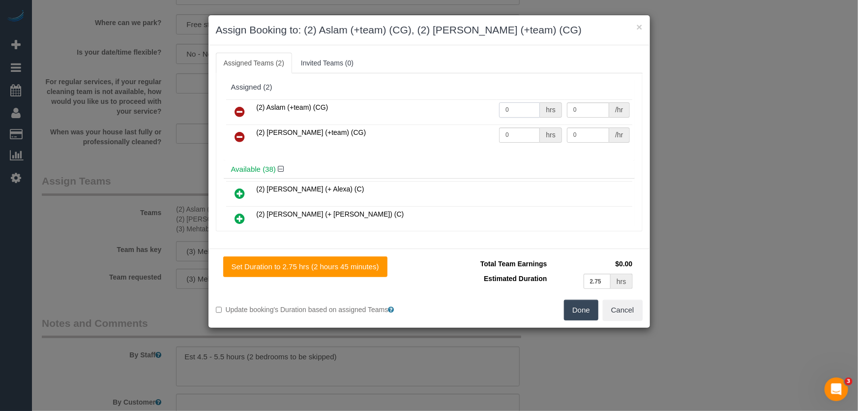
drag, startPoint x: 516, startPoint y: 108, endPoint x: 511, endPoint y: 105, distance: 5.3
click at [516, 108] on input "0" at bounding box center [519, 109] width 41 height 15
type input "1"
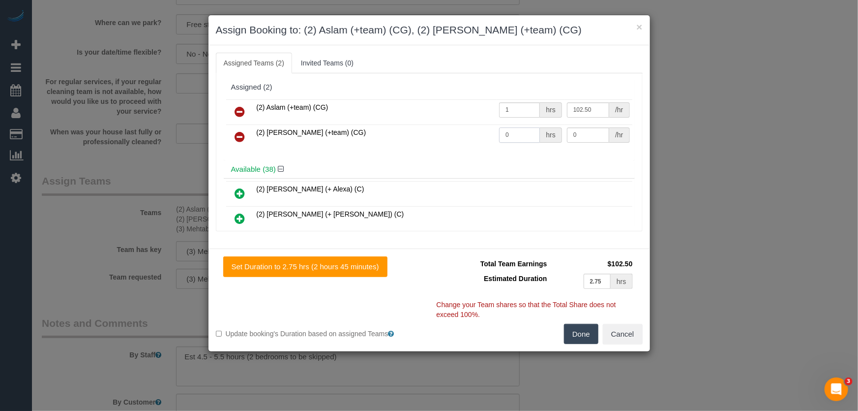
click at [521, 135] on input "0" at bounding box center [519, 134] width 41 height 15
type input "102.5"
type input "1"
click at [575, 334] on button "Done" at bounding box center [581, 334] width 34 height 21
type input "102.5"
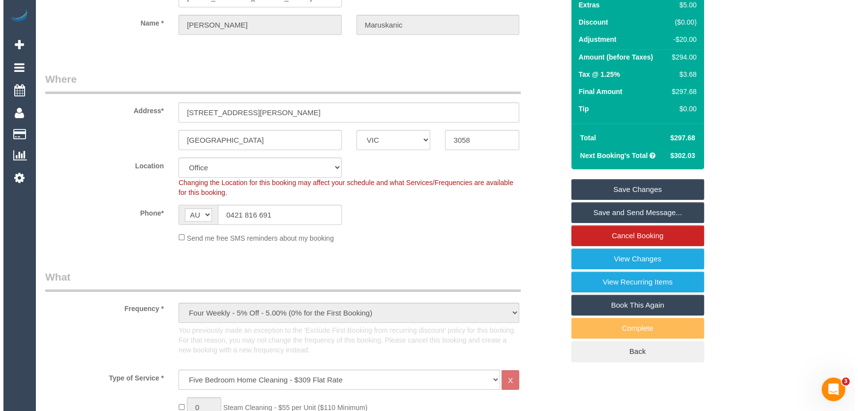
scroll to position [0, 0]
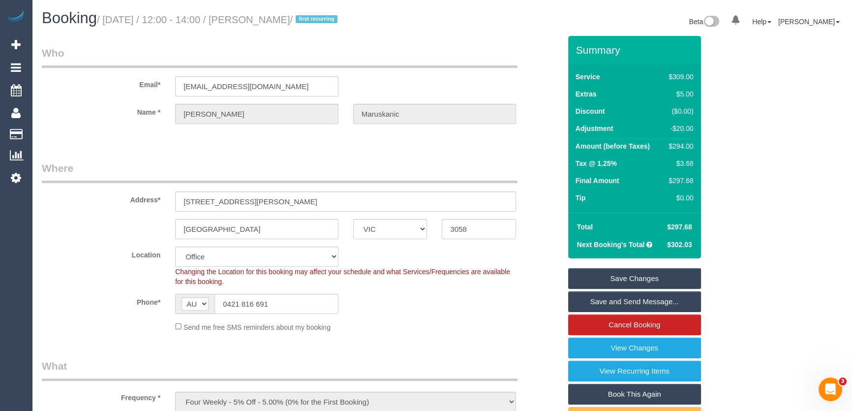
click at [279, 22] on small "/ August 22, 2025 / 12:00 - 14:00 / Benjamin Maruskanic / first recurring" at bounding box center [218, 19] width 243 height 11
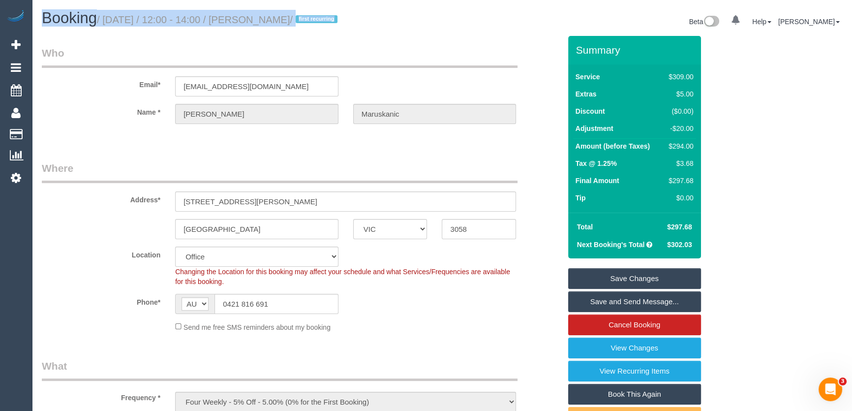
click at [279, 22] on small "/ August 22, 2025 / 12:00 - 14:00 / Benjamin Maruskanic / first recurring" at bounding box center [218, 19] width 243 height 11
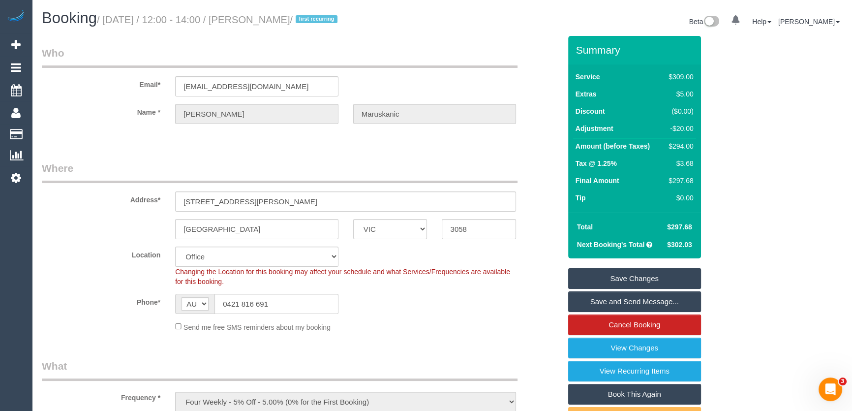
click at [271, 16] on small "/ August 22, 2025 / 12:00 - 14:00 / Benjamin Maruskanic / first recurring" at bounding box center [218, 19] width 243 height 11
copy small "Benjamin Maruskanic"
click at [604, 280] on link "Save Changes" at bounding box center [634, 278] width 133 height 21
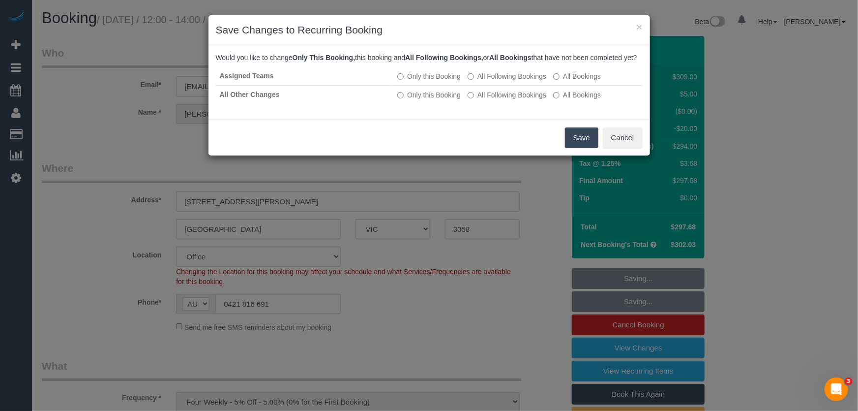
click at [583, 148] on button "Save" at bounding box center [581, 137] width 33 height 21
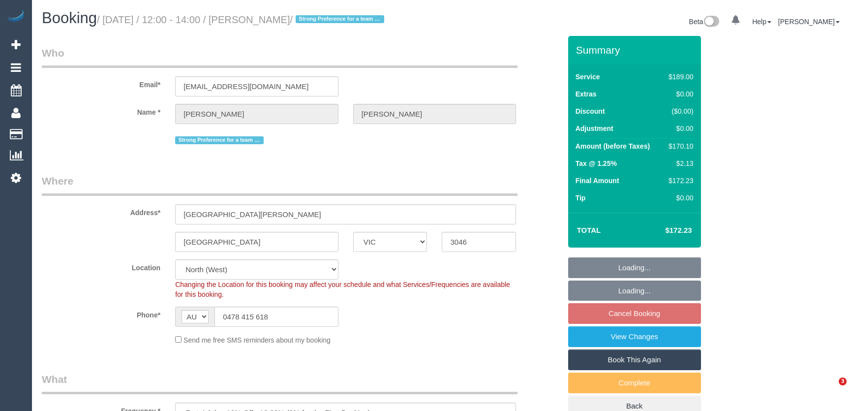
select select "VIC"
select select "number:29"
select select "number:14"
select select "number:19"
select select "number:25"
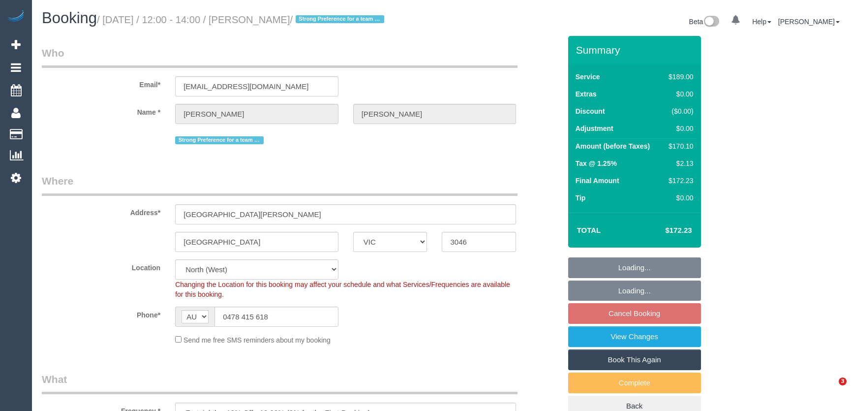
select select "number:33"
select select "number:12"
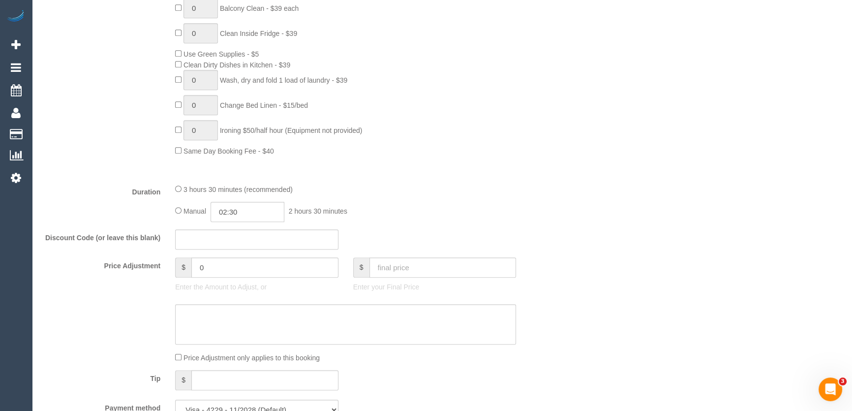
scroll to position [715, 0]
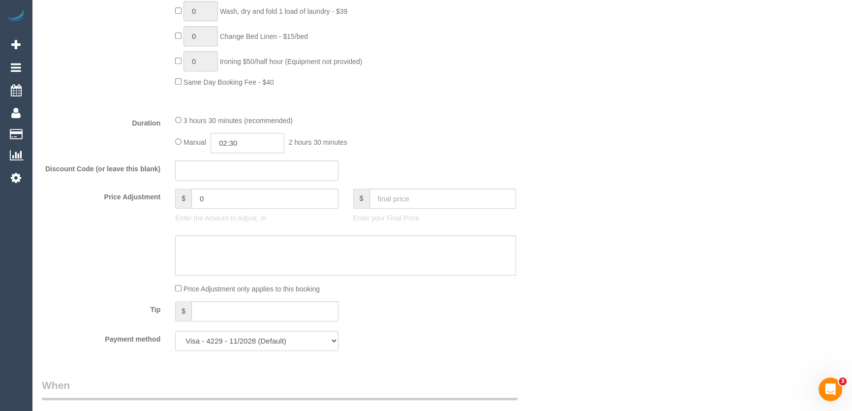
click at [256, 145] on input "02:30" at bounding box center [247, 143] width 74 height 20
click at [241, 182] on li "01:30" at bounding box center [237, 185] width 44 height 13
click at [254, 150] on input "01:30" at bounding box center [247, 143] width 74 height 20
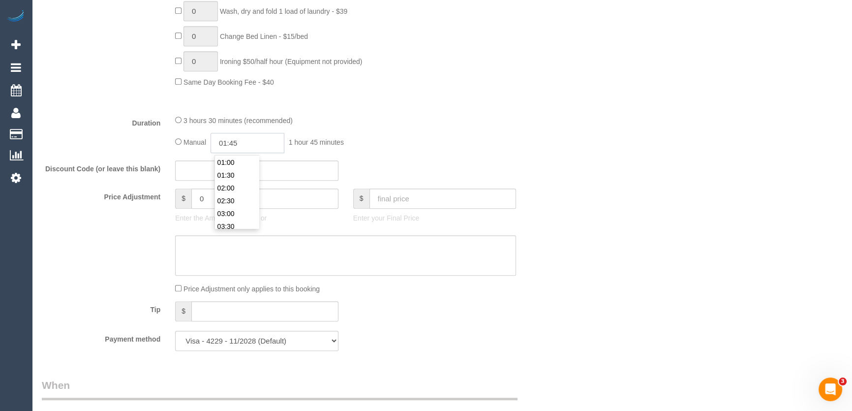
type input "01:45"
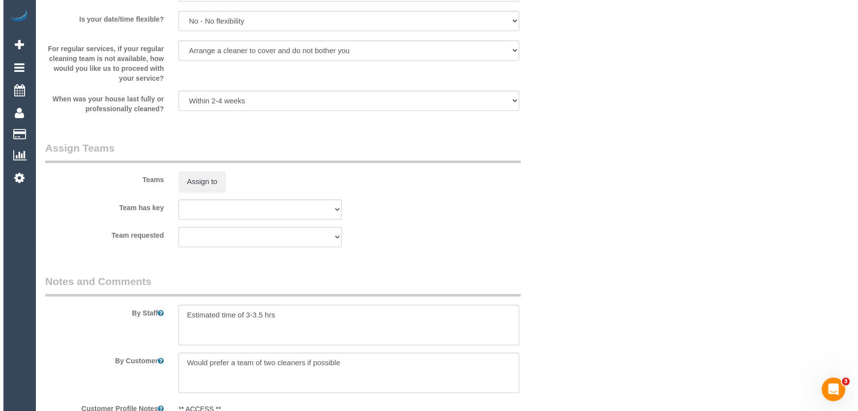
scroll to position [1430, 0]
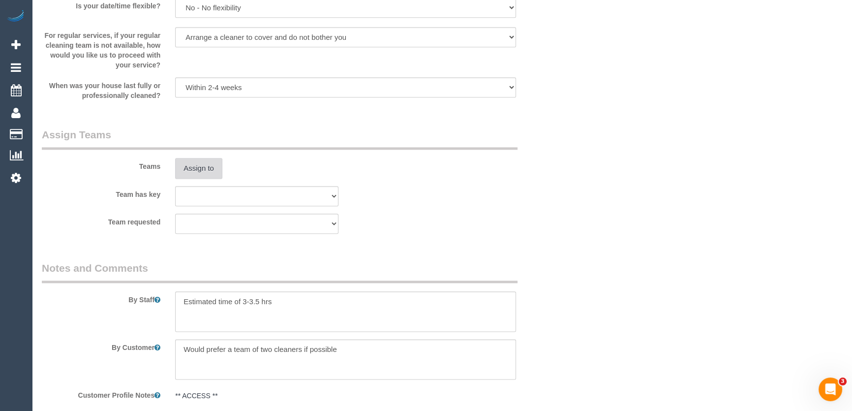
click at [197, 170] on button "Assign to" at bounding box center [198, 168] width 47 height 21
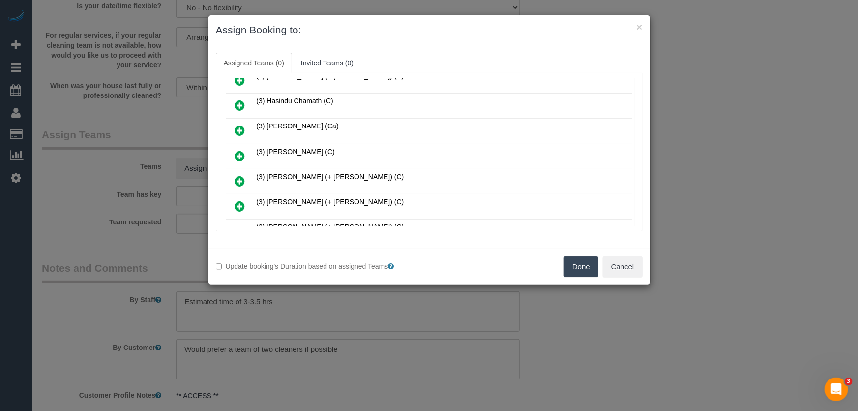
scroll to position [392, 0]
click at [293, 213] on icon at bounding box center [294, 216] width 6 height 7
click at [239, 124] on icon at bounding box center [240, 130] width 10 height 12
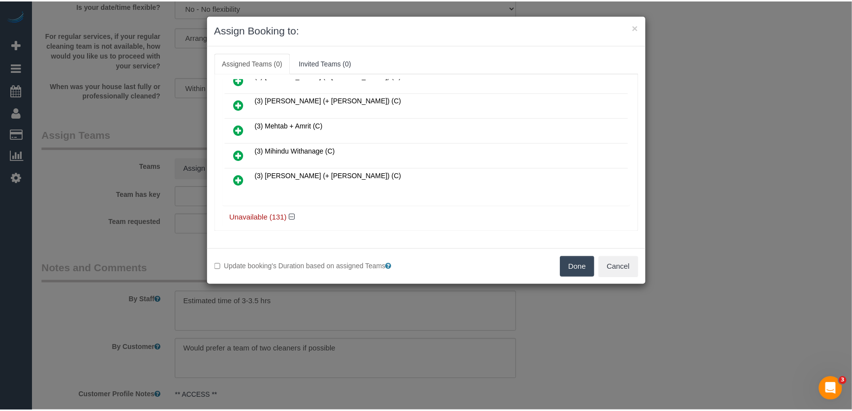
scroll to position [415, 0]
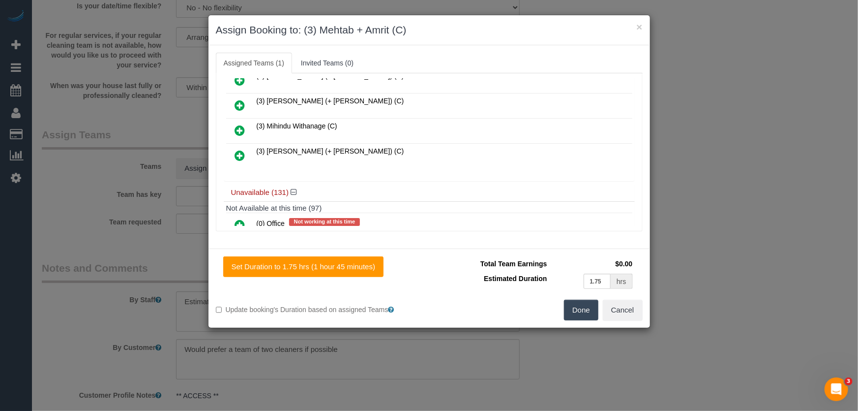
click at [586, 311] on button "Done" at bounding box center [581, 309] width 34 height 21
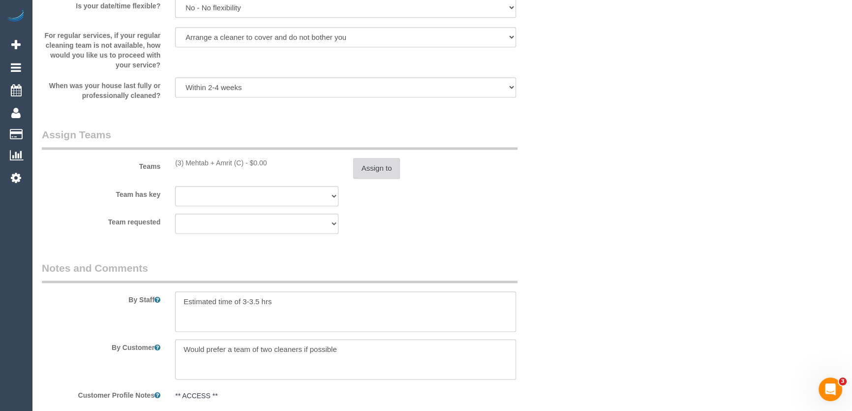
click at [371, 165] on button "Assign to" at bounding box center [376, 168] width 47 height 21
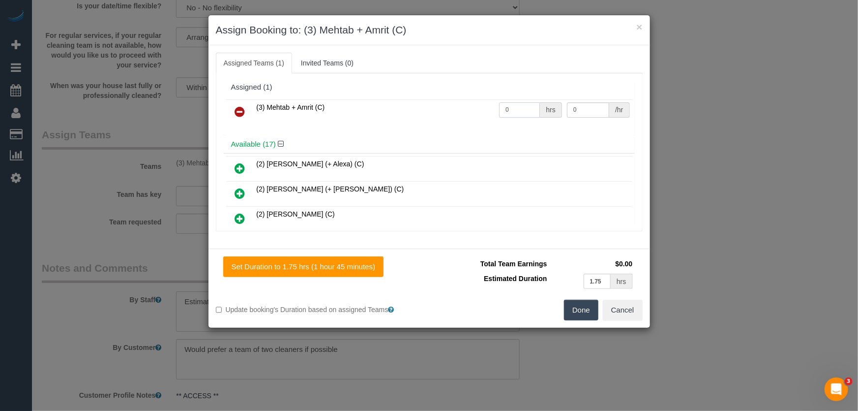
click at [516, 108] on input "0" at bounding box center [519, 109] width 41 height 15
type input "1"
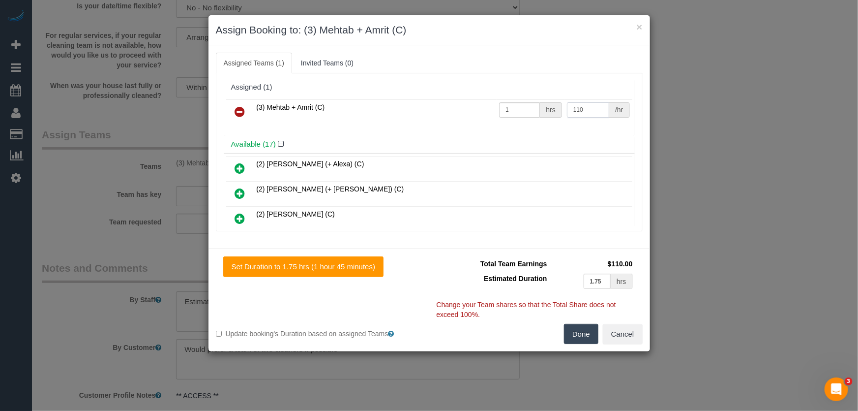
type input "110"
click at [583, 334] on button "Done" at bounding box center [581, 334] width 34 height 21
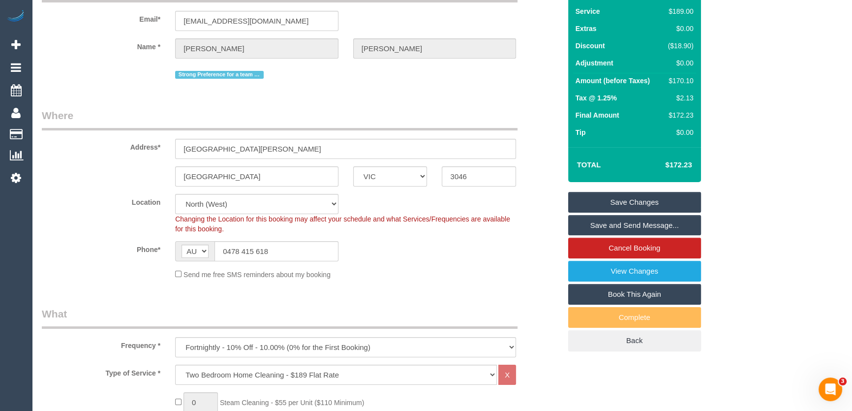
scroll to position [0, 0]
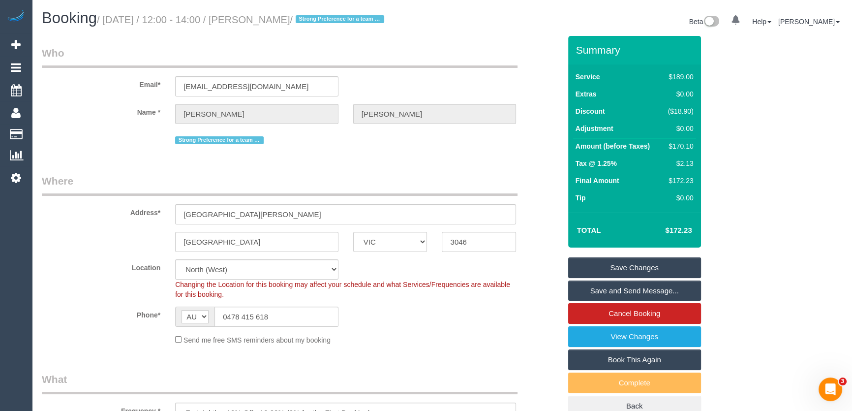
click at [270, 17] on small "/ [DATE] / 12:00 - 14:00 / [PERSON_NAME] / Strong Preference for a team of 2" at bounding box center [242, 19] width 290 height 11
copy small "[PERSON_NAME]"
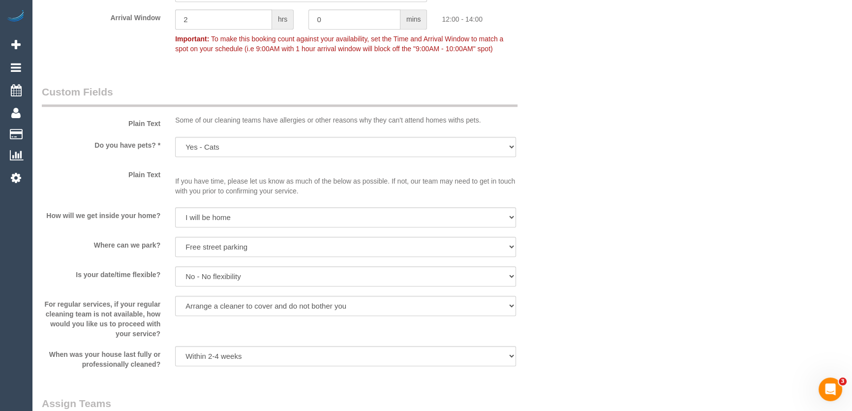
scroll to position [1341, 0]
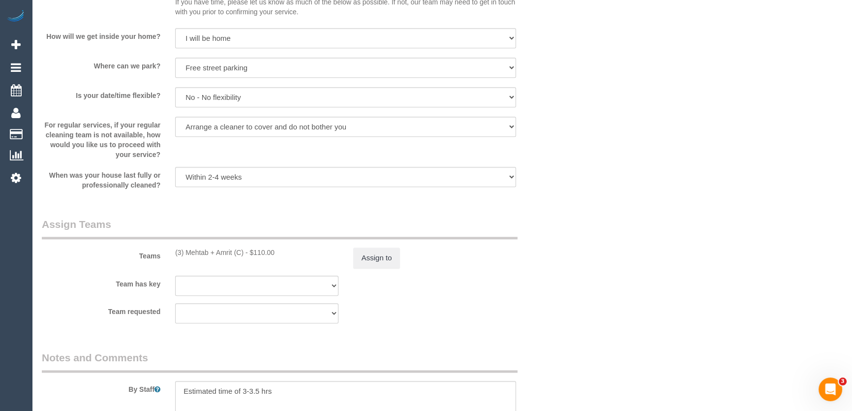
click at [186, 256] on div "(3) Mehtab + Amrit (C) - $110.00" at bounding box center [256, 252] width 163 height 10
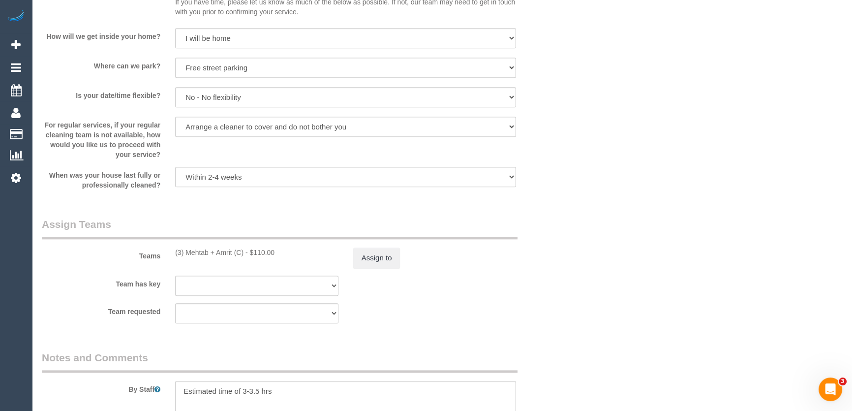
click at [186, 256] on div "(3) Mehtab + Amrit (C) - $110.00" at bounding box center [256, 252] width 163 height 10
copy div "Mehtab + Amrit"
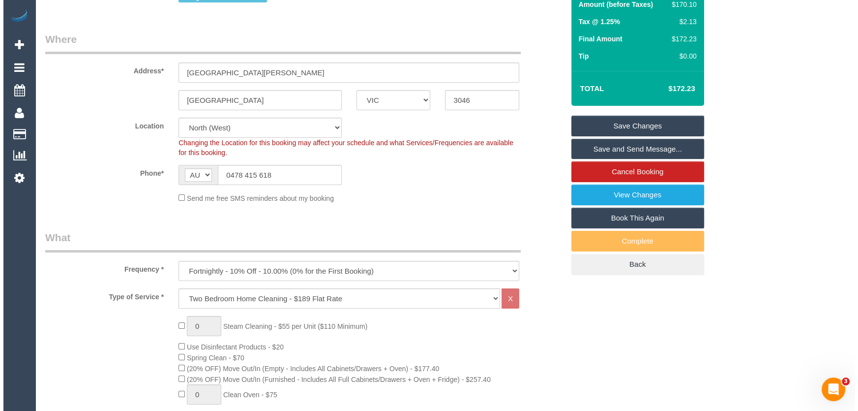
scroll to position [0, 0]
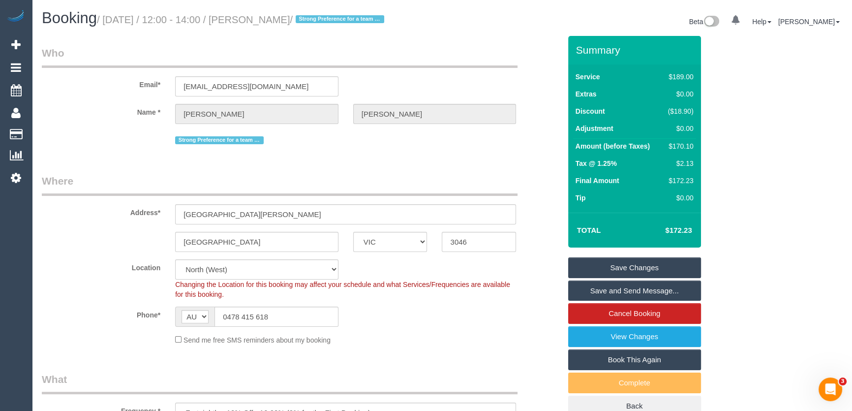
click at [594, 290] on link "Save and Send Message..." at bounding box center [634, 290] width 133 height 21
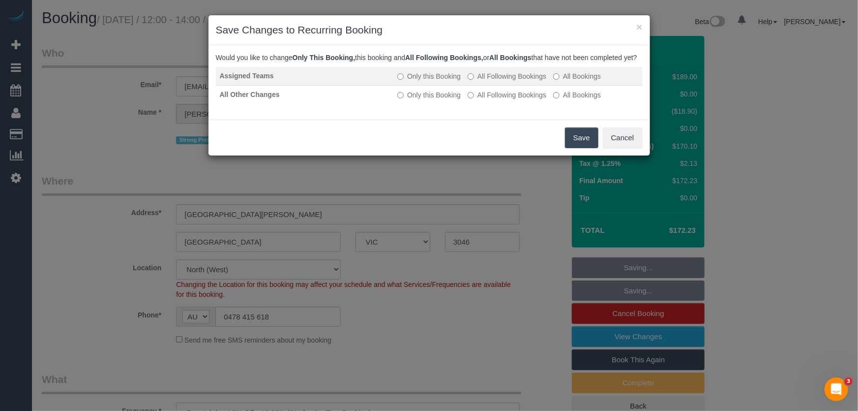
click at [492, 81] on label "All Following Bookings" at bounding box center [507, 76] width 79 height 10
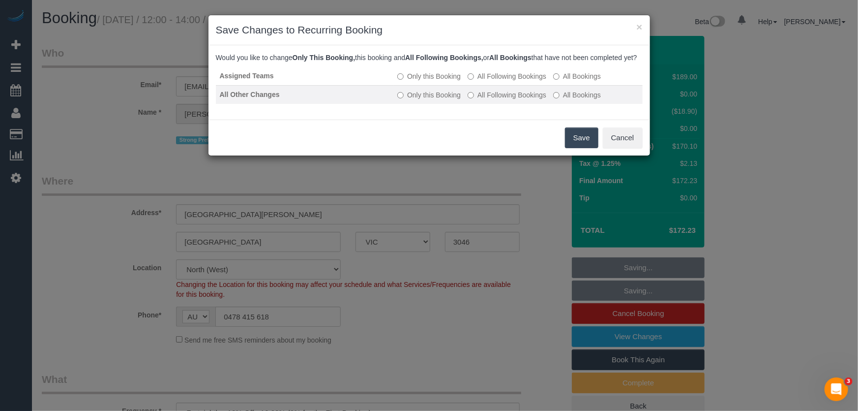
click at [497, 100] on label "All Following Bookings" at bounding box center [507, 95] width 79 height 10
click at [583, 148] on button "Save" at bounding box center [581, 137] width 33 height 21
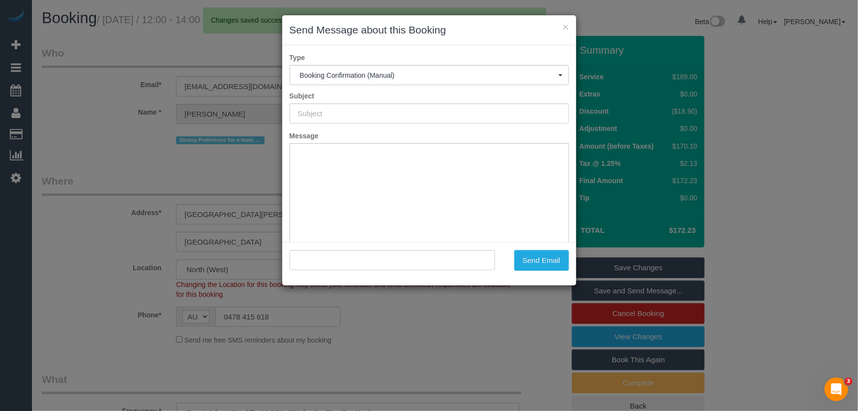
type input "Booking Confirmed"
type input ""[PERSON_NAME]" <[EMAIL_ADDRESS][DOMAIN_NAME]>"
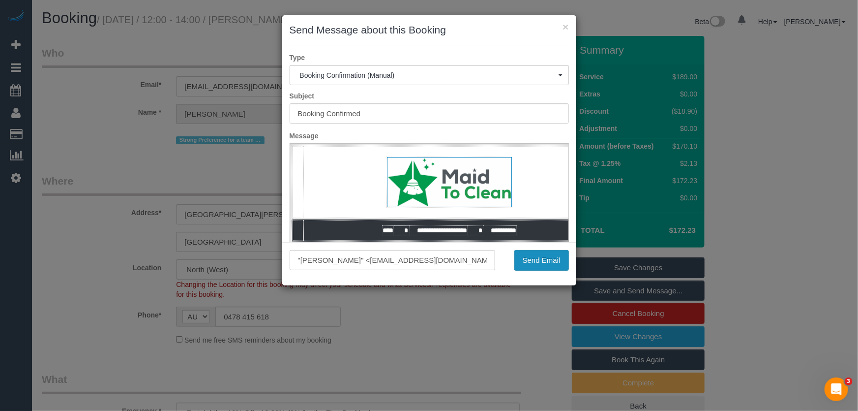
click at [535, 264] on button "Send Email" at bounding box center [541, 260] width 55 height 21
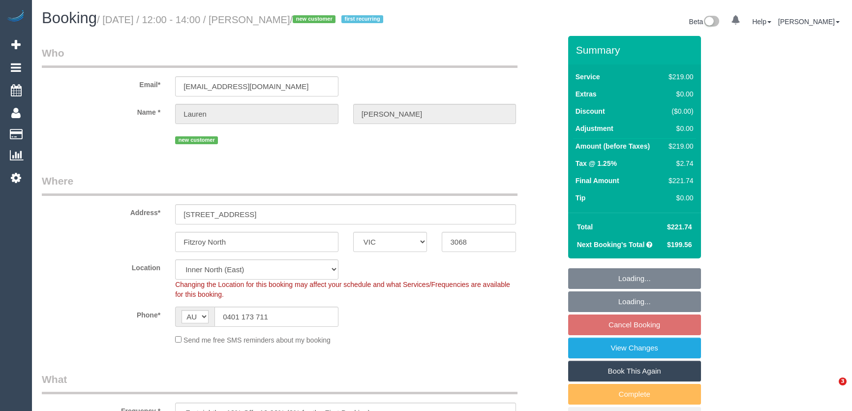
select select "VIC"
select select "number:27"
select select "number:16"
select select "number:19"
select select "number:22"
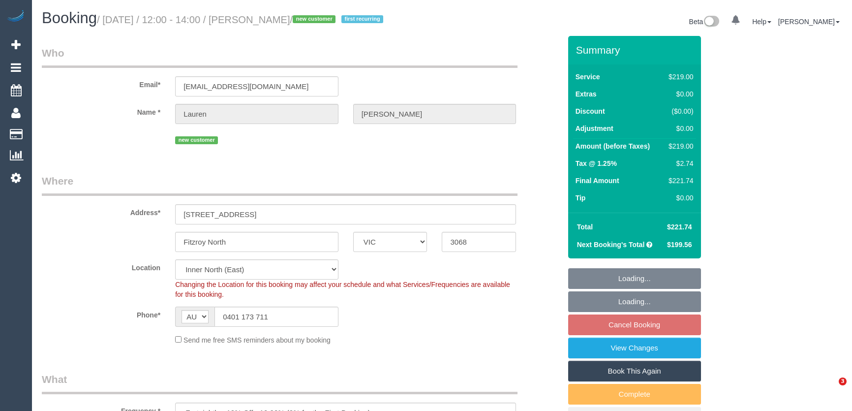
select select "number:34"
select select "number:12"
select select "object:1585"
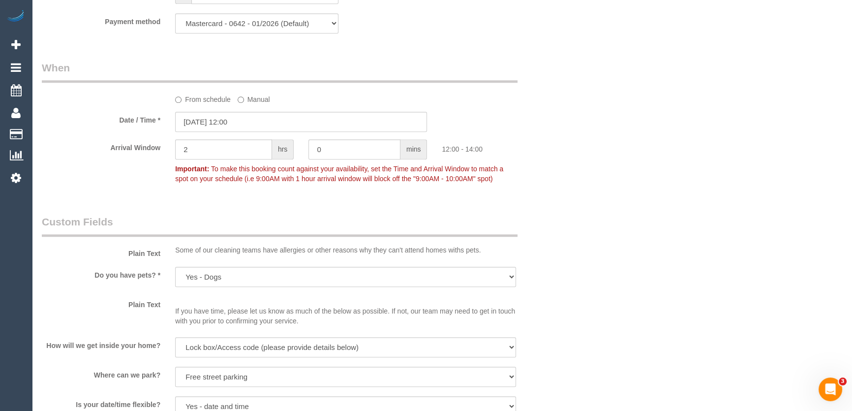
scroll to position [919, 0]
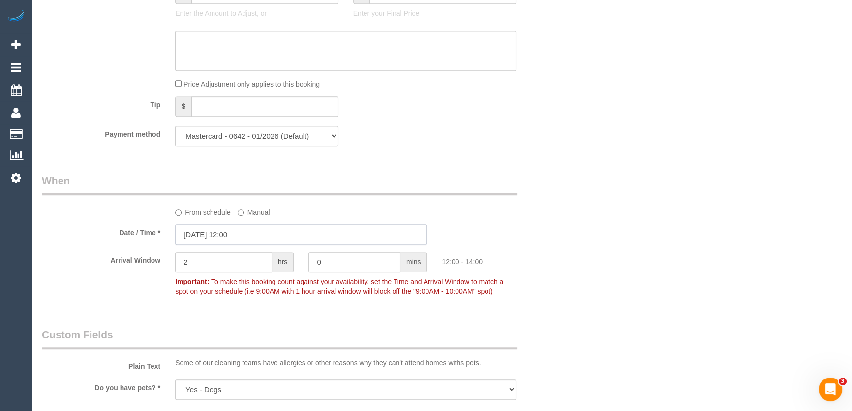
click at [255, 235] on input "[DATE] 12:00" at bounding box center [301, 234] width 252 height 20
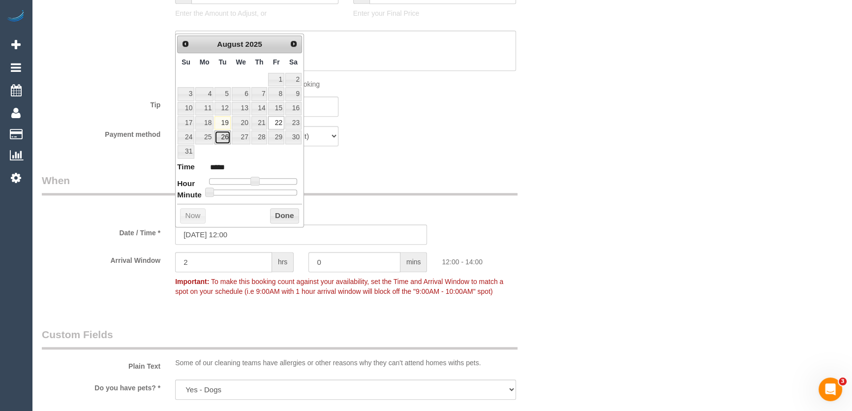
click at [219, 136] on link "26" at bounding box center [222, 136] width 16 height 13
type input "[DATE] 11:00"
type input "*****"
click at [250, 181] on span at bounding box center [254, 181] width 9 height 9
type input "[DATE] 10:00"
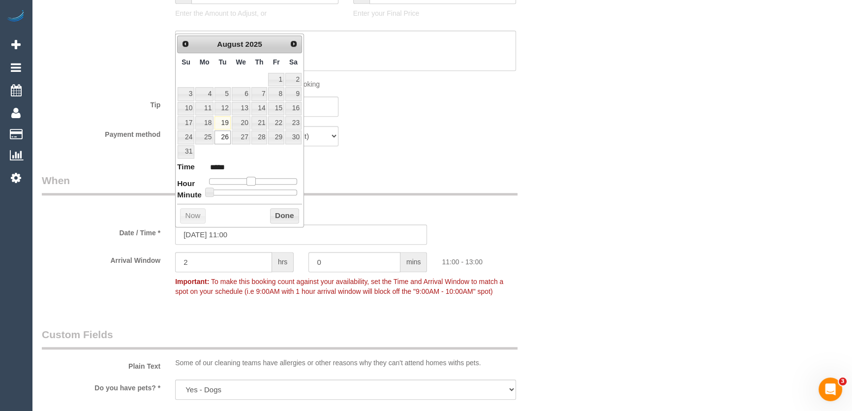
type input "*****"
click at [246, 181] on span at bounding box center [247, 181] width 9 height 9
click at [392, 167] on div "Who Email* [EMAIL_ADDRESS][DOMAIN_NAME] Name * [PERSON_NAME] new customer Where…" at bounding box center [300, 58] width 533 height 1885
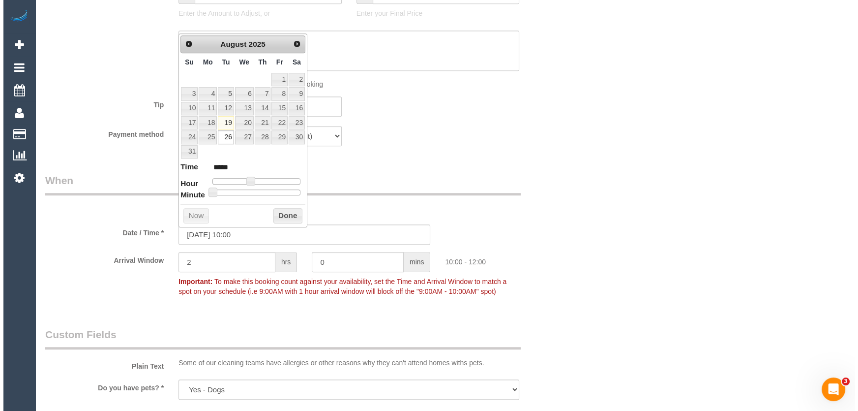
scroll to position [1322, 0]
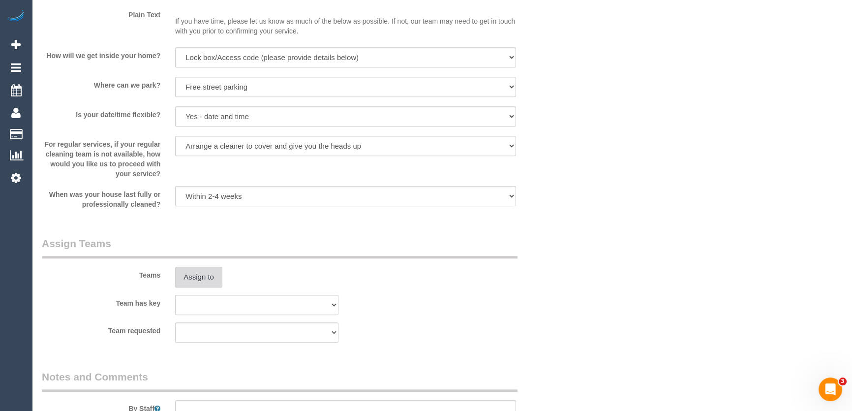
click at [199, 280] on button "Assign to" at bounding box center [198, 276] width 47 height 21
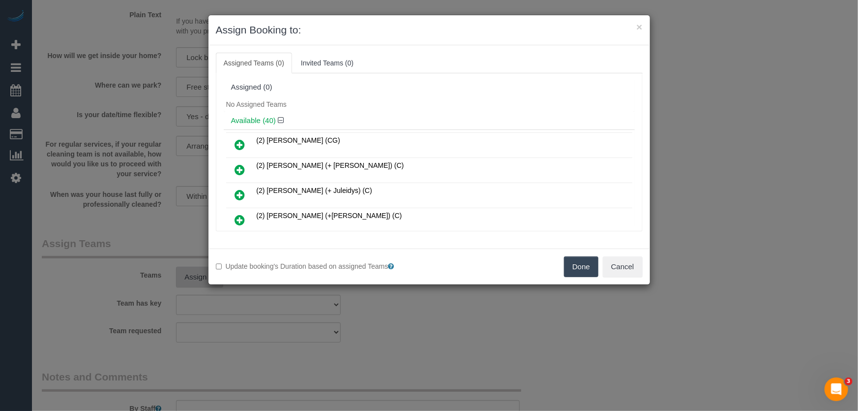
scroll to position [135, 0]
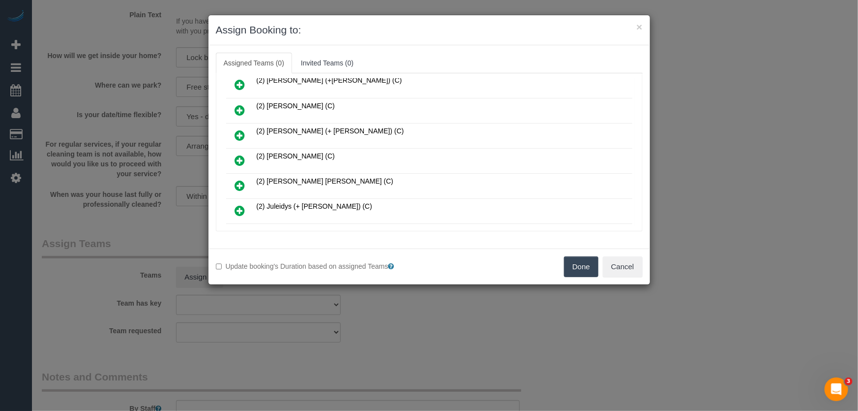
click at [236, 158] on icon at bounding box center [240, 160] width 10 height 12
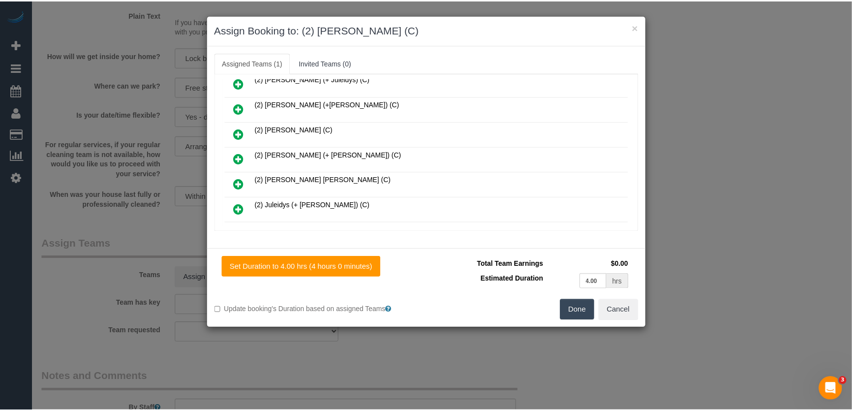
scroll to position [158, 0]
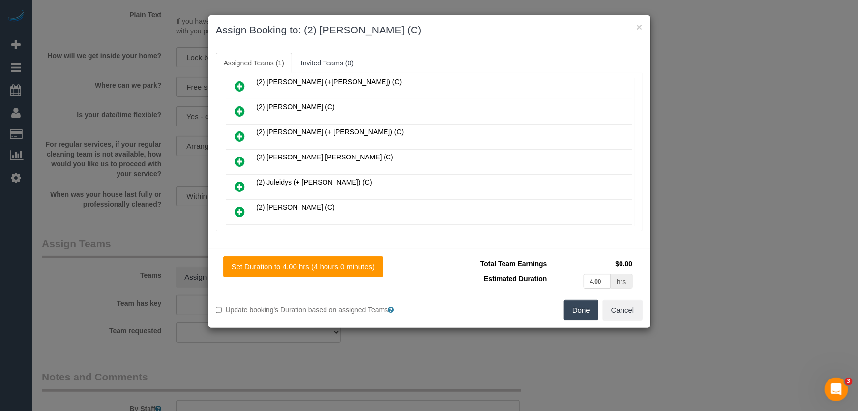
click at [585, 312] on button "Done" at bounding box center [581, 309] width 34 height 21
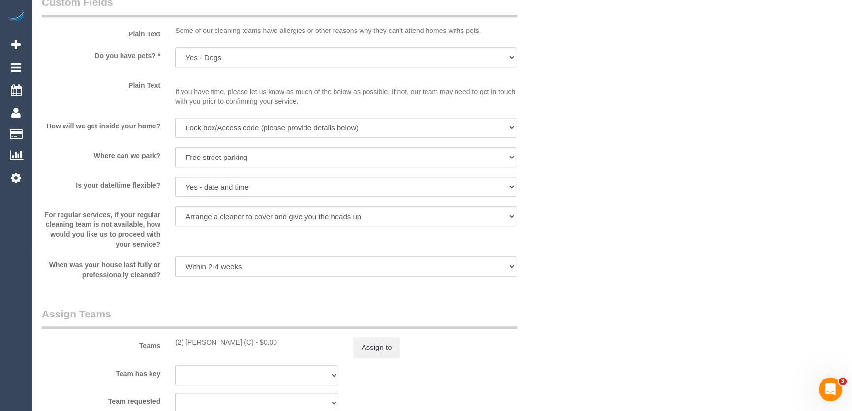
scroll to position [1430, 0]
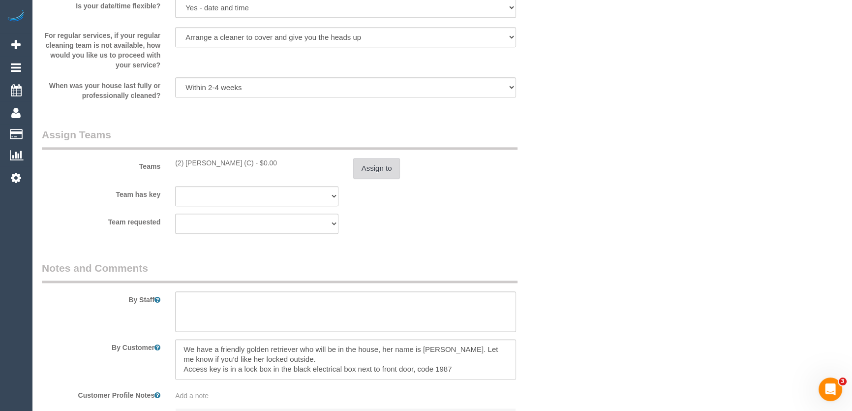
click at [360, 163] on button "Assign to" at bounding box center [376, 168] width 47 height 21
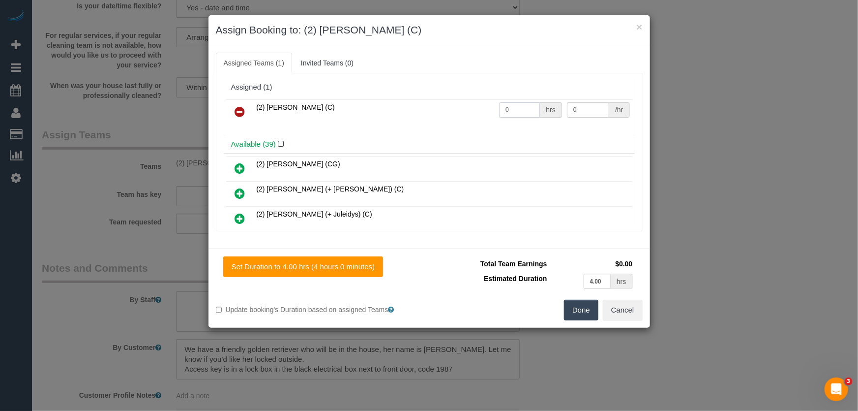
click at [511, 112] on input "0" at bounding box center [519, 109] width 41 height 15
type input "1"
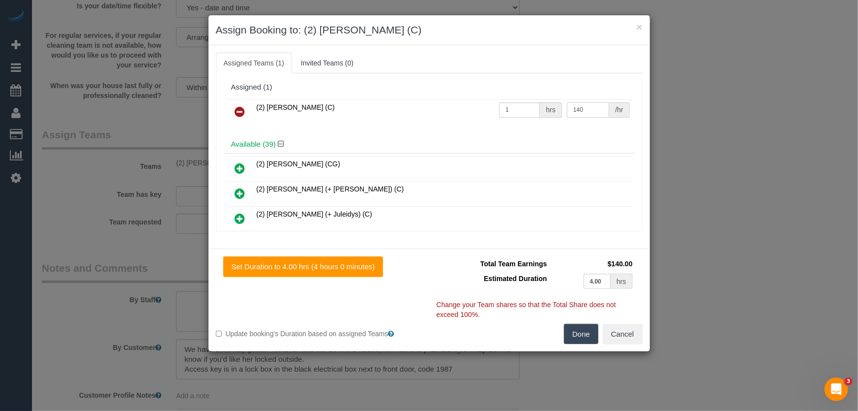
type input "140"
click at [576, 339] on button "Done" at bounding box center [581, 334] width 34 height 21
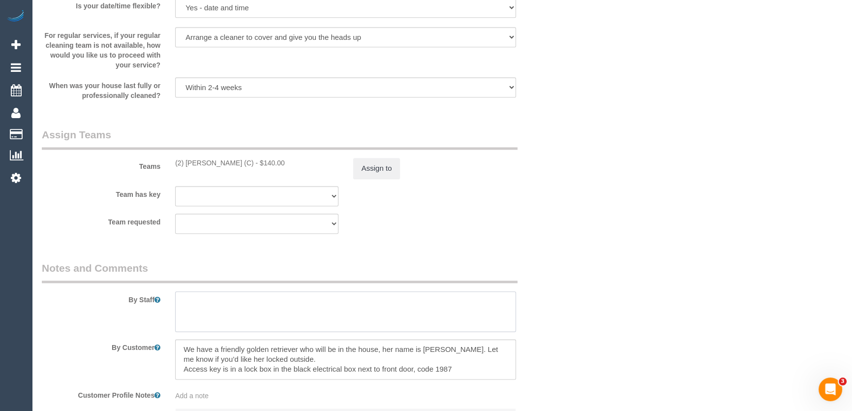
click at [313, 310] on textarea at bounding box center [345, 311] width 341 height 40
type textarea "Estimated time: 3-4 hours"
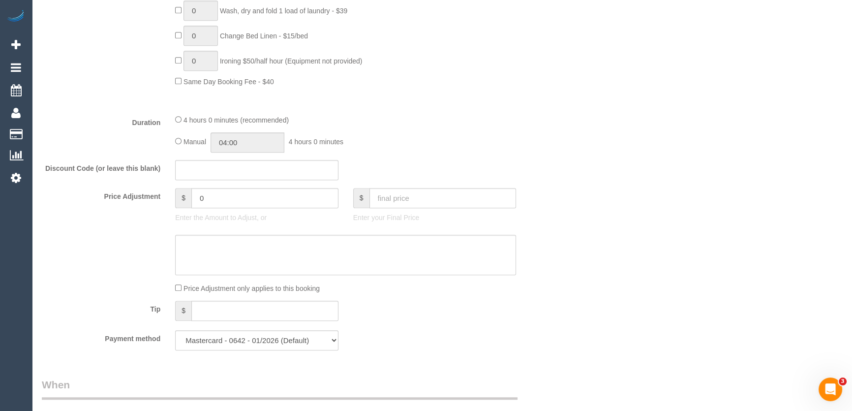
scroll to position [715, 0]
click at [263, 148] on input "04:00" at bounding box center [247, 143] width 74 height 20
click at [245, 166] on li "03:00" at bounding box center [237, 167] width 44 height 13
type input "03:00"
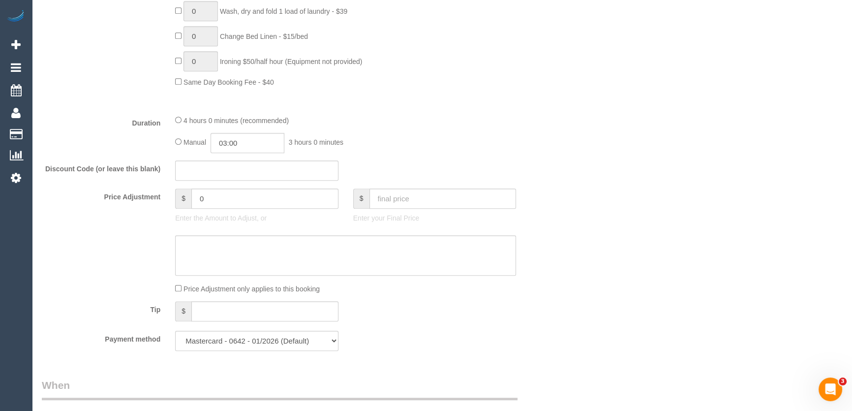
click at [481, 153] on div "Manual 03:00 3 hours 0 minutes" at bounding box center [345, 143] width 341 height 20
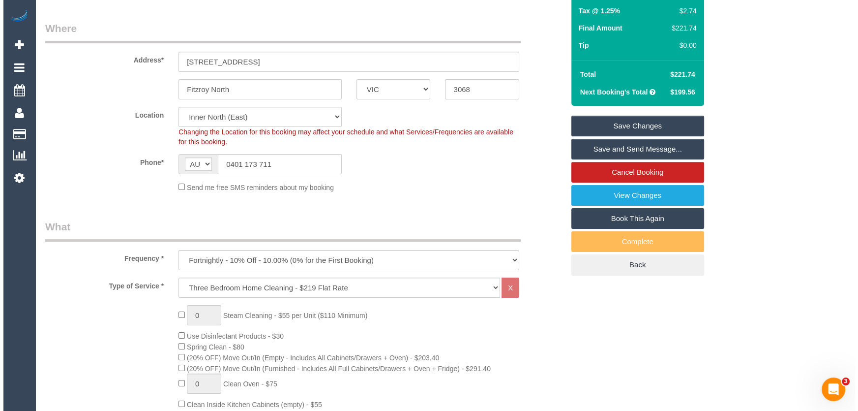
scroll to position [0, 0]
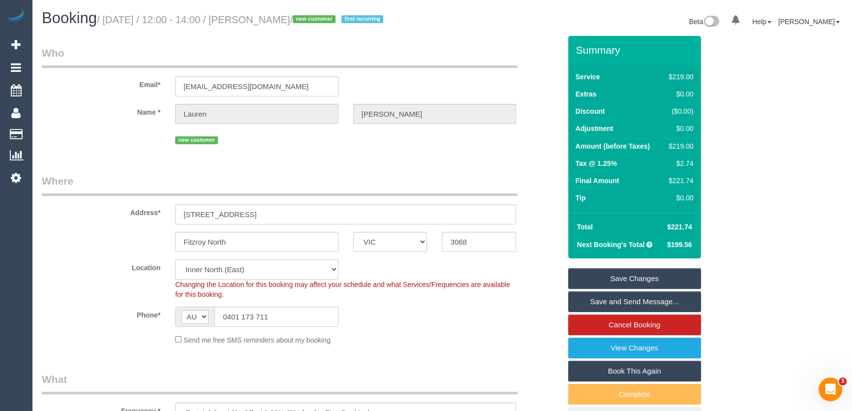
click at [268, 15] on small "/ August 22, 2025 / 12:00 - 14:00 / Lauren Smith / new customer first recurring" at bounding box center [241, 19] width 289 height 11
click at [267, 17] on small "/ August 22, 2025 / 12:00 - 14:00 / Lauren Smith / new customer first recurring" at bounding box center [241, 19] width 289 height 11
click at [266, 20] on small "/ August 22, 2025 / 12:00 - 14:00 / Lauren Smith / new customer first recurring" at bounding box center [241, 19] width 289 height 11
copy small "Lauren Smith"
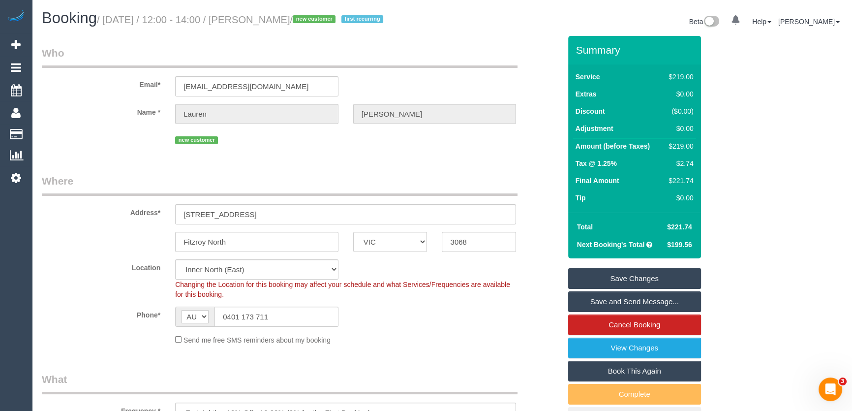
click at [627, 279] on link "Save Changes" at bounding box center [634, 278] width 133 height 21
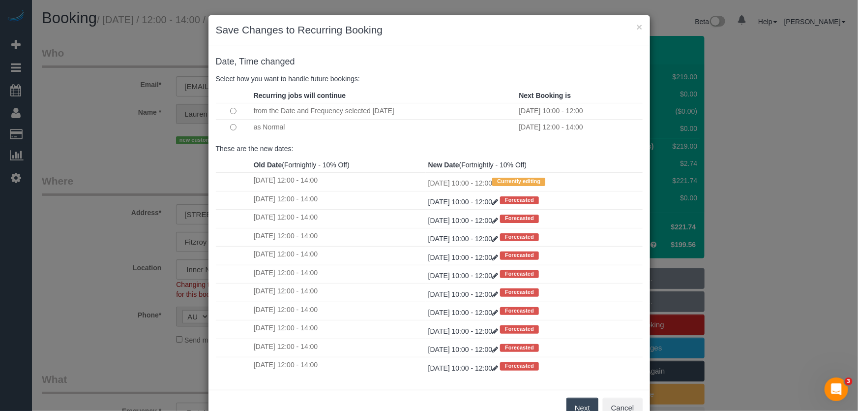
click at [578, 400] on button "Next" at bounding box center [582, 407] width 32 height 21
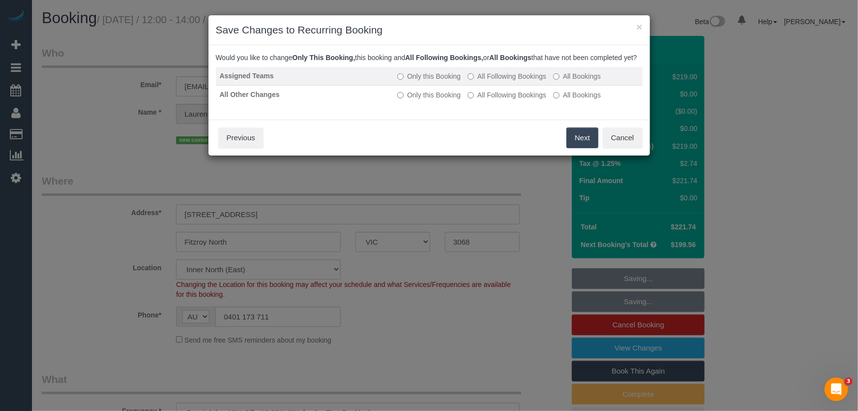
click at [503, 81] on label "All Following Bookings" at bounding box center [507, 76] width 79 height 10
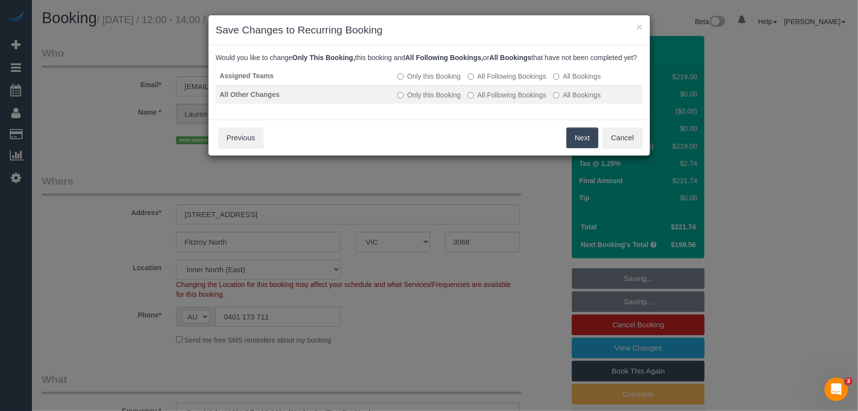
click at [503, 100] on label "All Following Bookings" at bounding box center [507, 95] width 79 height 10
click at [579, 148] on button "Save" at bounding box center [581, 137] width 33 height 21
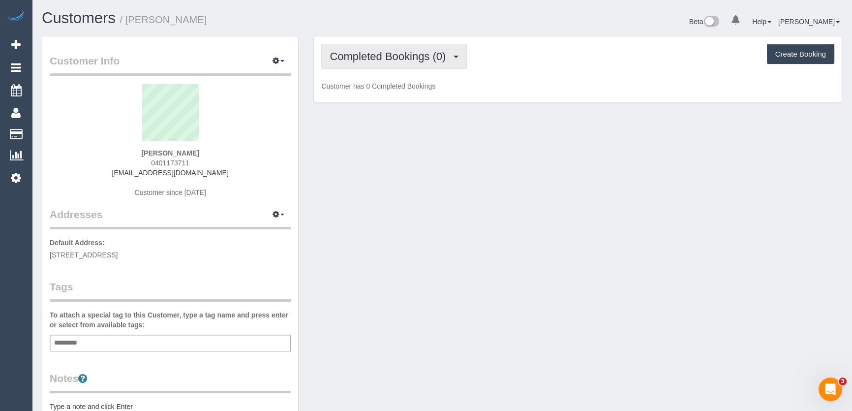
click at [388, 63] on button "Completed Bookings (0)" at bounding box center [394, 56] width 146 height 25
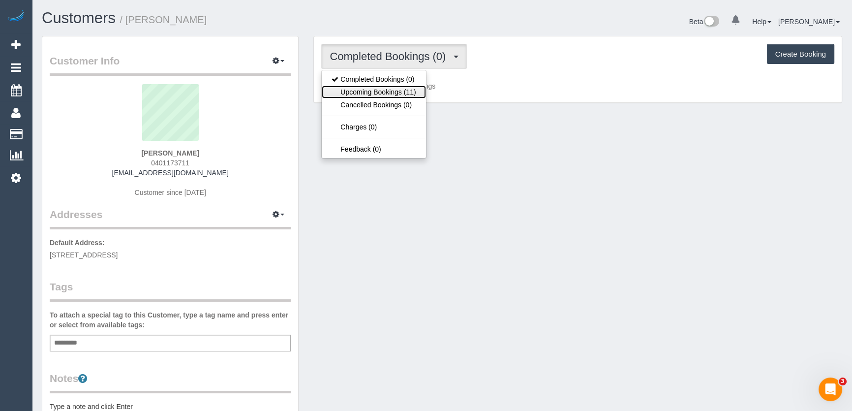
click at [389, 89] on link "Upcoming Bookings (11)" at bounding box center [374, 92] width 104 height 13
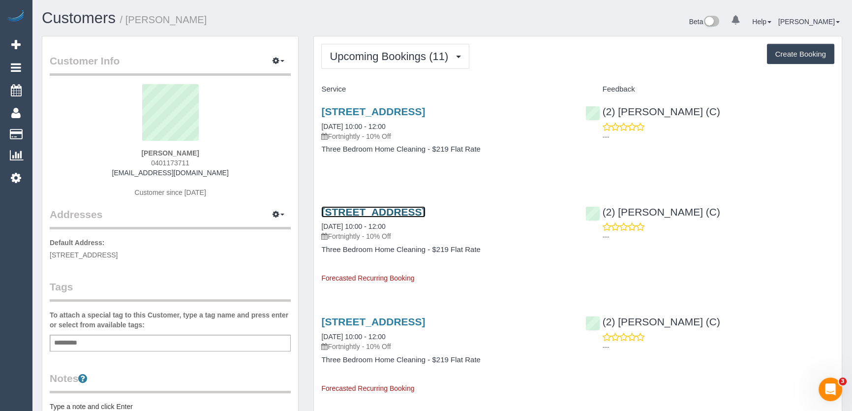
click at [354, 217] on link "[STREET_ADDRESS]" at bounding box center [373, 211] width 104 height 11
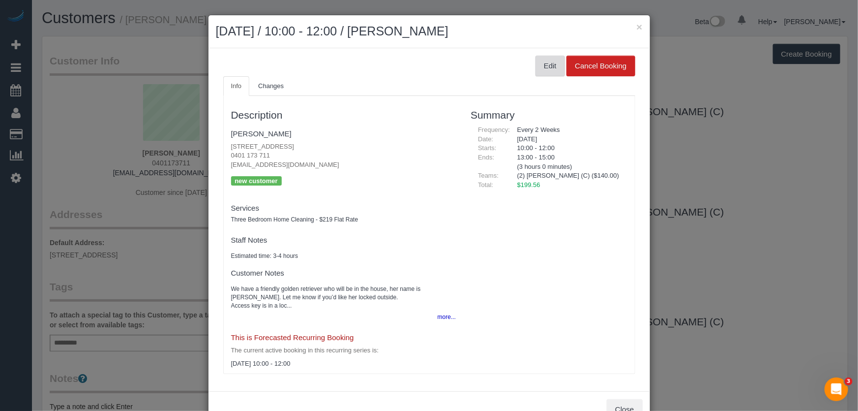
click at [548, 66] on button "Edit" at bounding box center [550, 66] width 30 height 21
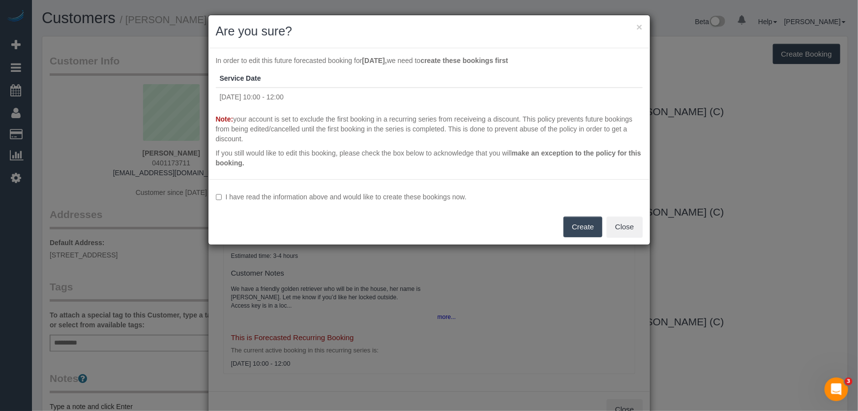
click at [349, 198] on label "I have read the information above and would like to create these bookings now." at bounding box center [429, 197] width 427 height 10
click at [564, 227] on button "Create" at bounding box center [582, 226] width 39 height 21
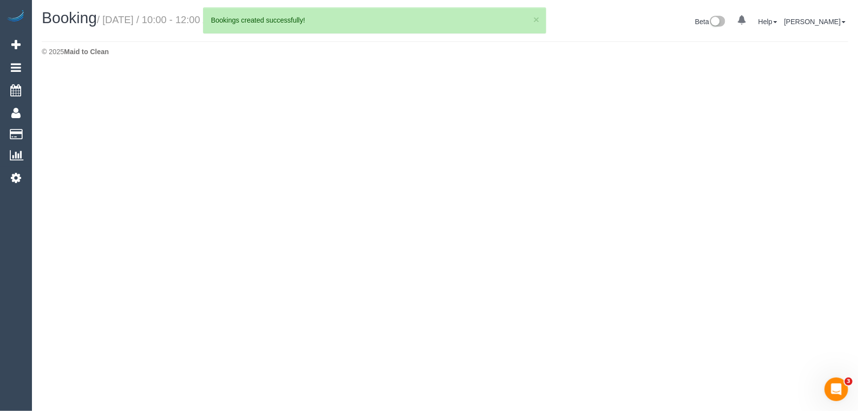
select select "VIC"
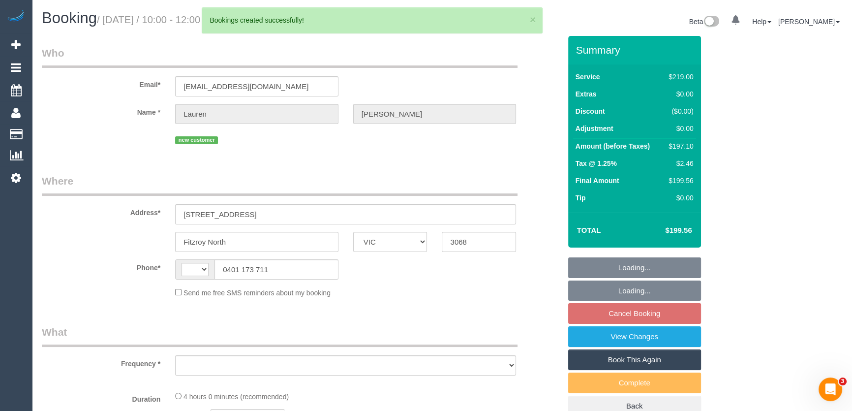
select select "string:stripe-pm_1RvEcK2GScqysDRVctbF5KVE"
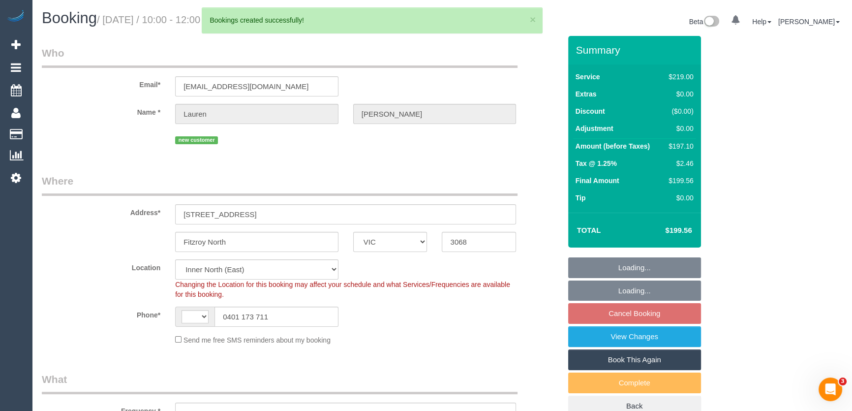
select select "string:AU"
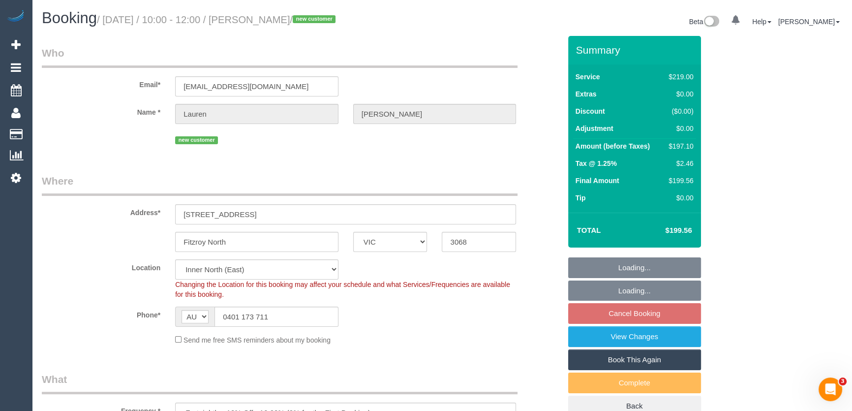
select select "object:1273"
select select "number:27"
select select "number:16"
select select "number:19"
select select "number:22"
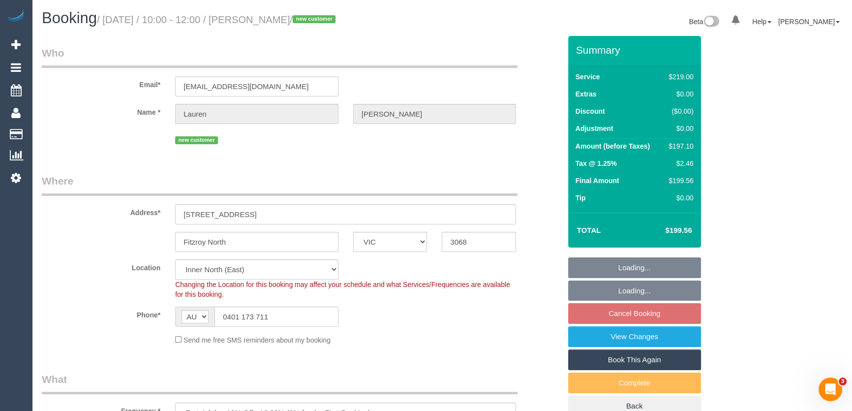
select select "number:34"
select select "number:12"
select select "spot3"
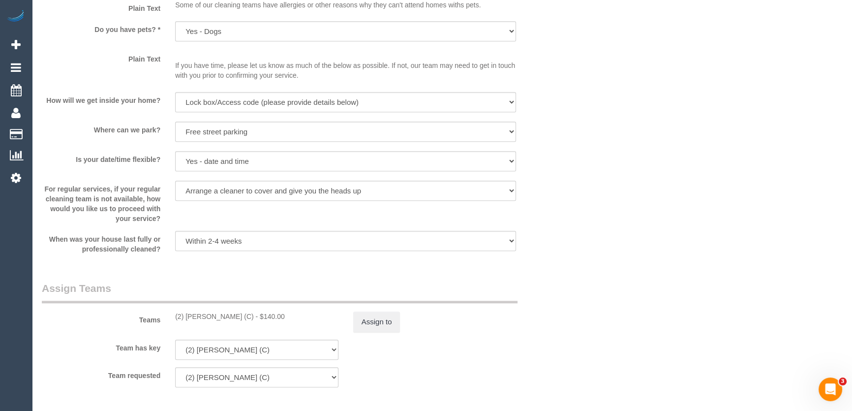
scroll to position [1296, 0]
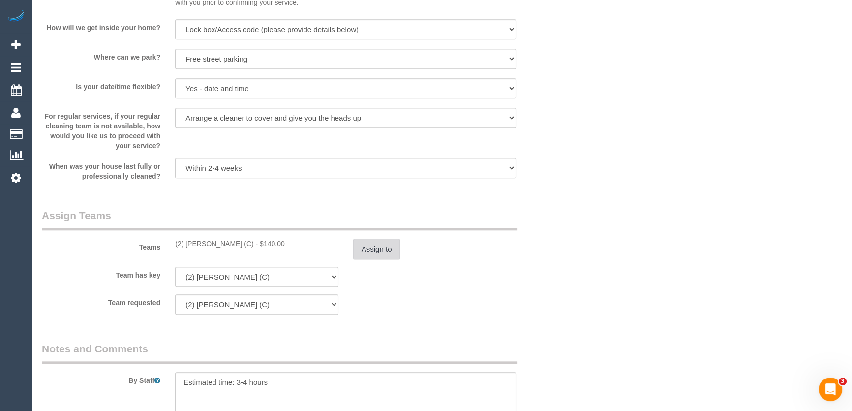
click at [384, 246] on button "Assign to" at bounding box center [376, 248] width 47 height 21
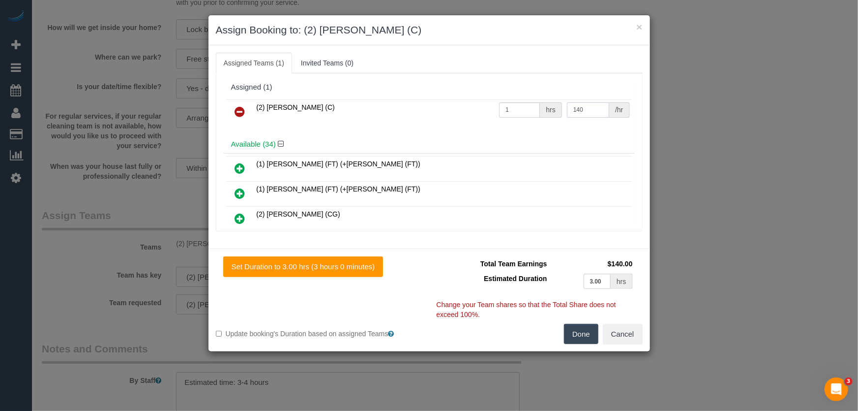
click at [581, 109] on input "140" at bounding box center [588, 109] width 42 height 15
type input "125"
click at [584, 331] on button "Done" at bounding box center [581, 334] width 34 height 21
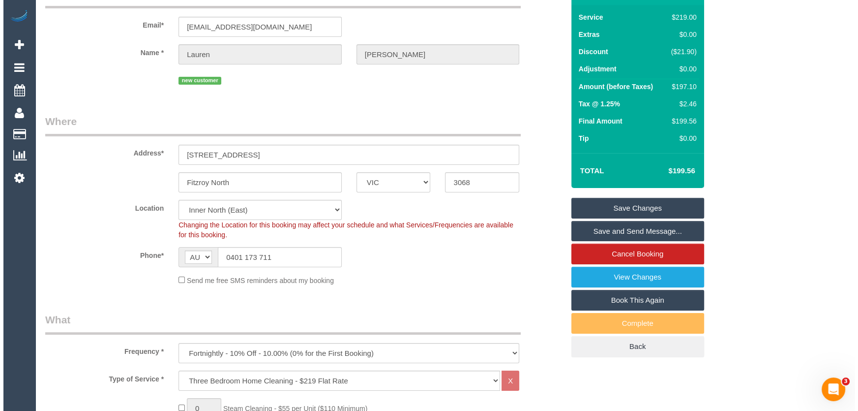
scroll to position [0, 0]
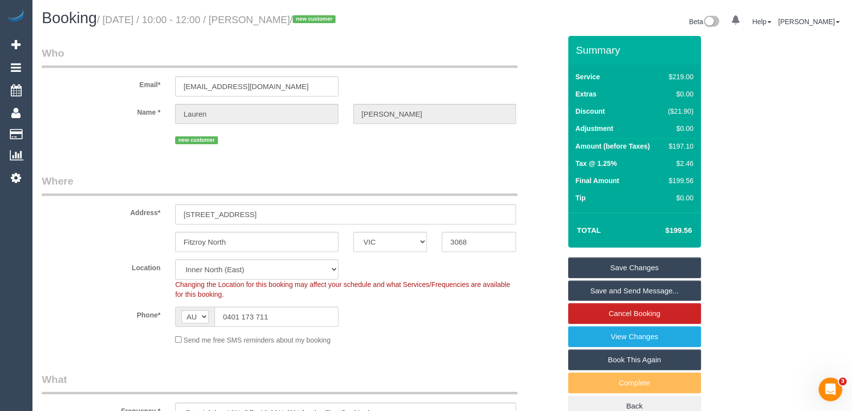
click at [618, 267] on link "Save Changes" at bounding box center [634, 267] width 133 height 21
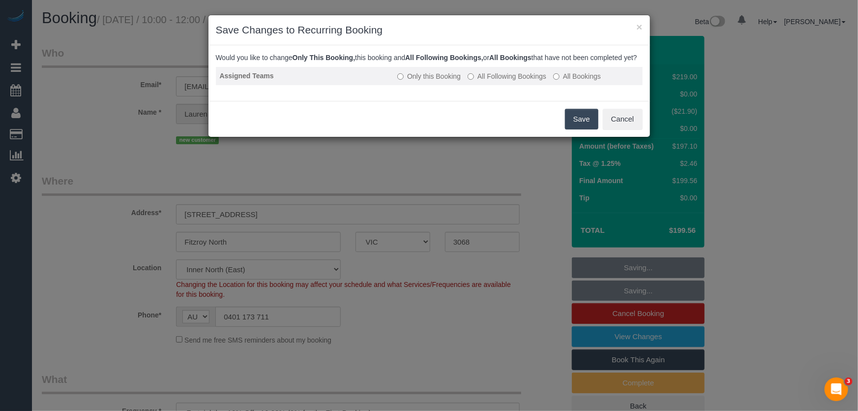
click at [496, 81] on label "All Following Bookings" at bounding box center [507, 76] width 79 height 10
click at [583, 129] on button "Save" at bounding box center [581, 119] width 33 height 21
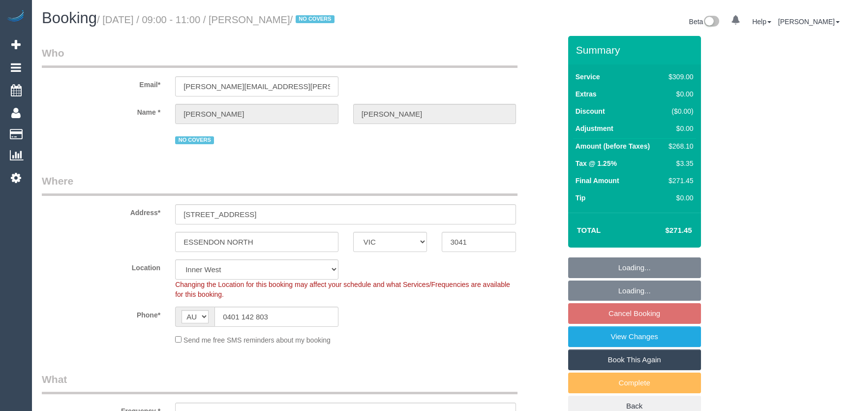
select select "VIC"
select select "object:1599"
select select "number:28"
select select "number:14"
select select "number:19"
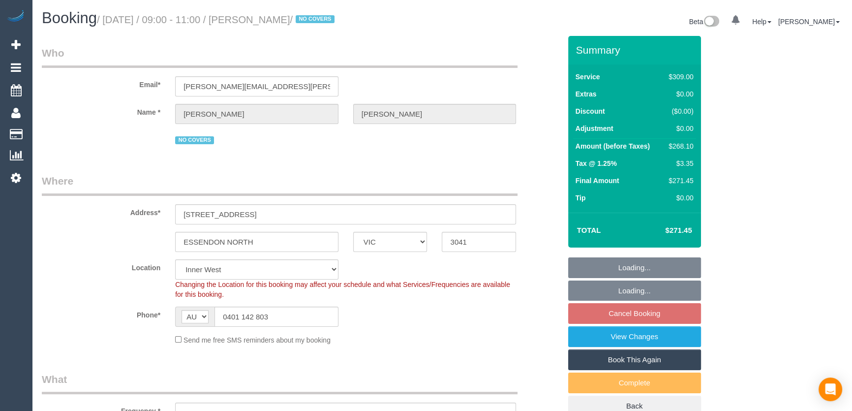
select select "number:22"
select select "number:35"
select select "number:11"
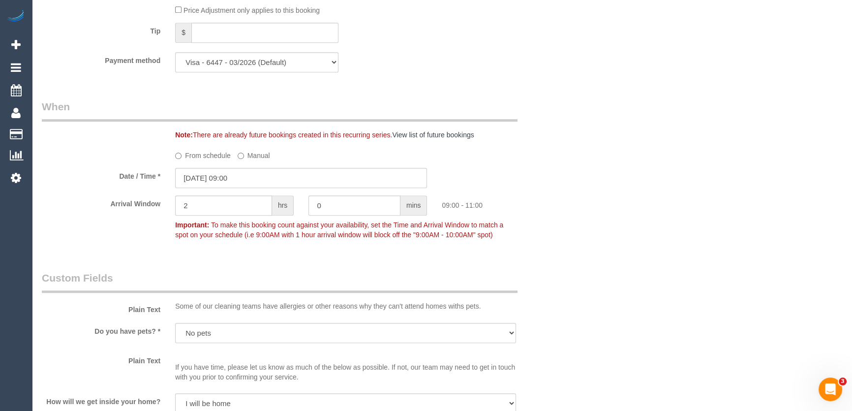
scroll to position [1028, 0]
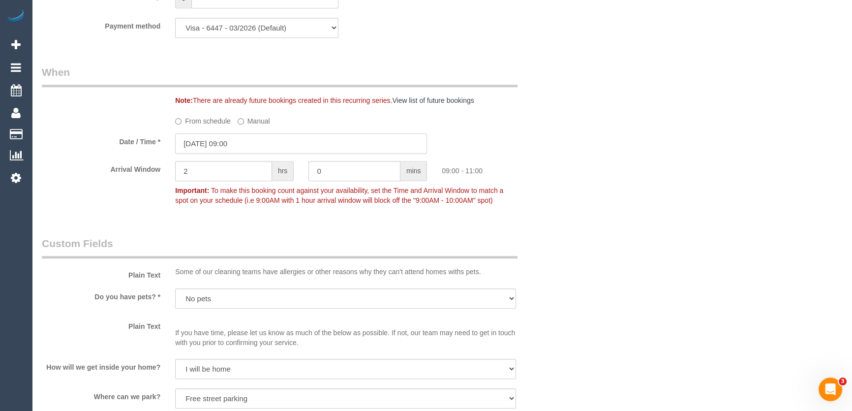
click at [257, 139] on input "[DATE] 09:00" at bounding box center [301, 143] width 252 height 20
click at [252, 142] on input "[DATE] 09:00" at bounding box center [301, 143] width 252 height 20
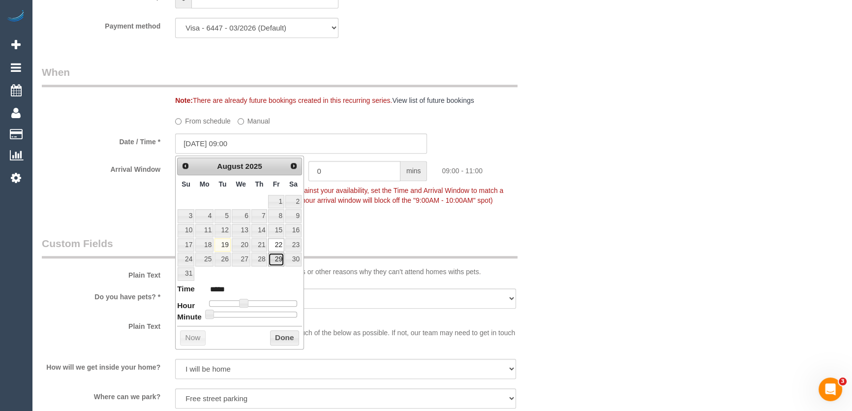
click at [277, 258] on link "29" at bounding box center [276, 258] width 16 height 13
click at [243, 302] on span at bounding box center [243, 302] width 9 height 9
click at [246, 303] on span at bounding box center [243, 302] width 9 height 9
type input "[DATE] 10:00"
type input "*****"
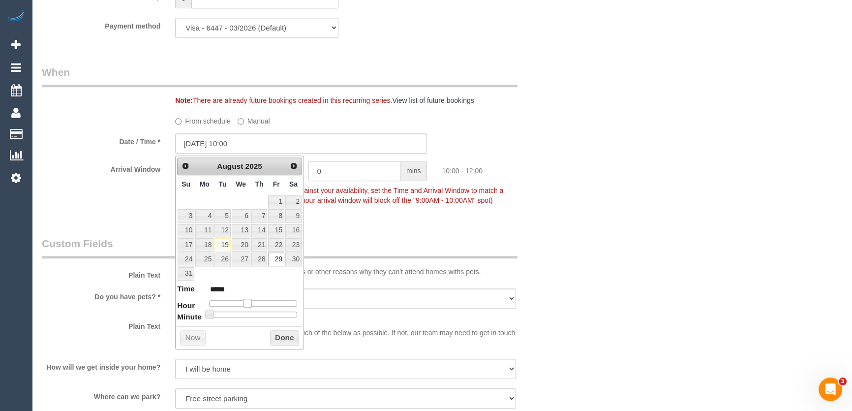
type input "[DATE] 11:00"
type input "*****"
click at [250, 303] on span at bounding box center [247, 302] width 9 height 9
drag, startPoint x: 251, startPoint y: 303, endPoint x: 258, endPoint y: 303, distance: 6.9
click at [252, 303] on span at bounding box center [250, 302] width 9 height 9
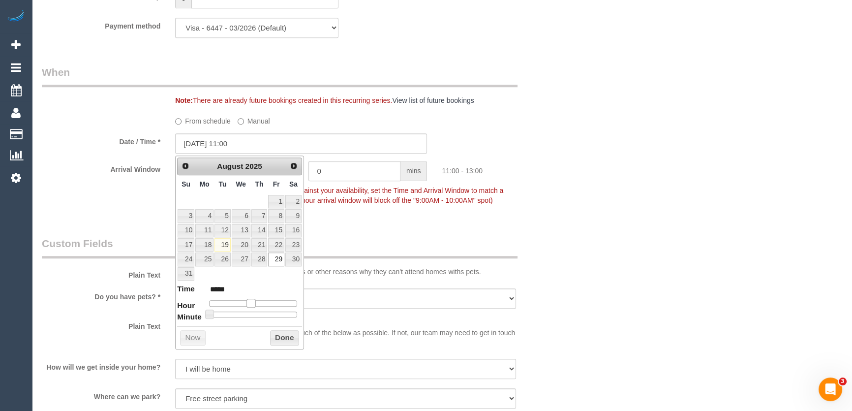
click at [253, 303] on span at bounding box center [250, 302] width 9 height 9
click at [255, 303] on span at bounding box center [250, 302] width 9 height 9
type input "[DATE] 13:00"
type input "*****"
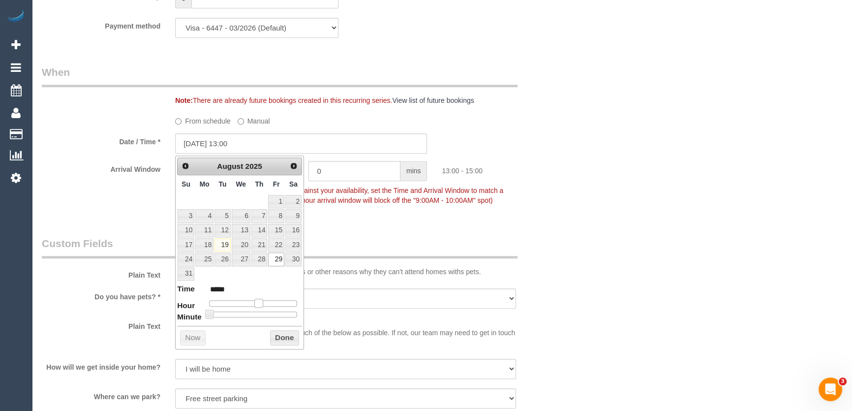
click at [258, 303] on div at bounding box center [253, 303] width 88 height 6
type input "[DATE] 12:00"
type input "*****"
click at [256, 302] on span at bounding box center [254, 302] width 9 height 9
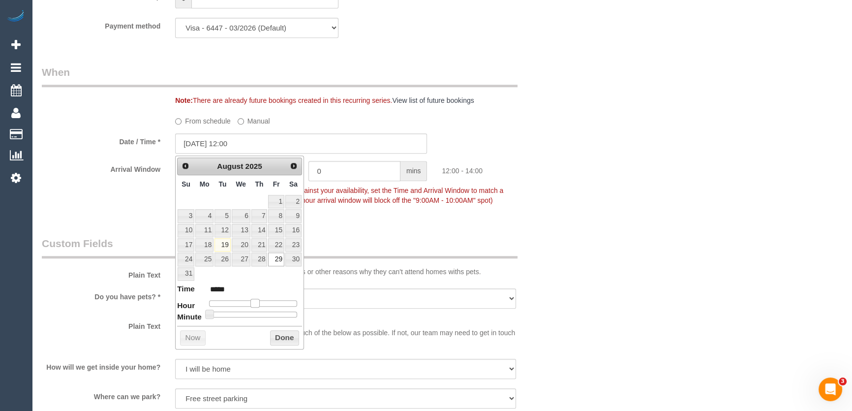
click at [256, 302] on span at bounding box center [254, 302] width 9 height 9
click at [368, 227] on div "Who Email* [PERSON_NAME][EMAIL_ADDRESS][PERSON_NAME][DOMAIN_NAME] Name * [PERSO…" at bounding box center [300, 223] width 533 height 2430
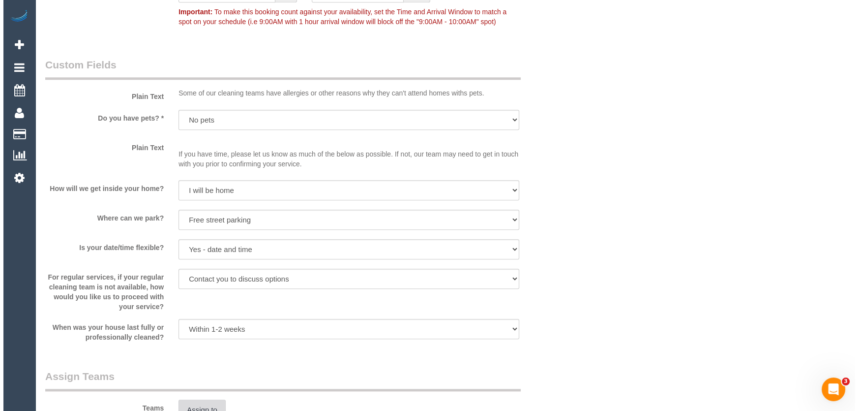
scroll to position [1296, 0]
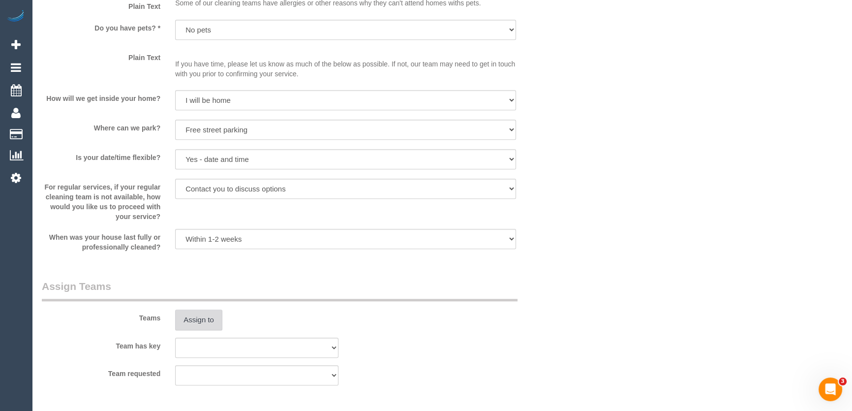
click at [196, 320] on button "Assign to" at bounding box center [198, 319] width 47 height 21
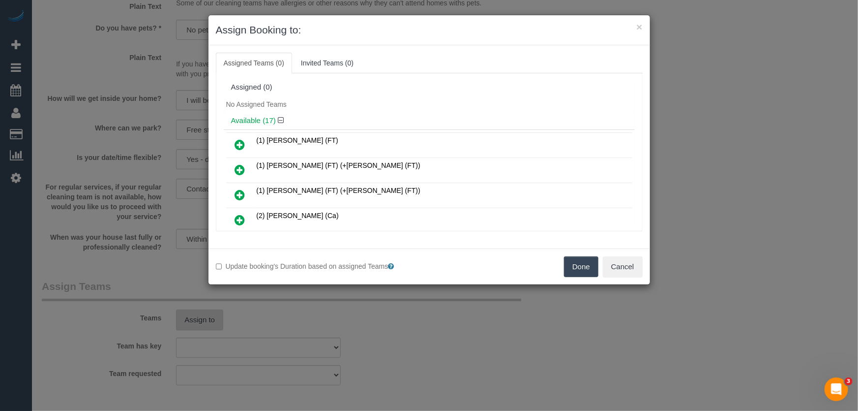
scroll to position [259, 0]
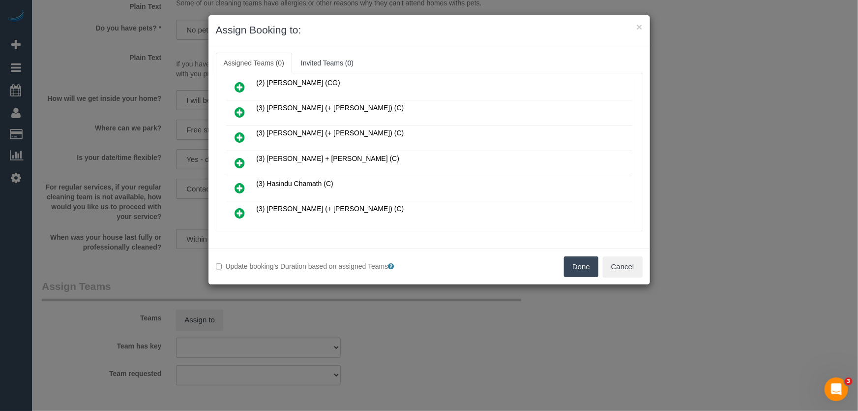
click at [241, 157] on icon at bounding box center [240, 163] width 10 height 12
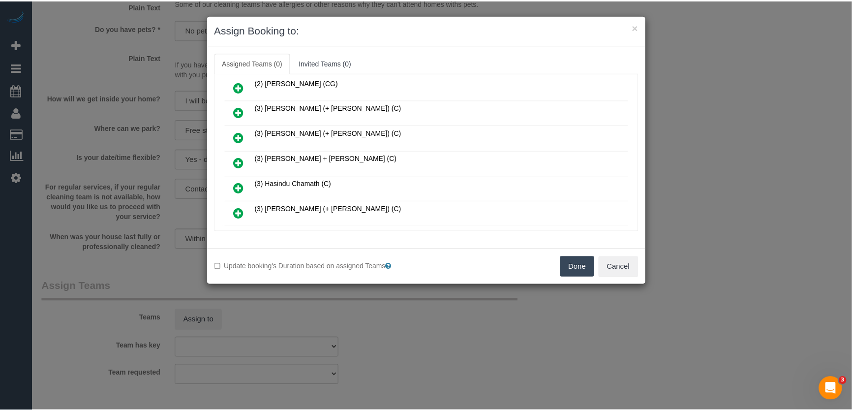
scroll to position [282, 0]
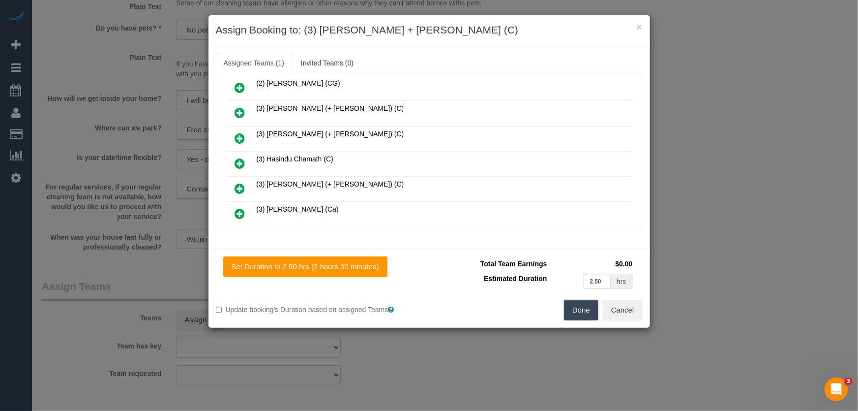
click at [582, 305] on button "Done" at bounding box center [581, 309] width 34 height 21
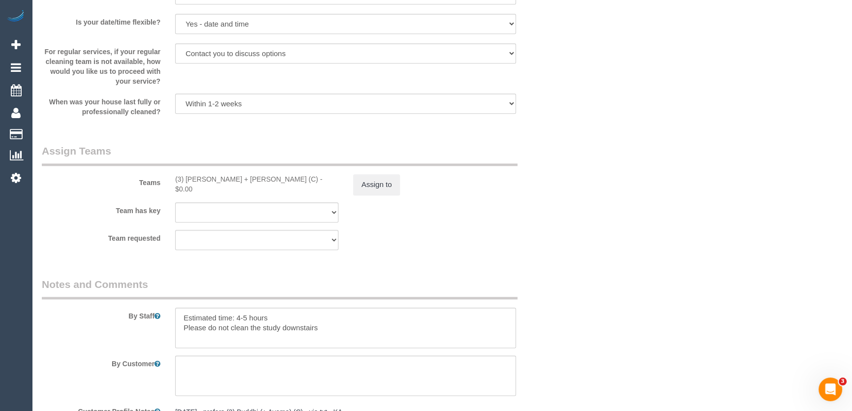
scroll to position [1475, 0]
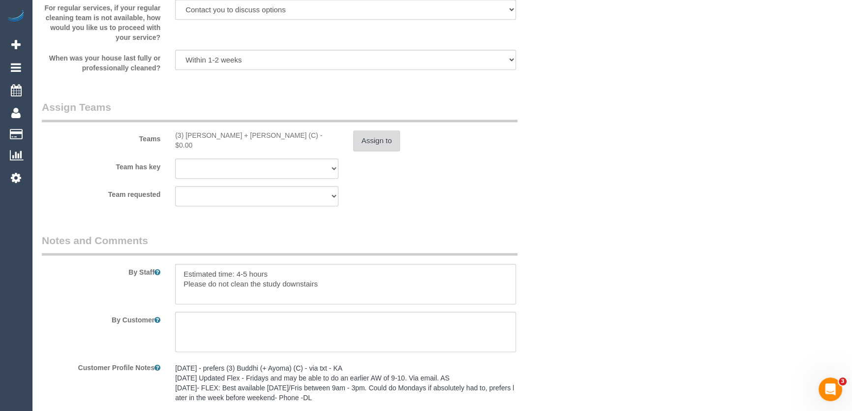
click at [375, 144] on button "Assign to" at bounding box center [376, 140] width 47 height 21
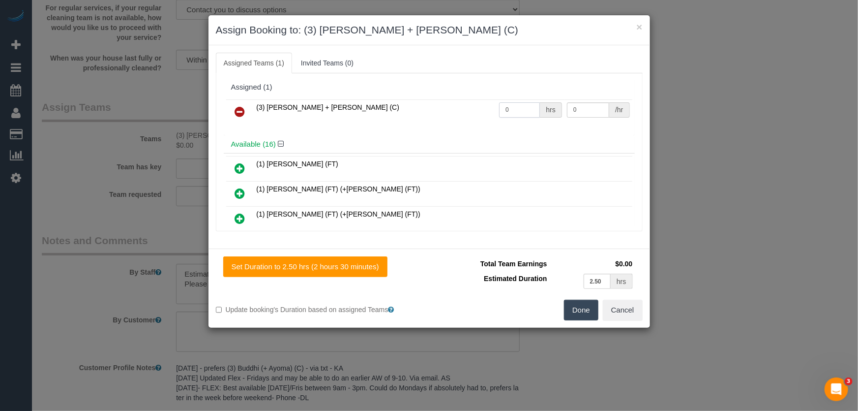
click at [515, 110] on input "0" at bounding box center [519, 109] width 41 height 15
type input "1"
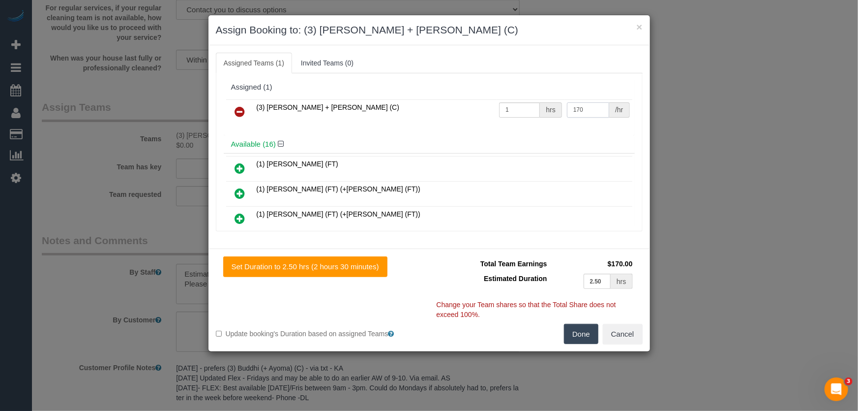
type input "170"
click at [577, 337] on button "Done" at bounding box center [581, 334] width 34 height 21
click at [576, 337] on div "Done Cancel" at bounding box center [539, 334] width 221 height 21
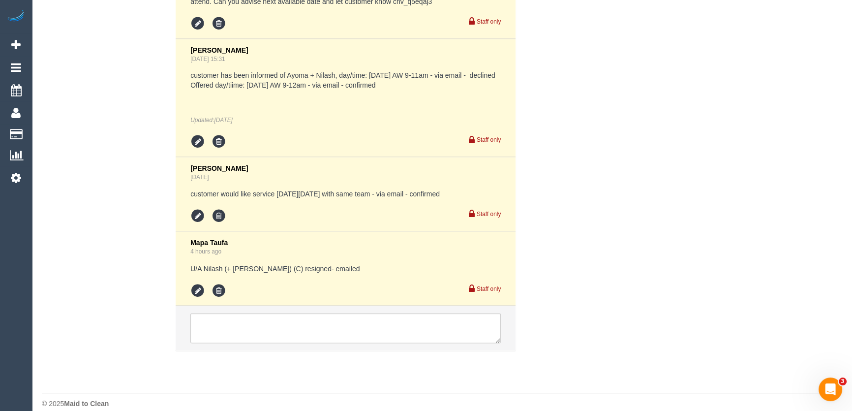
scroll to position [2099, 0]
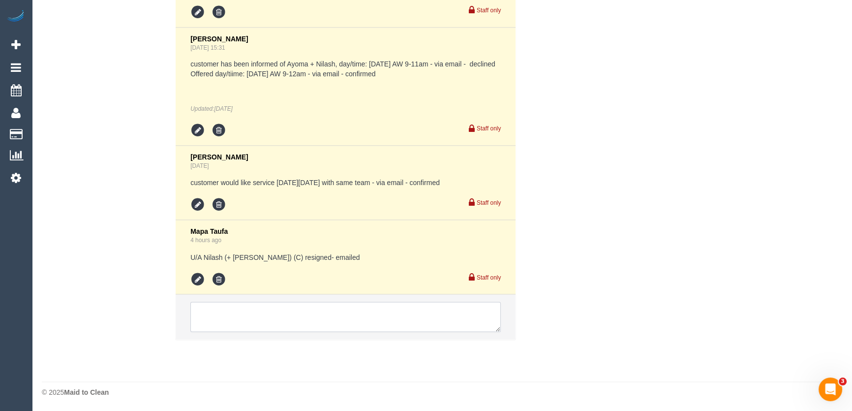
click at [237, 323] on textarea at bounding box center [345, 316] width 310 height 30
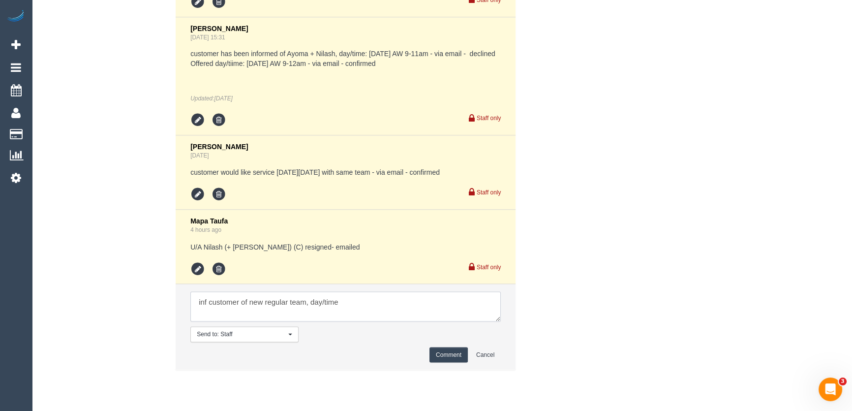
type textarea "inf customer of new regular team, day/time"
click at [451, 361] on button "Comment" at bounding box center [448, 354] width 38 height 15
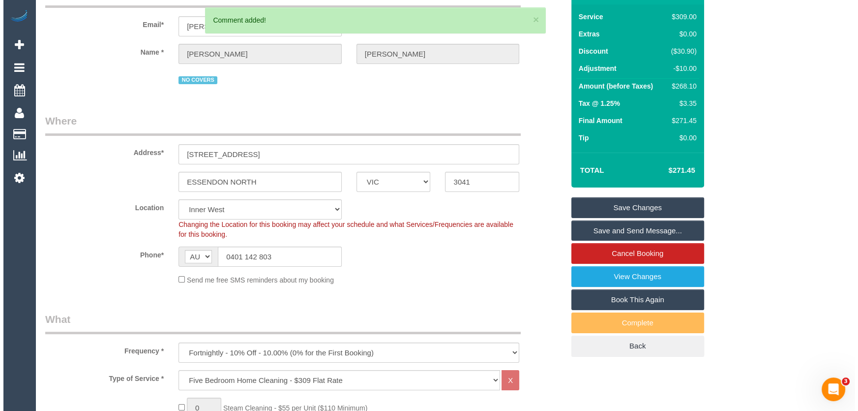
scroll to position [0, 0]
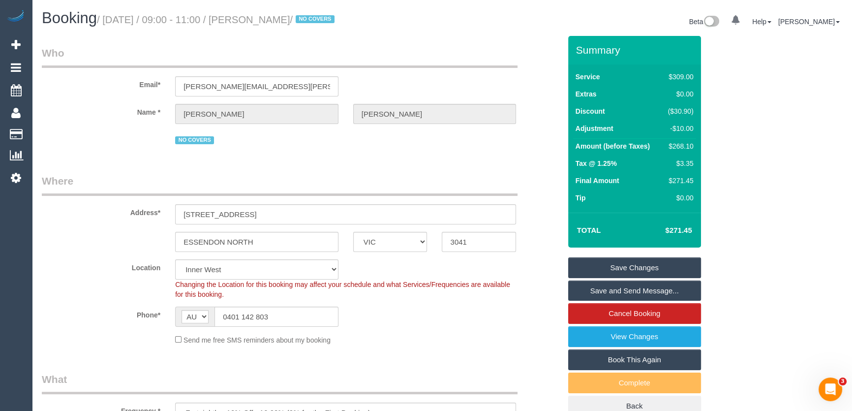
click at [266, 21] on small "/ August 22, 2025 / 09:00 - 11:00 / Sam Khoury / NO COVERS" at bounding box center [217, 19] width 240 height 11
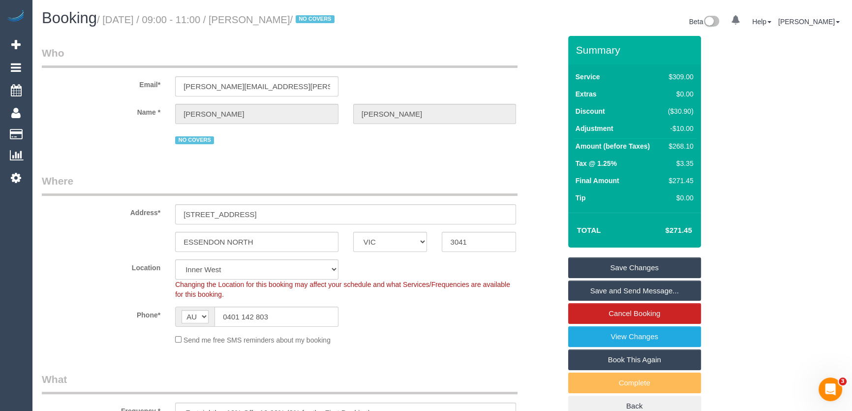
click at [260, 17] on small "/ August 22, 2025 / 09:00 - 11:00 / Sam Khoury / NO COVERS" at bounding box center [217, 19] width 240 height 11
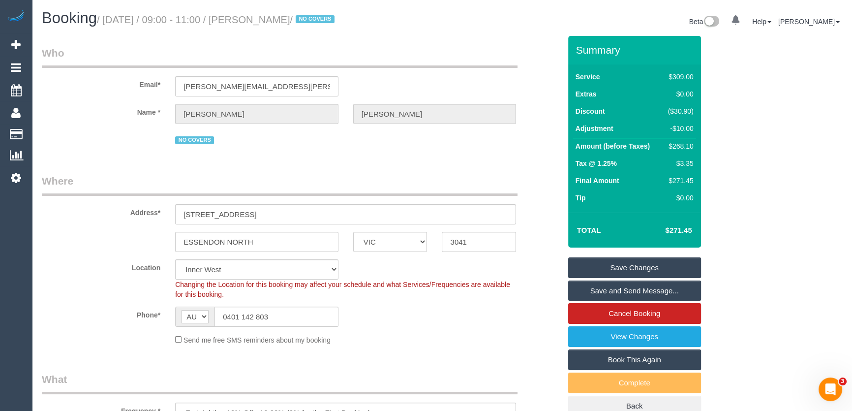
click at [260, 17] on small "/ August 22, 2025 / 09:00 - 11:00 / Sam Khoury / NO COVERS" at bounding box center [217, 19] width 240 height 11
copy small "[PERSON_NAME]"
click at [629, 264] on link "Save Changes" at bounding box center [634, 267] width 133 height 21
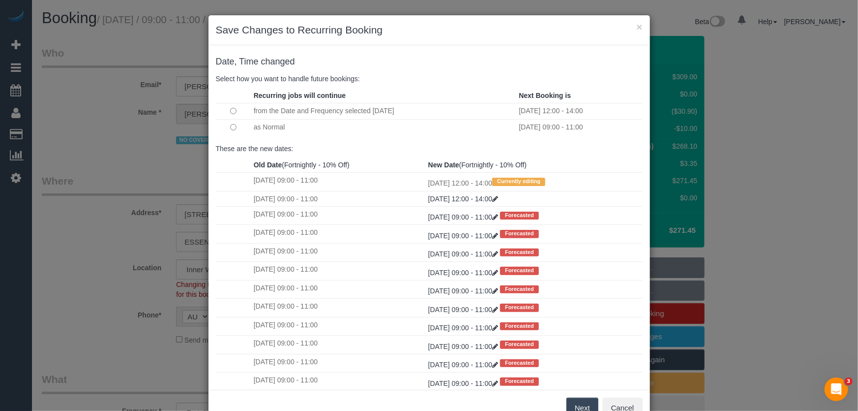
click at [573, 406] on button "Next" at bounding box center [582, 407] width 32 height 21
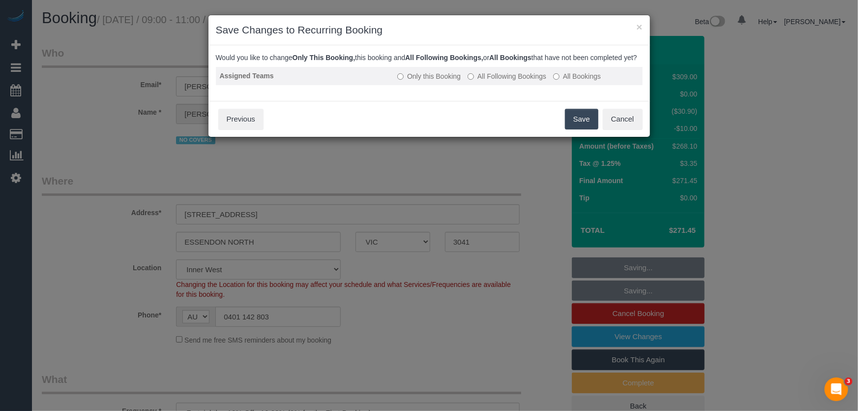
click at [503, 81] on label "All Following Bookings" at bounding box center [507, 76] width 79 height 10
click at [575, 129] on button "Save" at bounding box center [581, 119] width 33 height 21
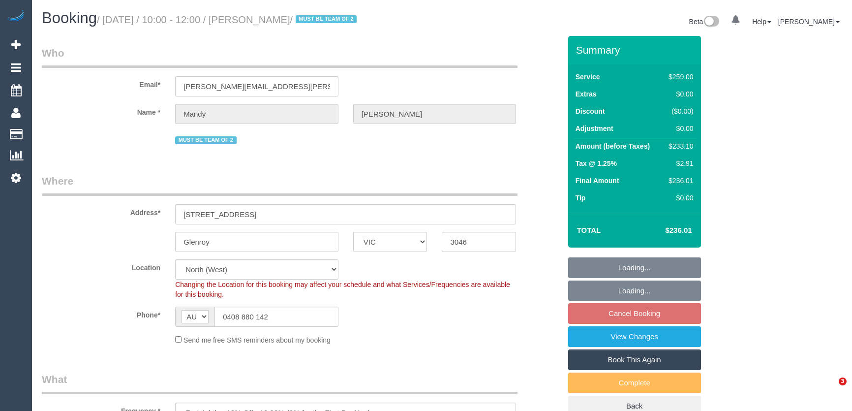
select select "VIC"
select select "number:28"
select select "number:14"
select select "number:19"
select select "number:23"
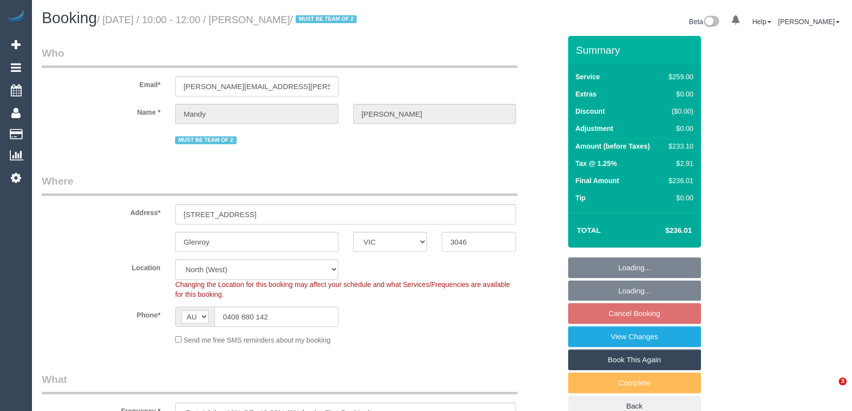
select select "number:34"
select select "number:11"
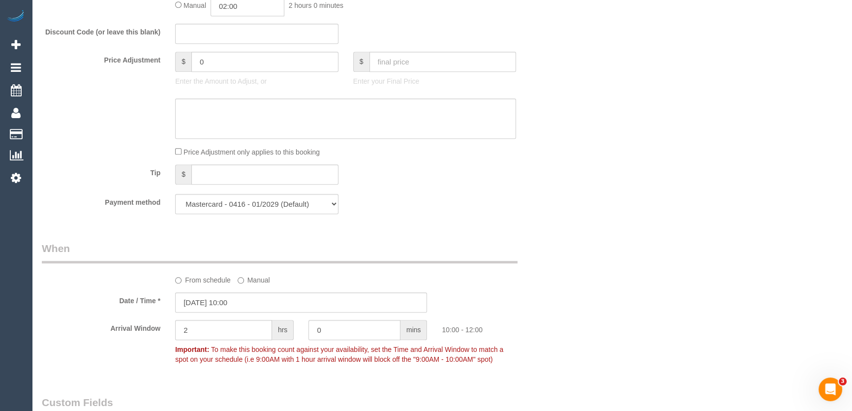
scroll to position [939, 0]
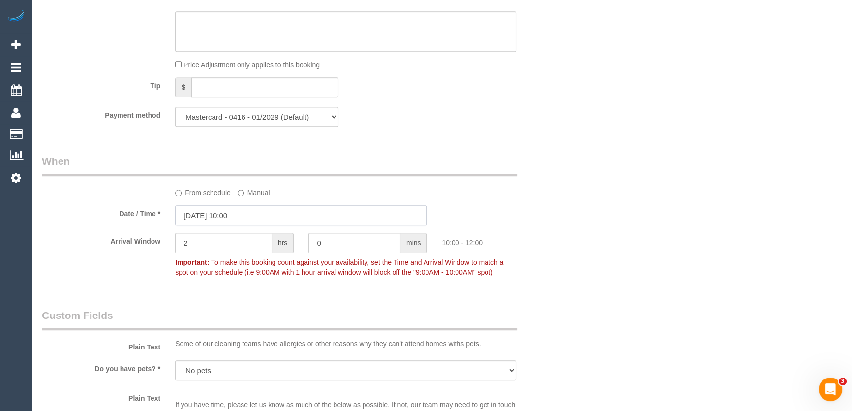
click at [252, 212] on input "[DATE] 10:00" at bounding box center [301, 215] width 252 height 20
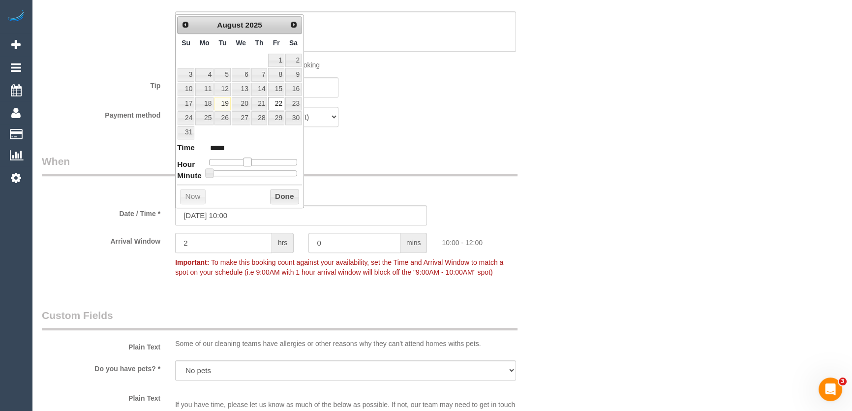
click at [246, 162] on span at bounding box center [247, 161] width 9 height 9
click at [249, 162] on span at bounding box center [247, 161] width 9 height 9
click at [251, 162] on span at bounding box center [247, 161] width 9 height 9
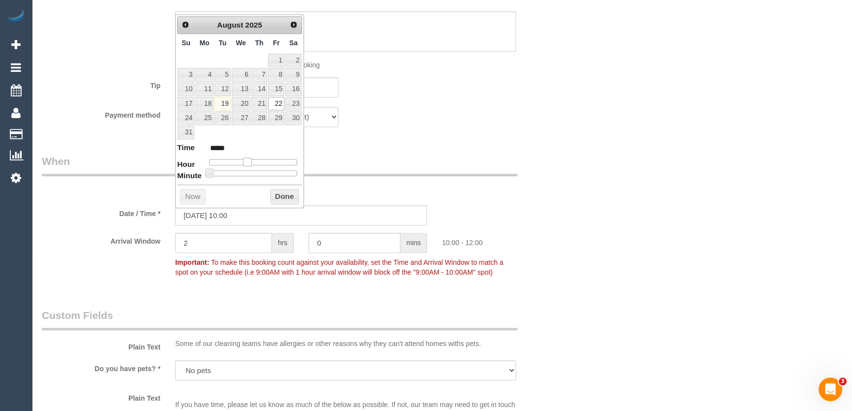
click at [250, 161] on span at bounding box center [247, 161] width 9 height 9
type input "[DATE] 11:00"
type input "*****"
click at [253, 161] on span at bounding box center [250, 161] width 9 height 9
click at [253, 160] on span at bounding box center [250, 161] width 9 height 9
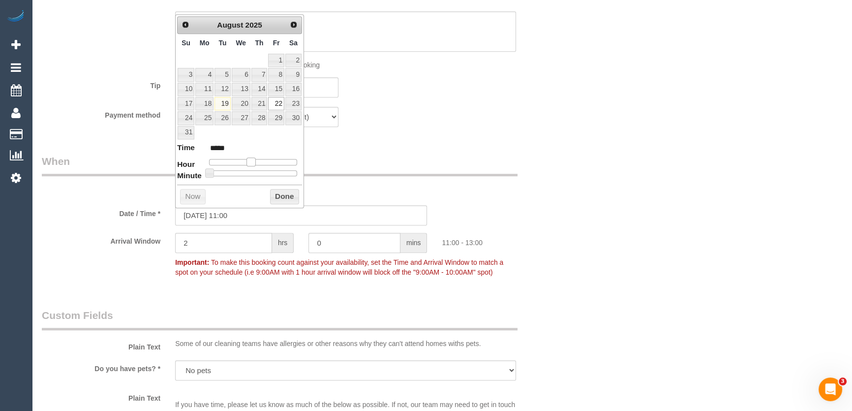
type input "[DATE] 12:00"
type input "*****"
type input "[DATE] 13:00"
type input "*****"
drag, startPoint x: 255, startPoint y: 160, endPoint x: 261, endPoint y: 160, distance: 5.9
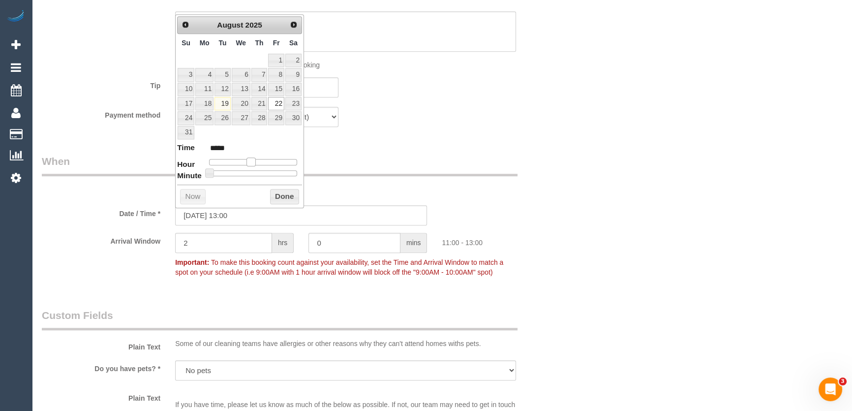
click at [255, 160] on span at bounding box center [250, 161] width 9 height 9
click at [427, 136] on div "Who Email* [PERSON_NAME][EMAIL_ADDRESS][PERSON_NAME][DOMAIN_NAME] Name * [PERSO…" at bounding box center [300, 214] width 533 height 2235
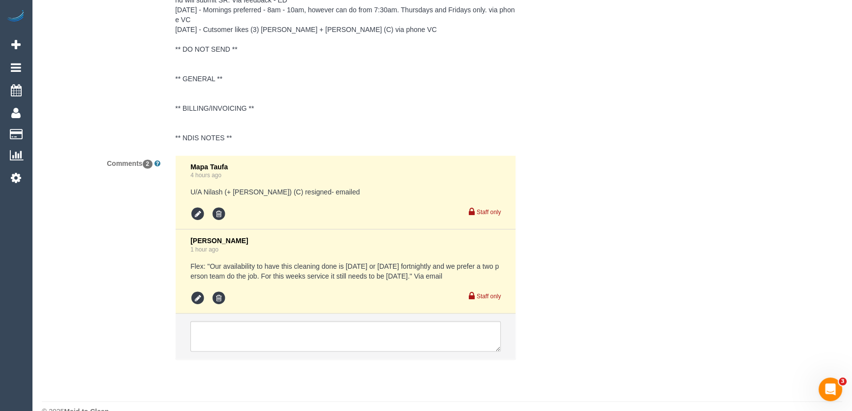
scroll to position [1877, 0]
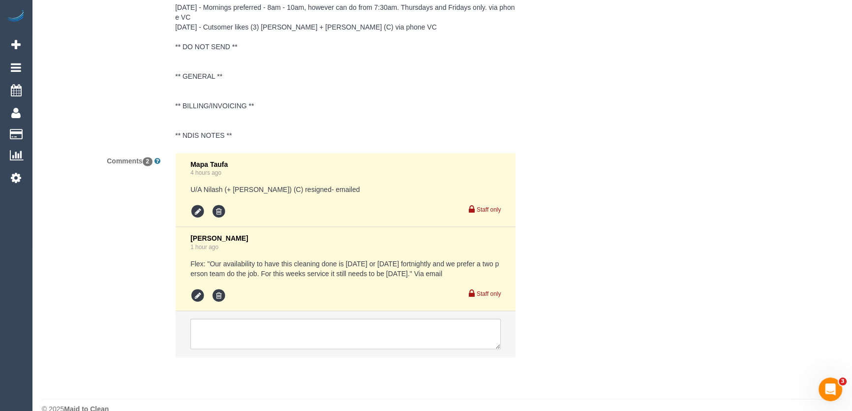
click at [208, 262] on pre "Flex: "Our availability to have this cleaning done is [DATE] or [DATE] fortnigh…" at bounding box center [345, 269] width 310 height 20
click at [209, 262] on pre "Flex: "Our availability to have this cleaning done is [DATE] or [DATE] fortnigh…" at bounding box center [345, 269] width 310 height 20
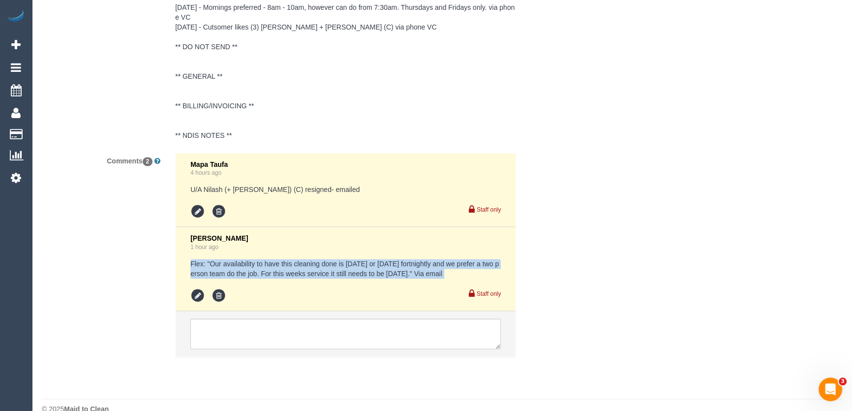
copy div "Flex: "Our availability to have this cleaning done is [DATE] or [DATE] fortnigh…"
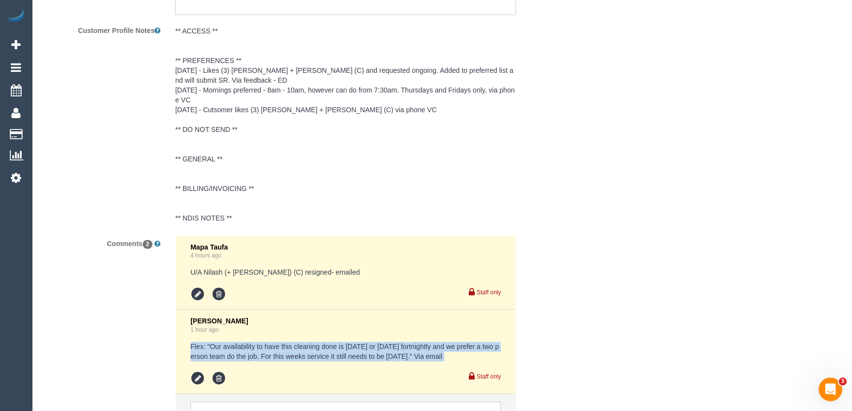
scroll to position [1788, 0]
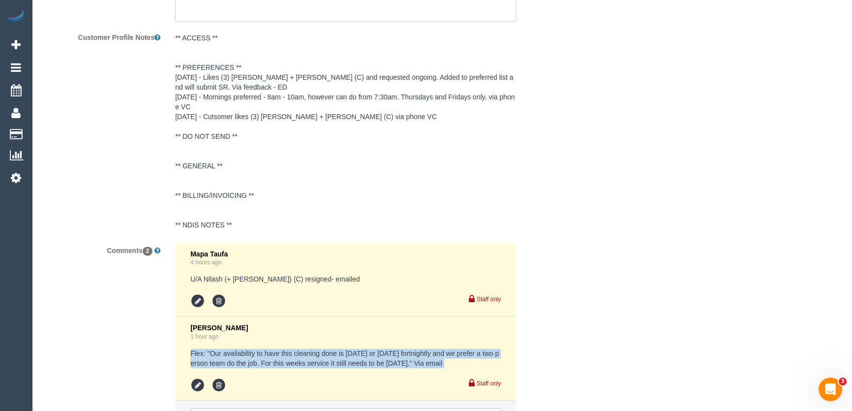
click at [217, 70] on pre "** ACCESS ** ** PREFERENCES ** [DATE] - Likes (3) [PERSON_NAME] + [PERSON_NAME]…" at bounding box center [345, 131] width 341 height 197
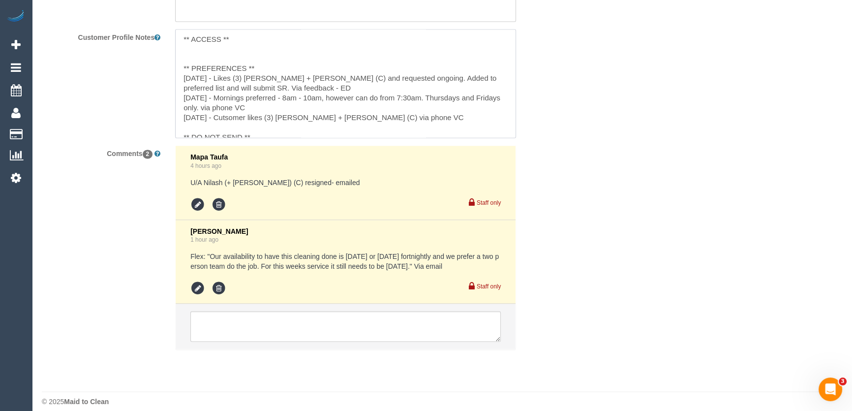
click at [178, 78] on textarea "** ACCESS ** ** PREFERENCES ** [DATE] - Likes (3) [PERSON_NAME] + [PERSON_NAME]…" at bounding box center [345, 83] width 341 height 109
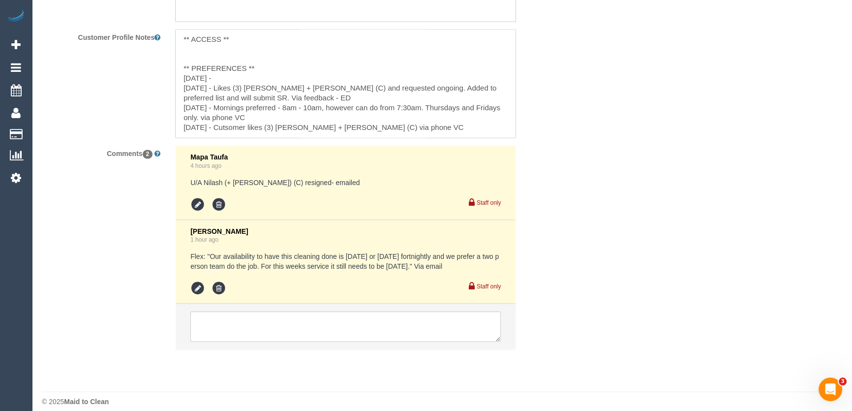
paste textarea "Flex: "Our availability to have this cleaning done is [DATE] or [DATE] fortnigh…"
type textarea "** ACCESS ** ** PREFERENCES ** [DATE] - Flex: "Our availability to have this cl…"
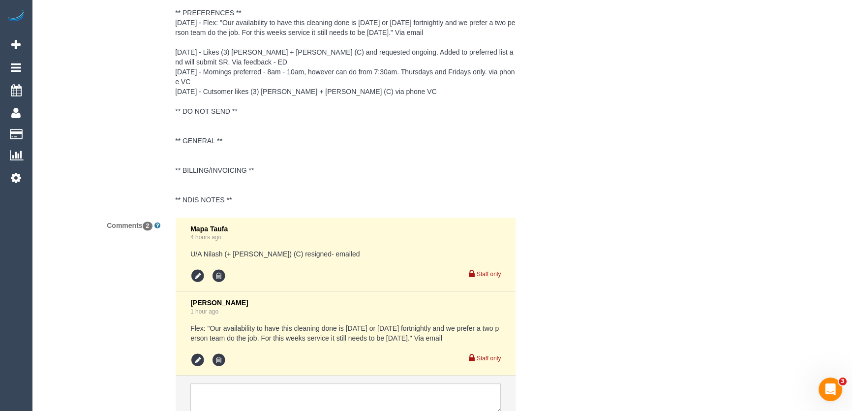
scroll to position [1924, 0]
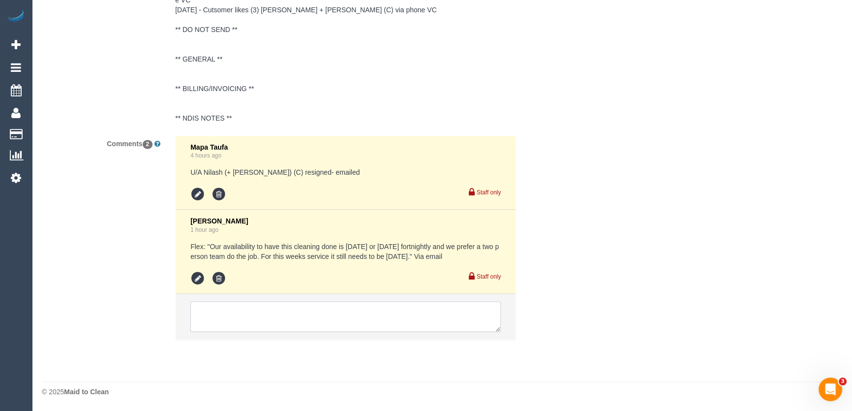
click at [256, 322] on textarea at bounding box center [345, 316] width 310 height 30
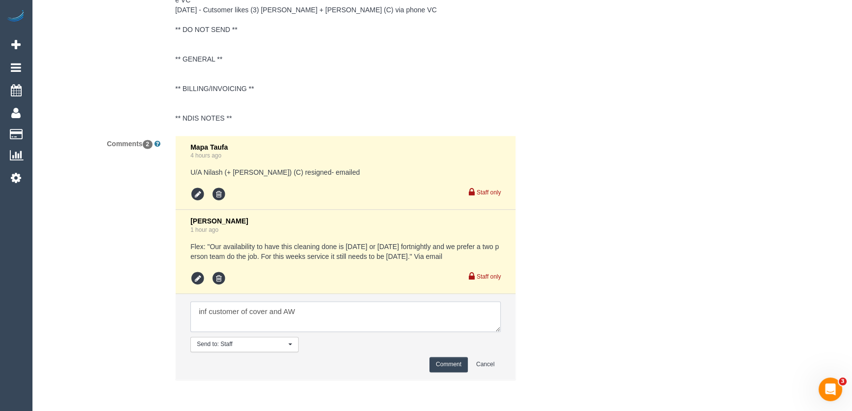
type textarea "inf customer of cover and AW"
click at [453, 370] on button "Comment" at bounding box center [448, 363] width 38 height 15
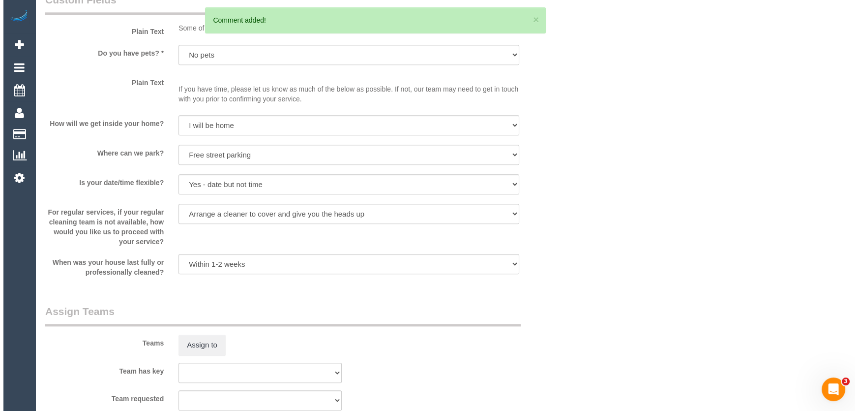
scroll to position [1343, 0]
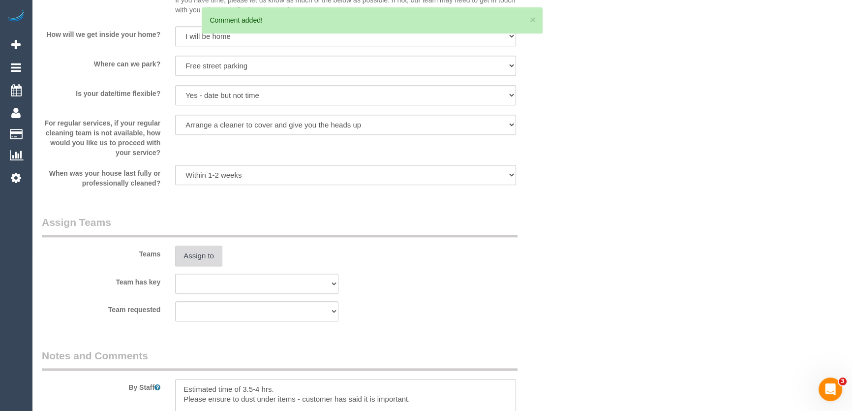
click at [196, 253] on button "Assign to" at bounding box center [198, 255] width 47 height 21
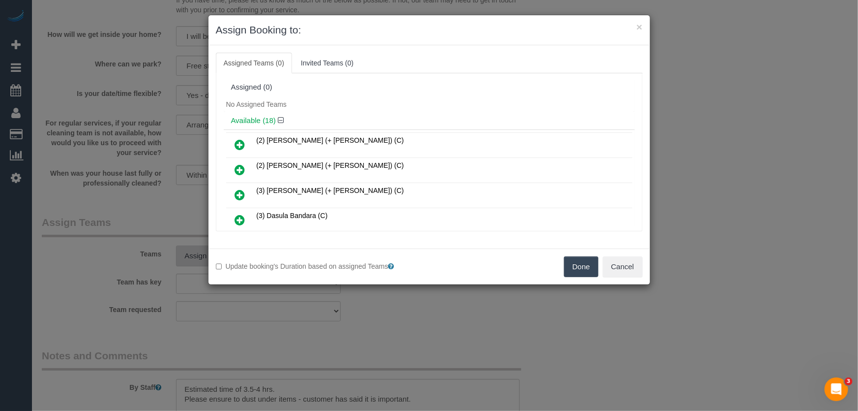
scroll to position [135, 0]
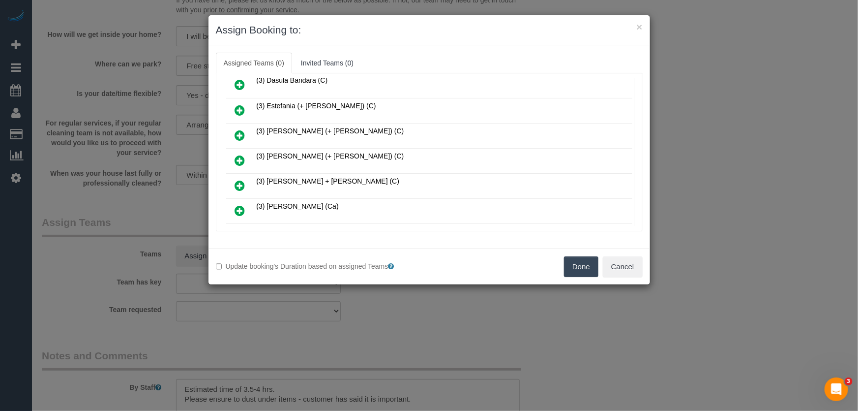
click at [240, 155] on icon at bounding box center [240, 160] width 10 height 12
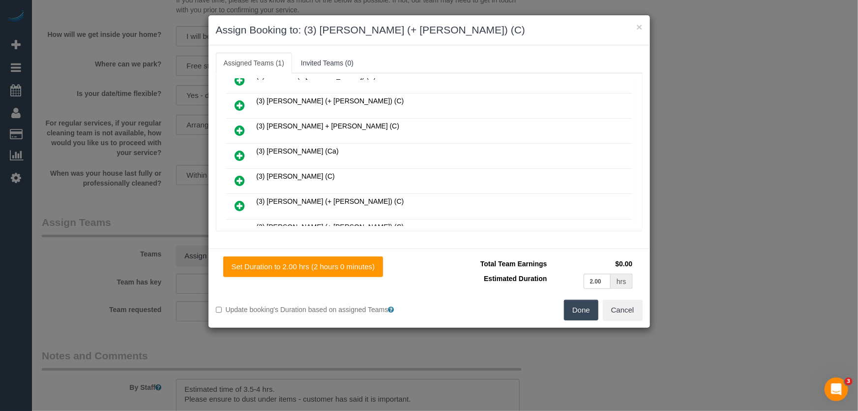
scroll to position [247, 0]
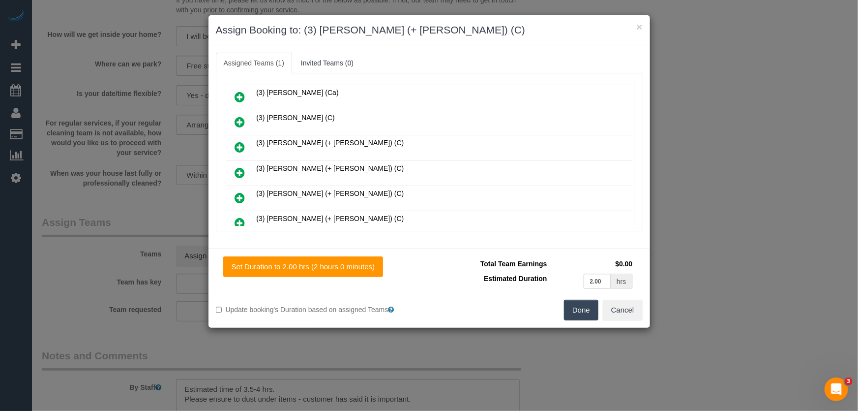
click at [240, 142] on icon at bounding box center [240, 147] width 10 height 12
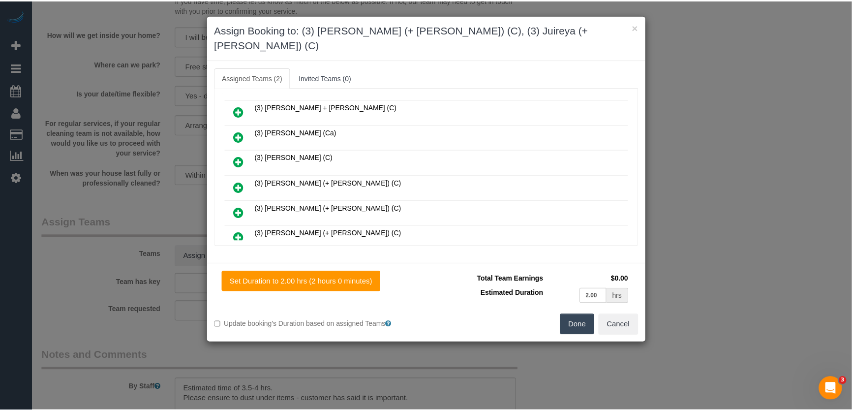
scroll to position [272, 0]
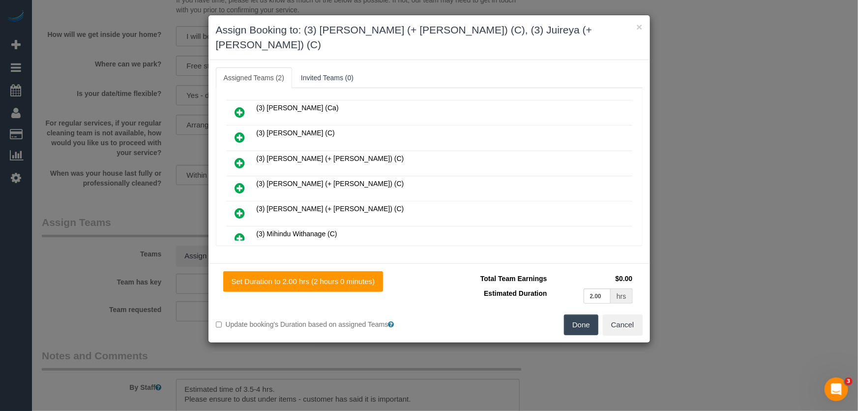
click at [587, 314] on button "Done" at bounding box center [581, 324] width 34 height 21
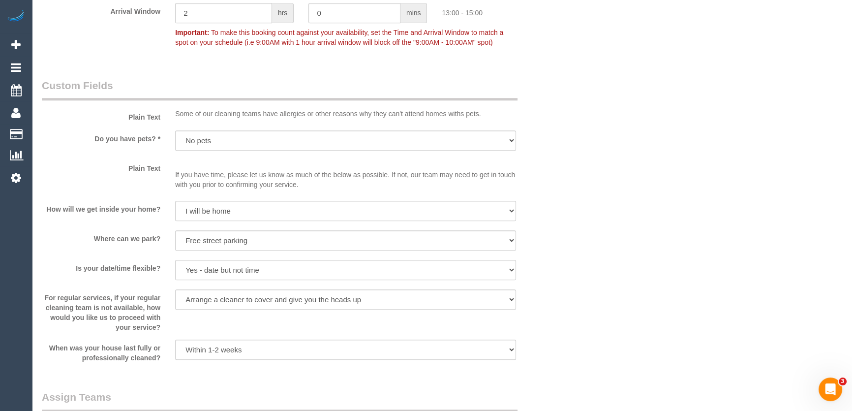
scroll to position [1341, 0]
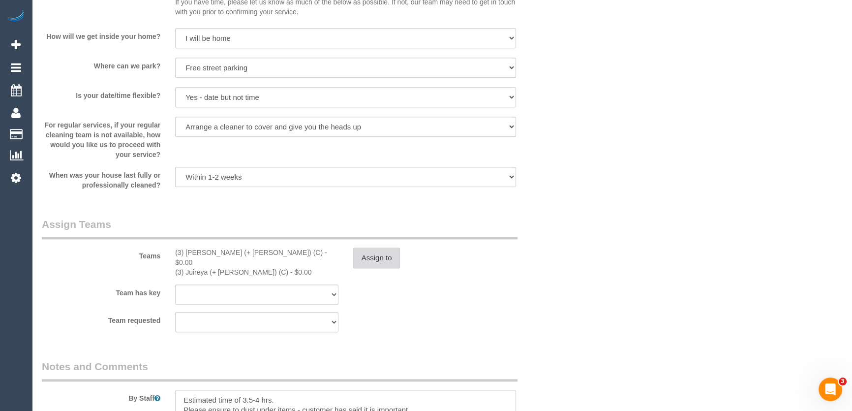
click at [392, 256] on button "Assign to" at bounding box center [376, 257] width 47 height 21
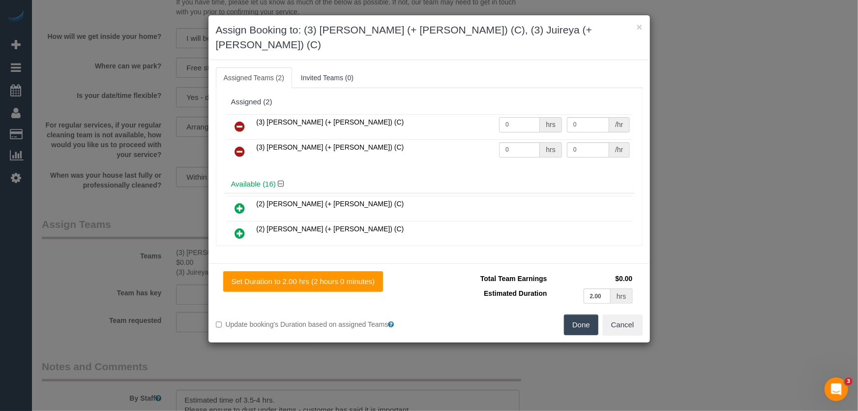
click at [520, 117] on input "0" at bounding box center [519, 124] width 41 height 15
type input "1"
type input "75"
click at [519, 142] on input "0" at bounding box center [519, 149] width 41 height 15
type input "1"
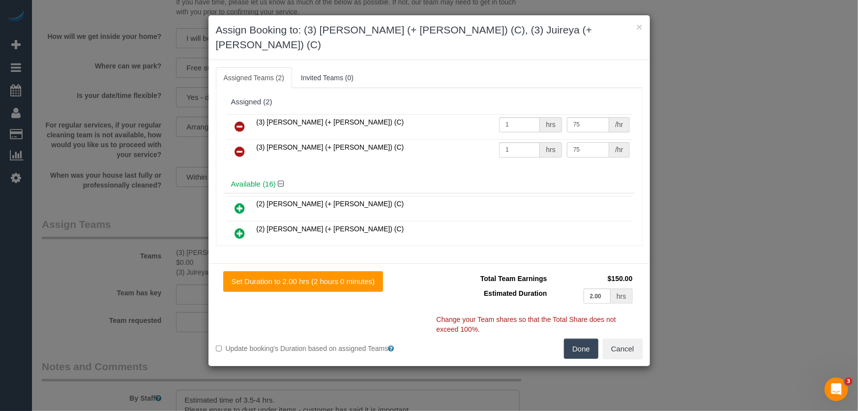
type input "75"
click at [580, 338] on button "Done" at bounding box center [581, 348] width 34 height 21
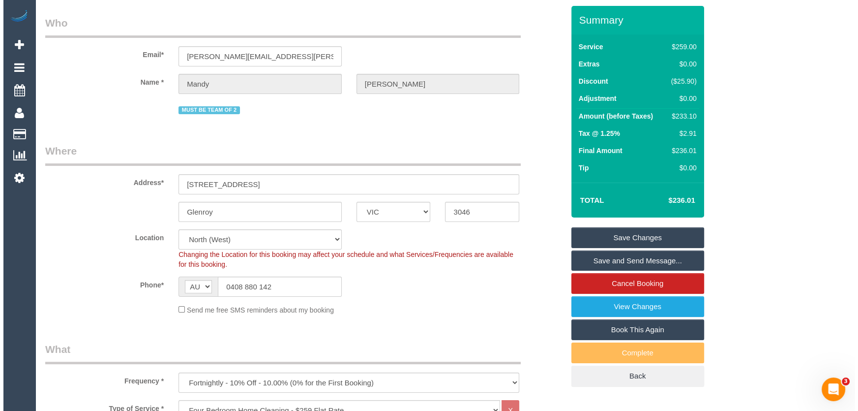
scroll to position [0, 0]
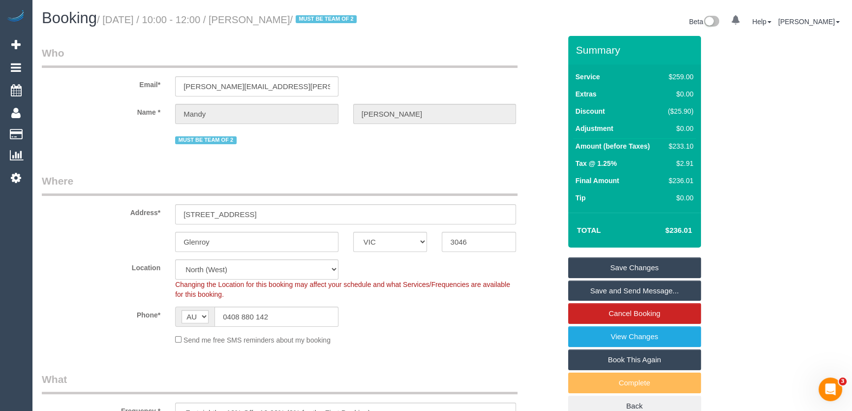
click at [259, 19] on small "/ [DATE] / 10:00 - 12:00 / [PERSON_NAME] / MUST BE TEAM OF 2" at bounding box center [228, 19] width 263 height 11
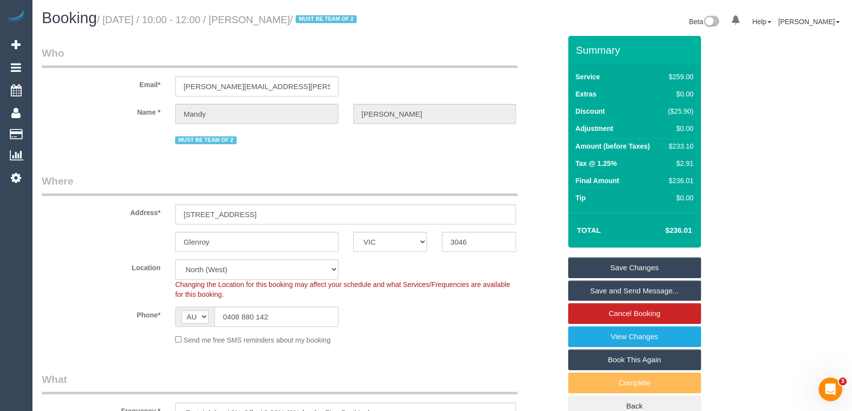
click at [265, 17] on small "/ [DATE] / 10:00 - 12:00 / [PERSON_NAME] / MUST BE TEAM OF 2" at bounding box center [228, 19] width 263 height 11
copy small "[PERSON_NAME]"
click at [607, 270] on link "Save Changes" at bounding box center [634, 267] width 133 height 21
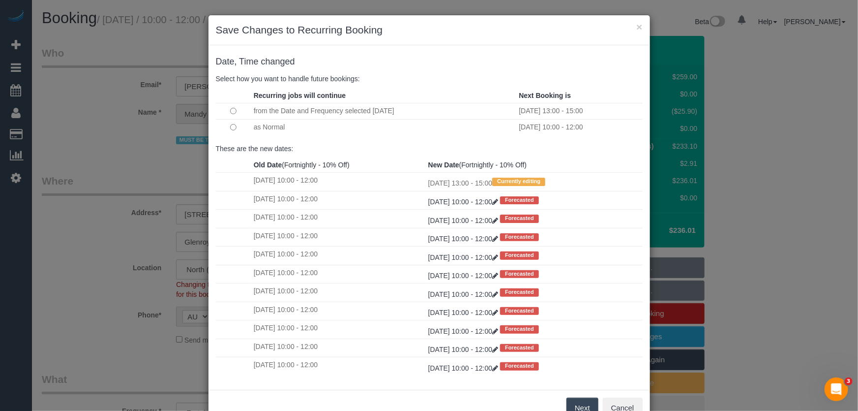
click at [578, 407] on button "Next" at bounding box center [582, 407] width 32 height 21
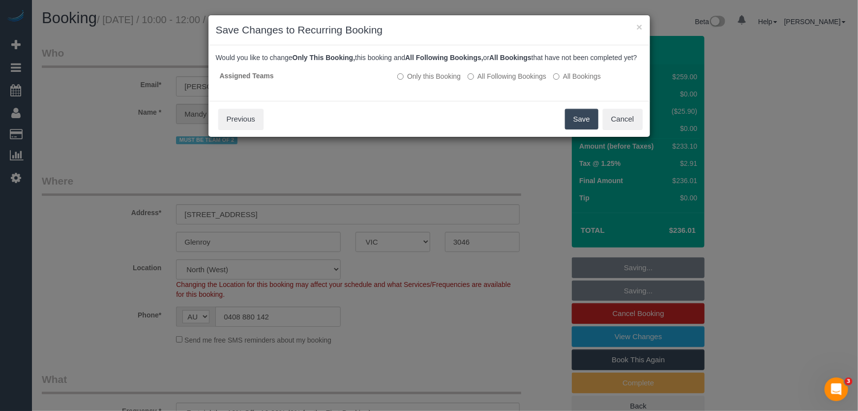
click at [570, 129] on button "Save" at bounding box center [581, 119] width 33 height 21
